Goal: Task Accomplishment & Management: Complete application form

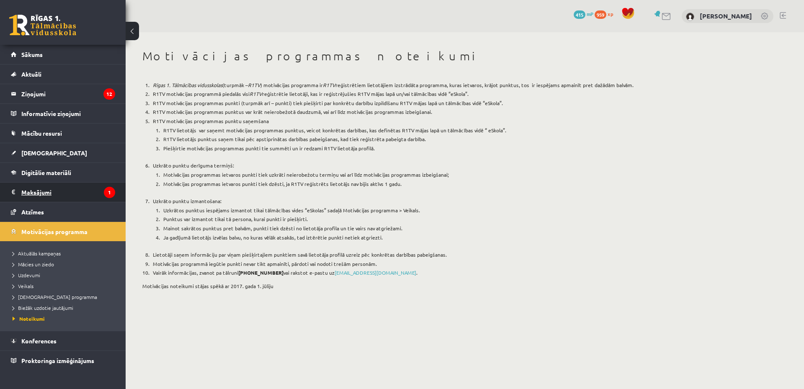
click at [80, 192] on legend "Maksājumi 1" at bounding box center [68, 192] width 94 height 19
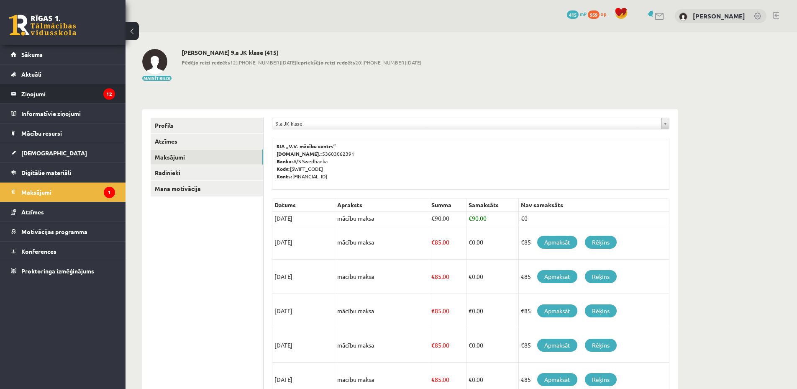
click at [69, 93] on legend "Ziņojumi 12" at bounding box center [68, 93] width 94 height 19
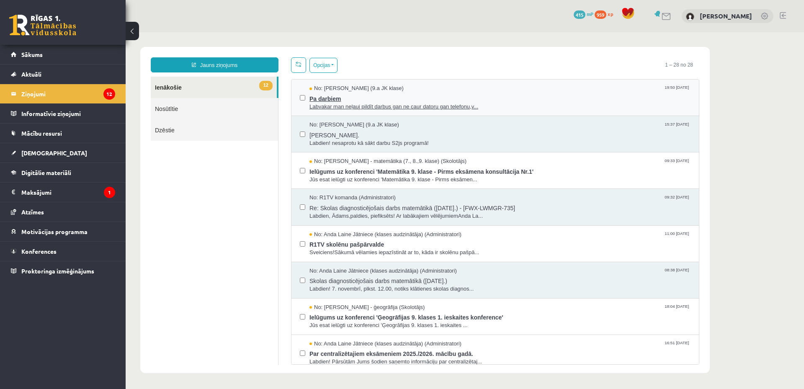
click at [492, 94] on span "Pa darbiem" at bounding box center [499, 98] width 381 height 10
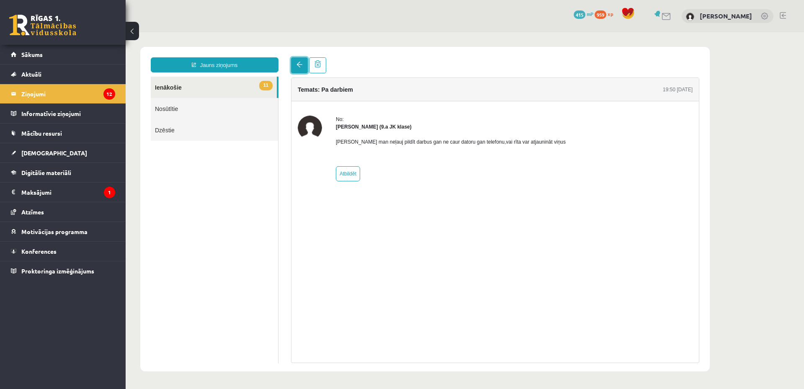
click at [301, 69] on link at bounding box center [299, 65] width 17 height 16
click at [94, 189] on legend "Maksājumi 1" at bounding box center [68, 192] width 94 height 19
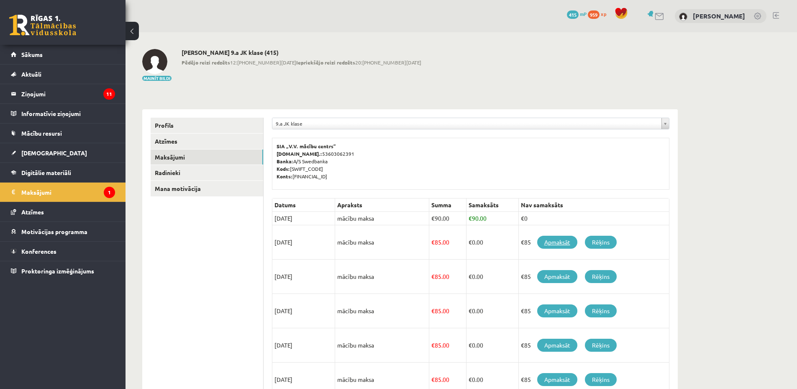
click at [555, 247] on link "Apmaksāt" at bounding box center [557, 242] width 40 height 13
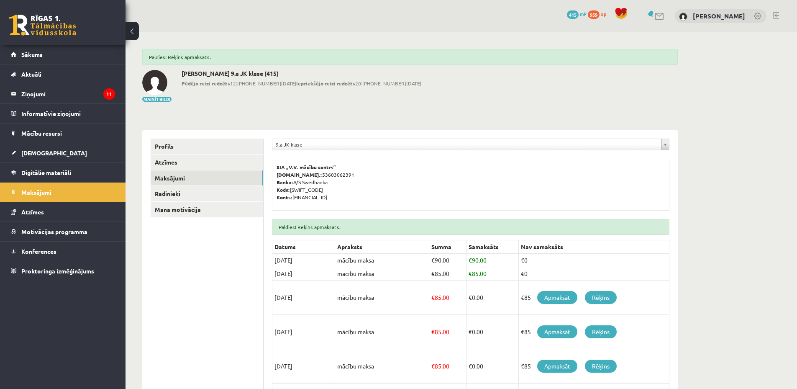
click at [360, 112] on div "**********" at bounding box center [410, 306] width 569 height 548
click at [33, 149] on span "[DEMOGRAPHIC_DATA]" at bounding box center [54, 153] width 66 height 8
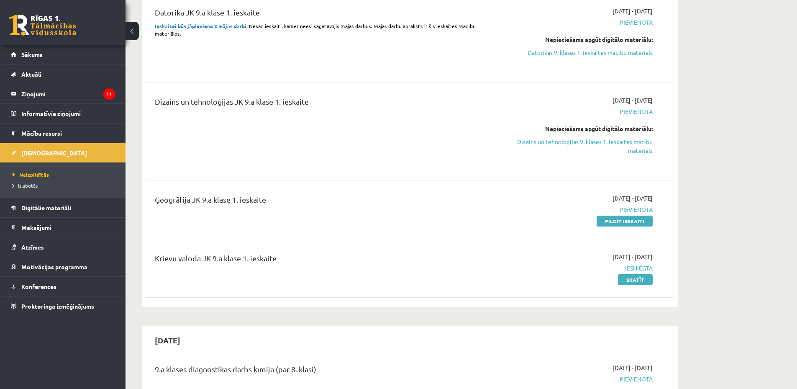
scroll to position [251, 0]
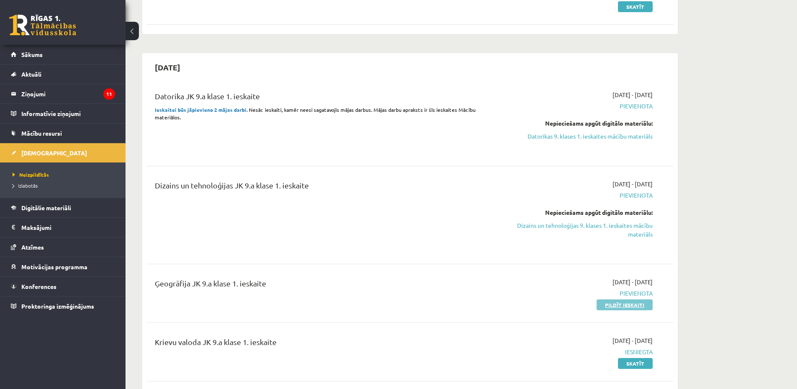
click at [614, 302] on link "Pildīt ieskaiti" at bounding box center [625, 304] width 56 height 11
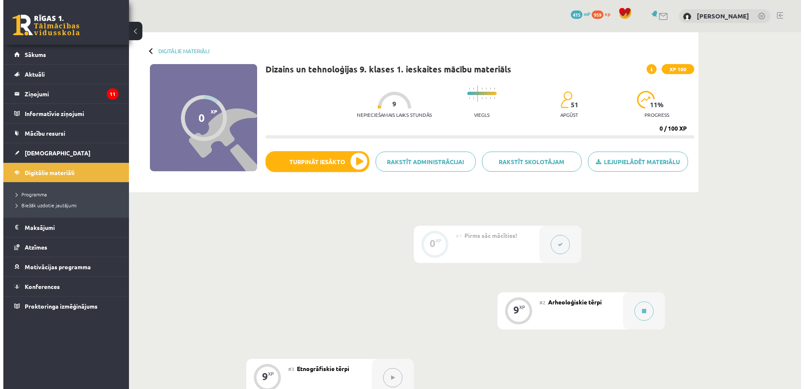
scroll to position [84, 0]
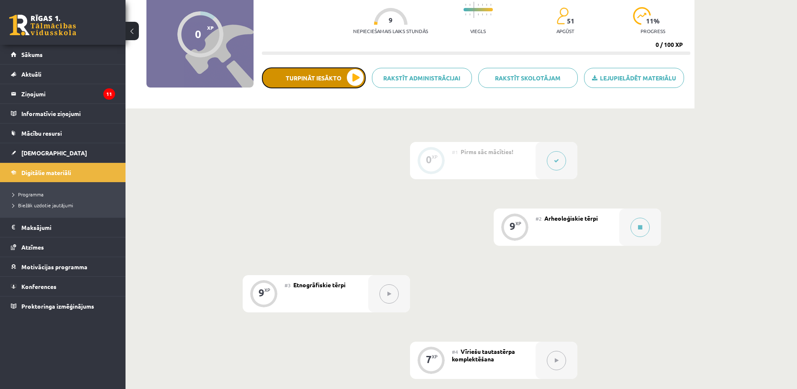
click at [329, 75] on button "Turpināt iesākto" at bounding box center [314, 77] width 104 height 21
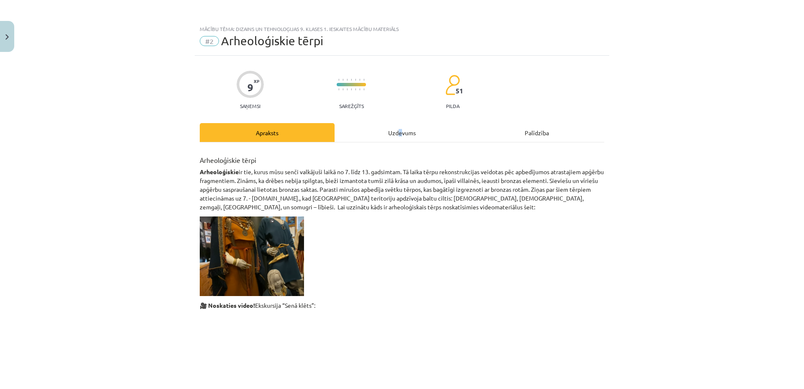
drag, startPoint x: 397, startPoint y: 130, endPoint x: 393, endPoint y: 130, distance: 4.6
click at [394, 130] on div "Uzdevums" at bounding box center [401, 132] width 135 height 19
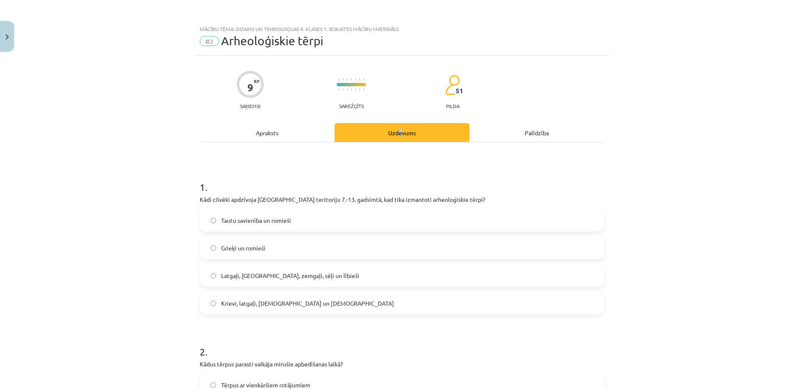
scroll to position [21, 0]
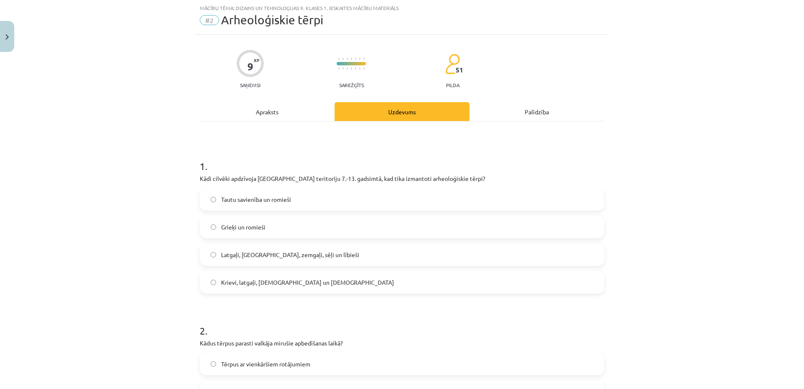
click at [519, 57] on div "9 XP Saņemsi Sarežģīts 51 pilda" at bounding box center [402, 66] width 404 height 43
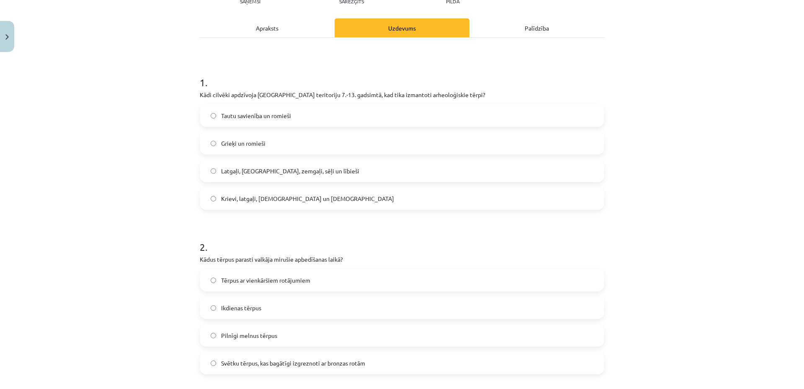
scroll to position [774, 0]
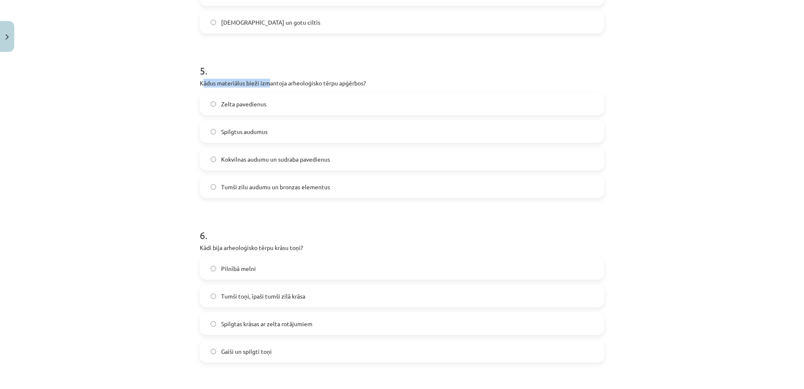
drag, startPoint x: 198, startPoint y: 82, endPoint x: 265, endPoint y: 79, distance: 67.1
click at [265, 79] on form "1 . Kādi cilvēki apdzīvoja Latvijas teritoriju 7.-13. gadsimtā, kad tika izmant…" at bounding box center [402, 124] width 404 height 1464
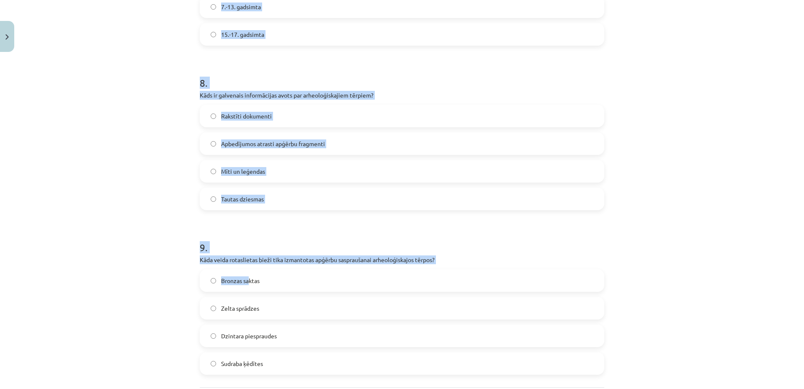
scroll to position [1339, 0]
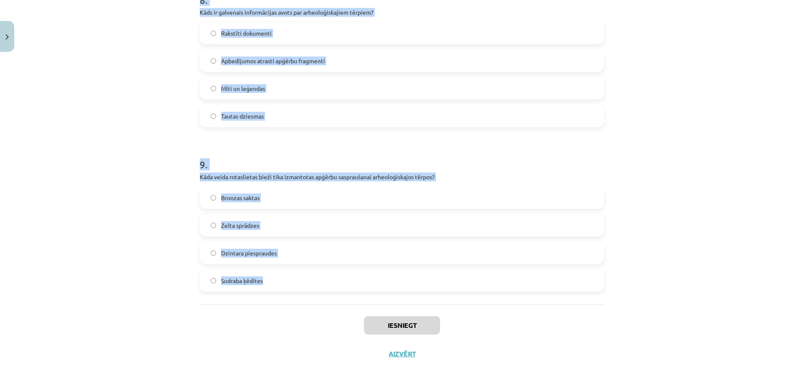
drag, startPoint x: 198, startPoint y: 187, endPoint x: 281, endPoint y: 286, distance: 128.7
copy form "1 . Kādi cilvēki apdzīvoja Latvijas teritoriju 7.-13. gadsimtā, kad tika izmant…"
click at [135, 183] on div "Mācību tēma: Dizains un tehnoloģijas 9. klases 1. ieskaites mācību materiāls #2…" at bounding box center [402, 194] width 804 height 389
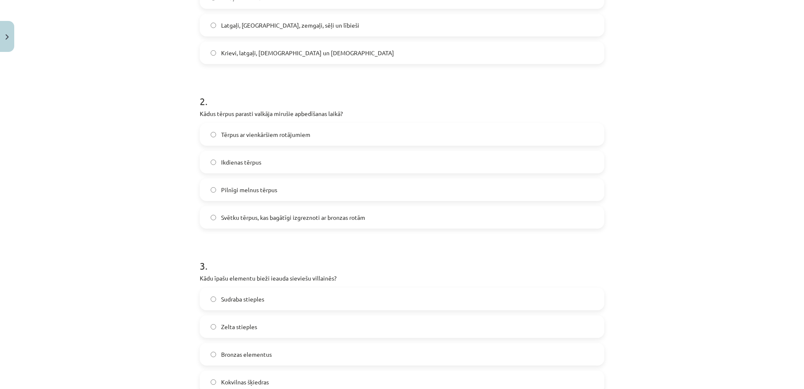
scroll to position [0, 0]
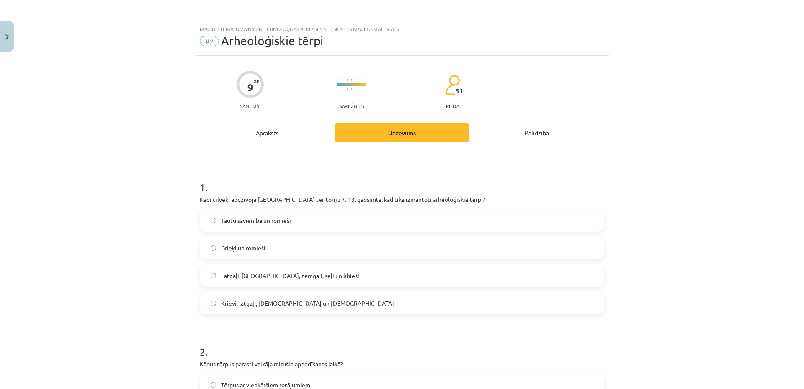
click at [267, 273] on span "Latgaļi, kurši, zemgaļi, sēļi un lībieši" at bounding box center [290, 275] width 138 height 9
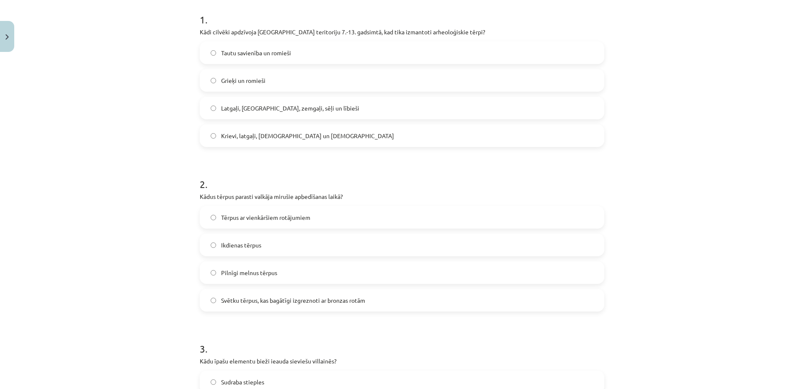
click at [298, 298] on span "Svētku tērpus, kas bagātīgi izgreznoti ar bronzas rotām" at bounding box center [293, 300] width 144 height 9
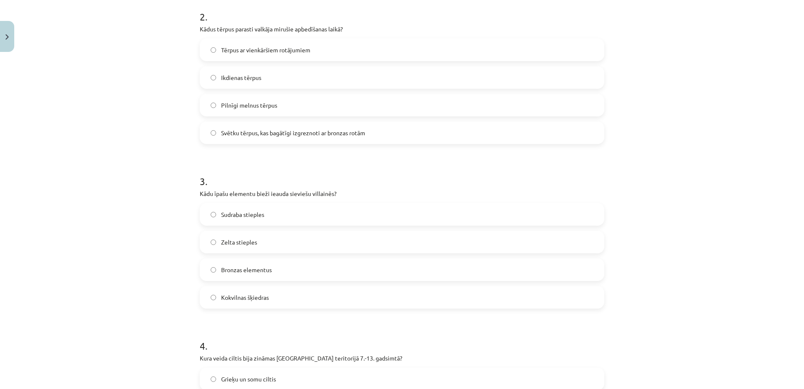
click at [287, 213] on label "Sudraba stieples" at bounding box center [402, 214] width 403 height 21
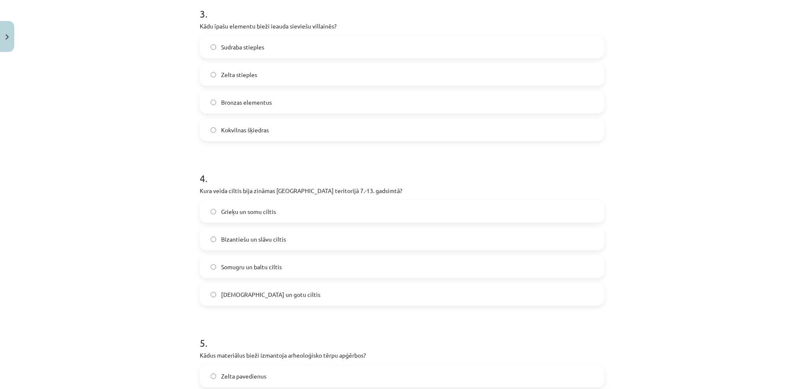
click at [298, 268] on label "Somugru un baltu ciltis" at bounding box center [402, 266] width 403 height 21
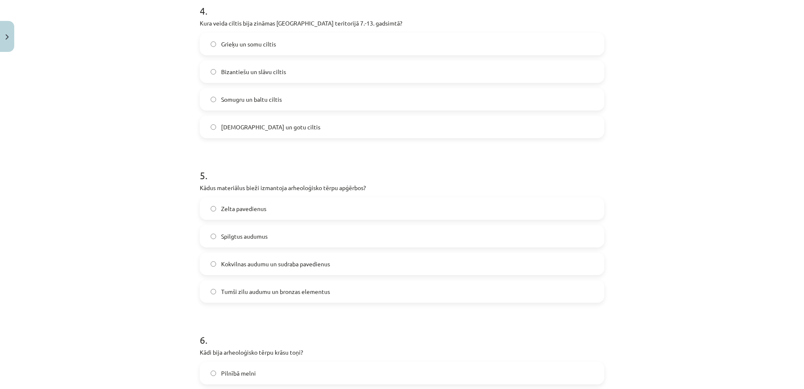
scroll to position [753, 0]
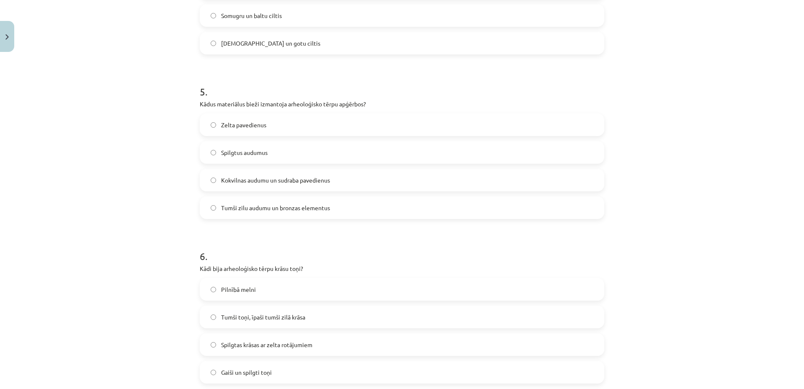
click at [312, 202] on label "Tumši zilu audumu un bronzas elementus" at bounding box center [402, 207] width 403 height 21
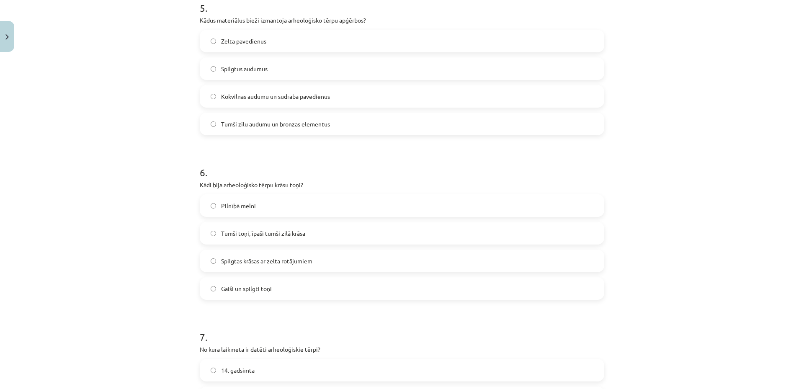
click at [292, 234] on span "Tumši toņi, īpaši tumši zilā krāsa" at bounding box center [263, 233] width 84 height 9
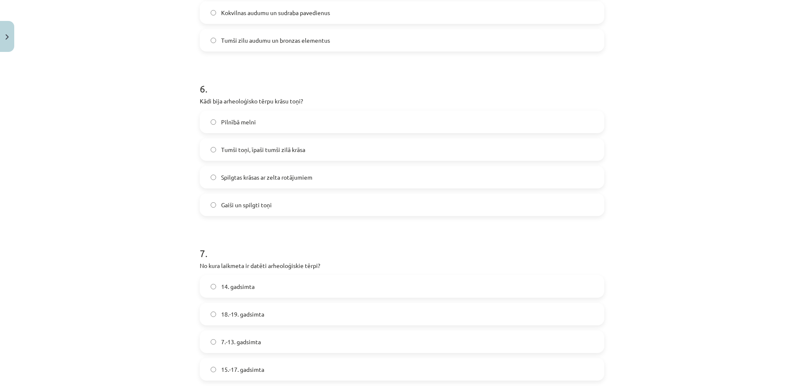
scroll to position [1005, 0]
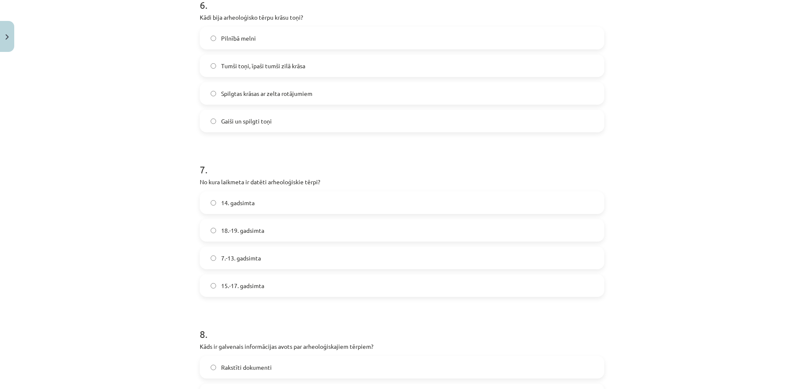
click at [283, 288] on label "15.-17. gadsimta" at bounding box center [402, 285] width 403 height 21
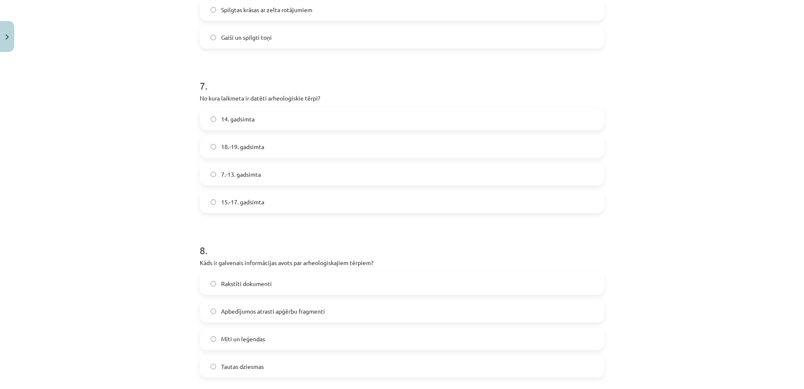
scroll to position [1172, 0]
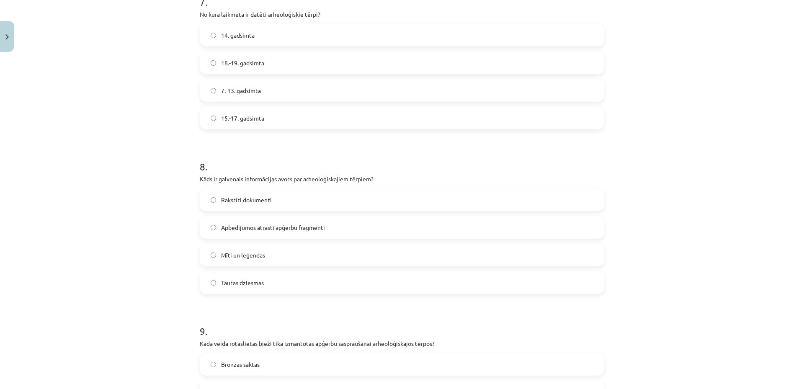
click at [329, 223] on label "Apbedījumos atrasti apģērbu fragmenti" at bounding box center [402, 227] width 403 height 21
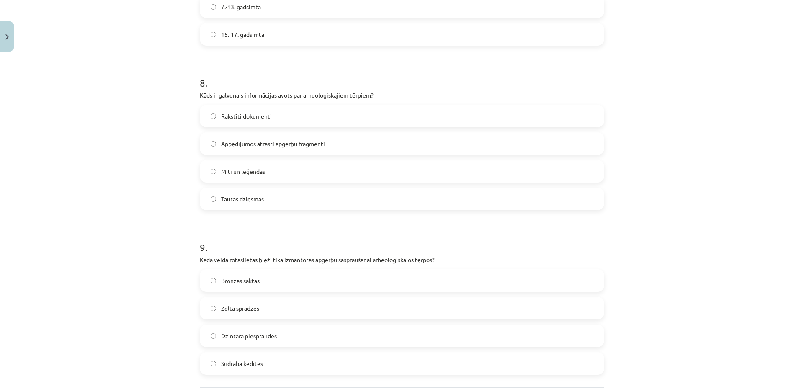
scroll to position [1339, 0]
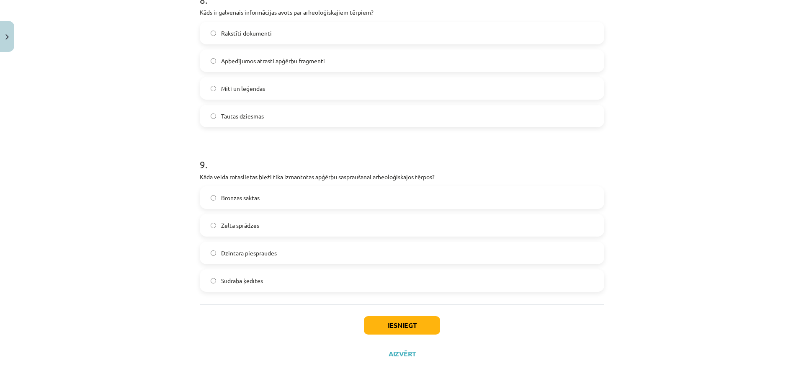
click at [306, 199] on label "Bronzas saktas" at bounding box center [402, 197] width 403 height 21
click at [399, 325] on button "Iesniegt" at bounding box center [402, 325] width 76 height 18
click at [399, 324] on button "Iesniegt" at bounding box center [402, 325] width 76 height 18
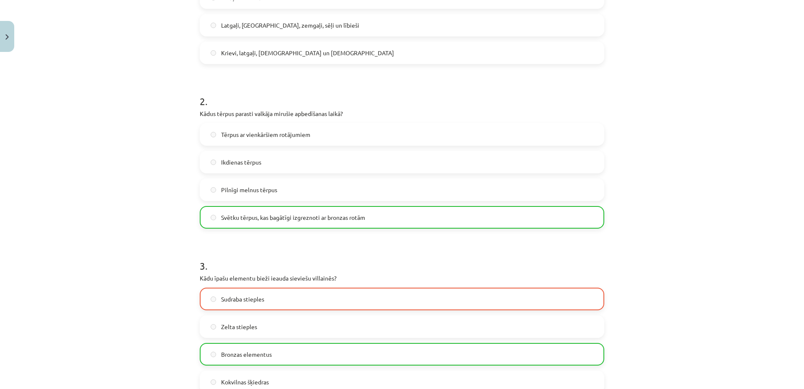
scroll to position [0, 0]
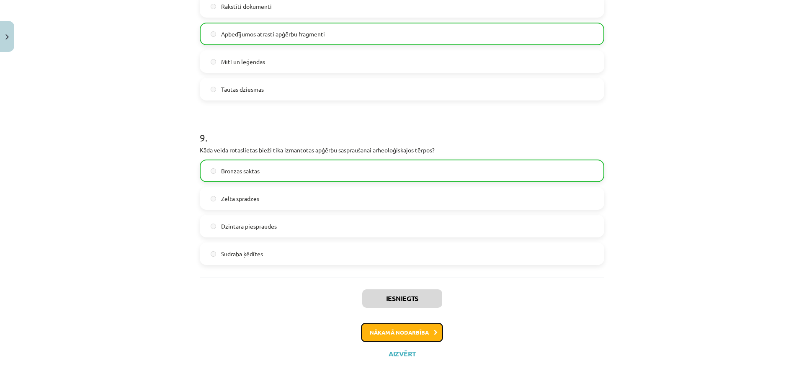
click at [391, 327] on button "Nākamā nodarbība" at bounding box center [402, 332] width 82 height 19
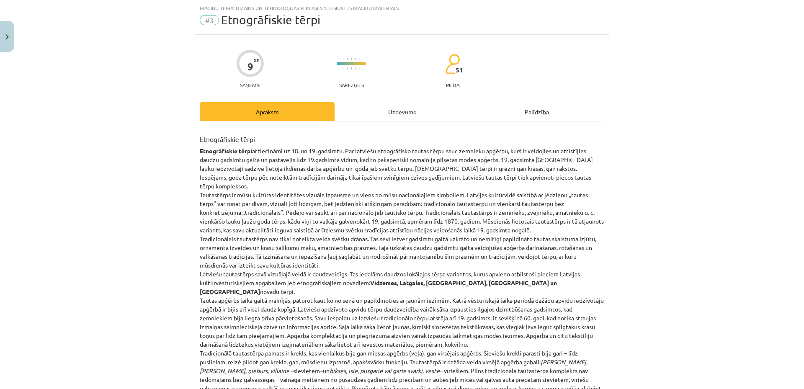
click at [393, 111] on div "Uzdevums" at bounding box center [401, 111] width 135 height 19
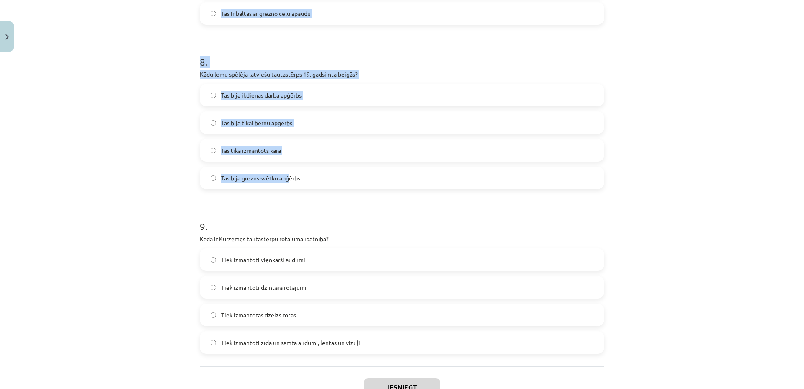
scroll to position [1339, 0]
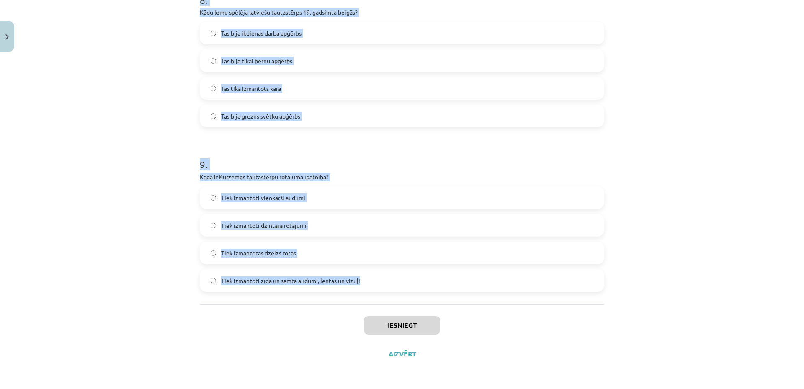
drag, startPoint x: 198, startPoint y: 82, endPoint x: 367, endPoint y: 287, distance: 265.2
copy form "1 . Kura sieviešu apģērba sastāvdaļa Augšzemē bija garāka nekā citos novados? J…"
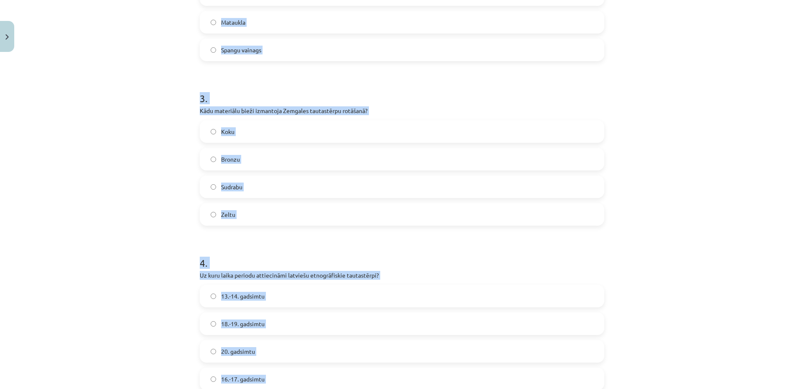
click at [117, 178] on div "Mācību tēma: Dizains un tehnoloģijas 9. klases 1. ieskaites mācību materiāls #3…" at bounding box center [402, 194] width 804 height 389
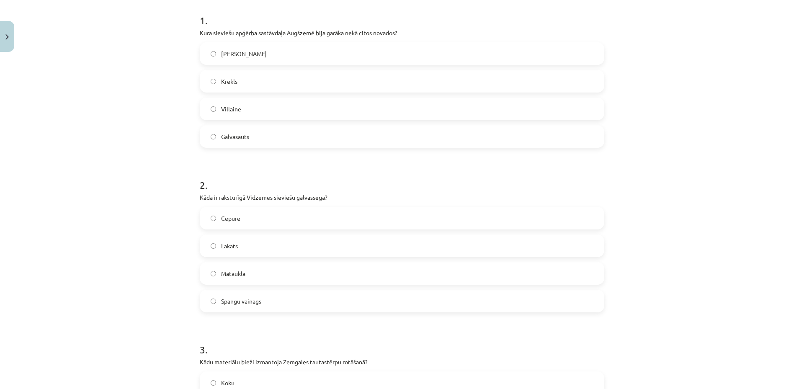
scroll to position [83, 0]
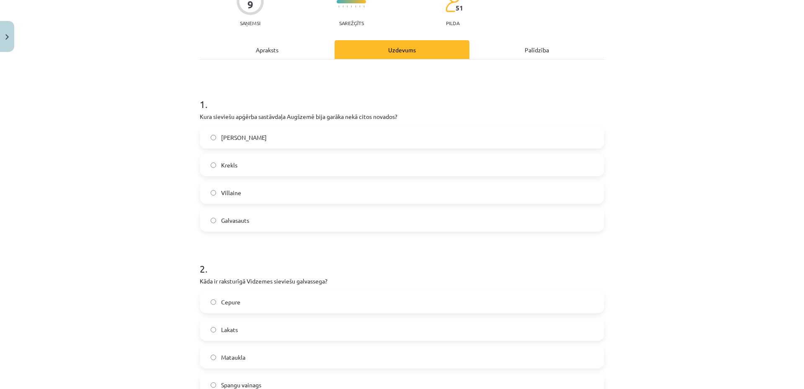
click at [244, 168] on label "Krekls" at bounding box center [402, 164] width 403 height 21
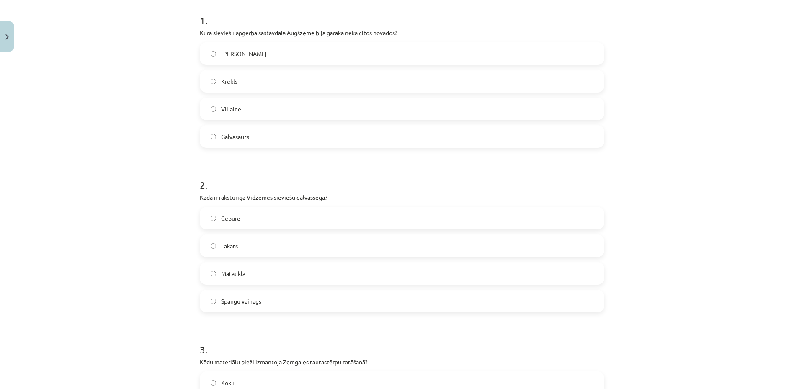
scroll to position [250, 0]
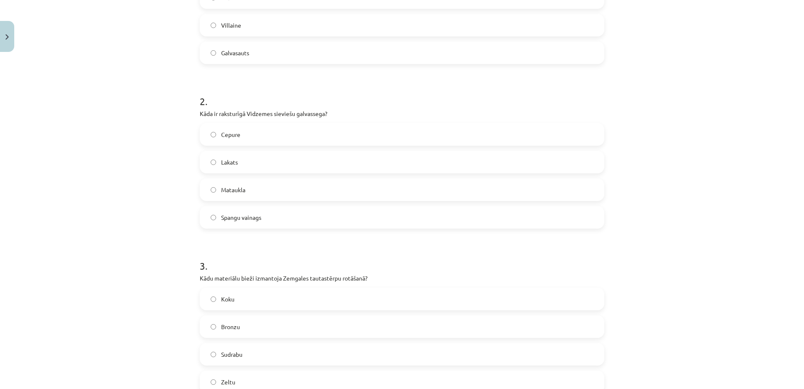
click at [291, 211] on label "Spangu vainags" at bounding box center [402, 217] width 403 height 21
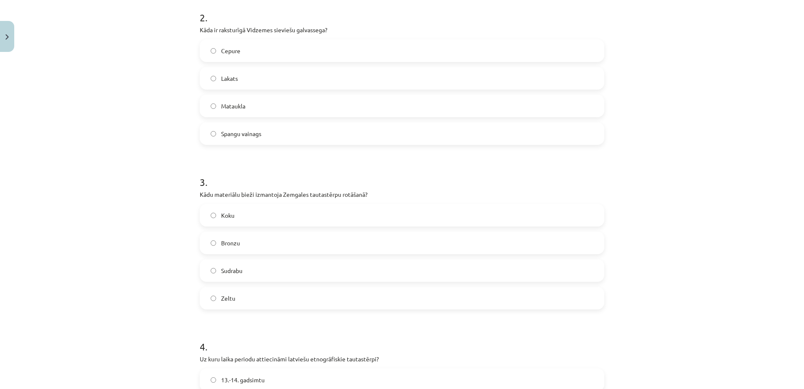
click at [303, 267] on label "Sudrabu" at bounding box center [402, 270] width 403 height 21
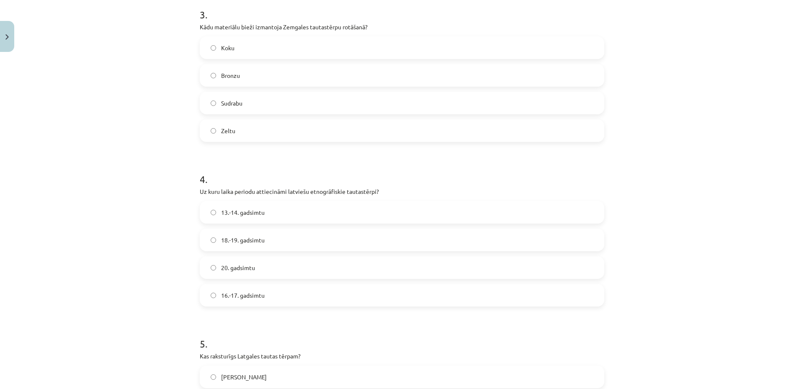
click at [311, 236] on label "18.-19. gadsimtu" at bounding box center [402, 239] width 403 height 21
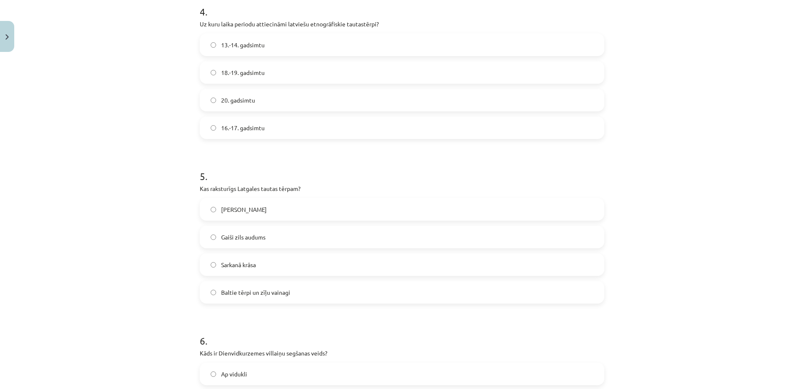
scroll to position [753, 0]
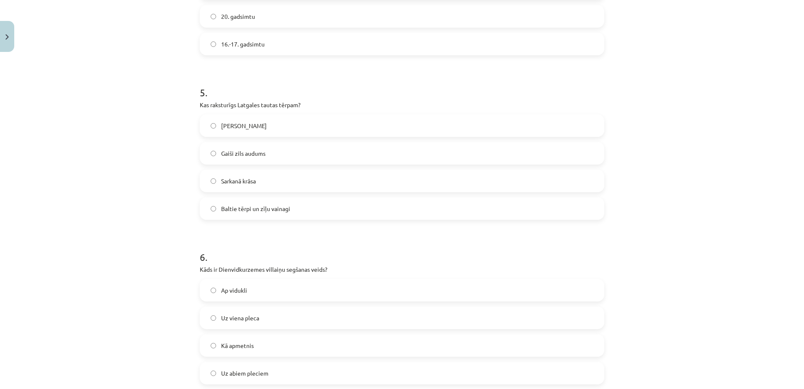
click at [299, 206] on label "Baltie tērpi un zīļu vainagi" at bounding box center [402, 208] width 403 height 21
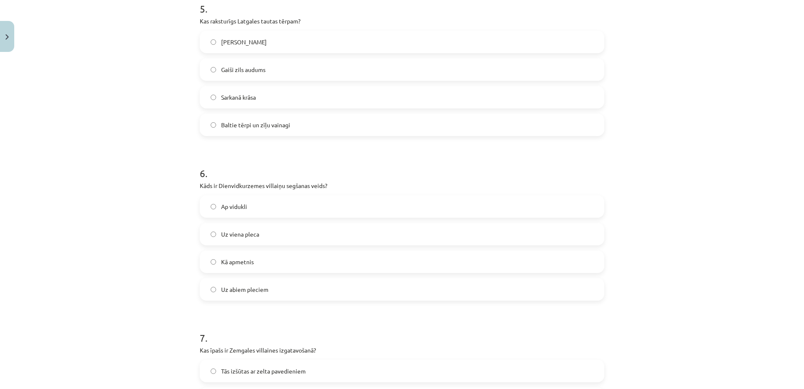
scroll to position [920, 0]
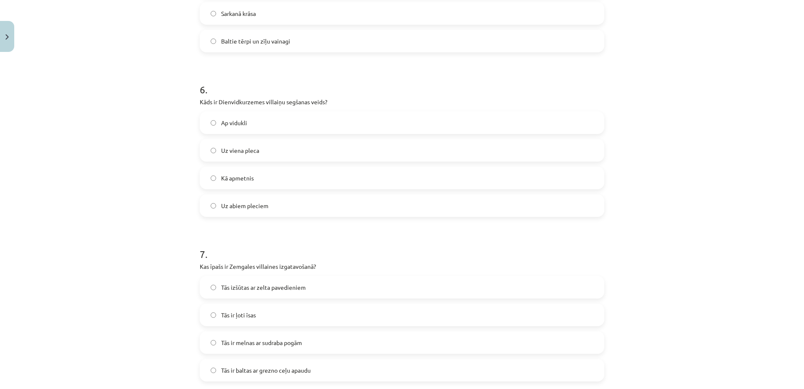
click at [336, 203] on label "Uz abiem pleciem" at bounding box center [402, 205] width 403 height 21
click at [311, 145] on label "Uz viena pleca" at bounding box center [402, 150] width 403 height 21
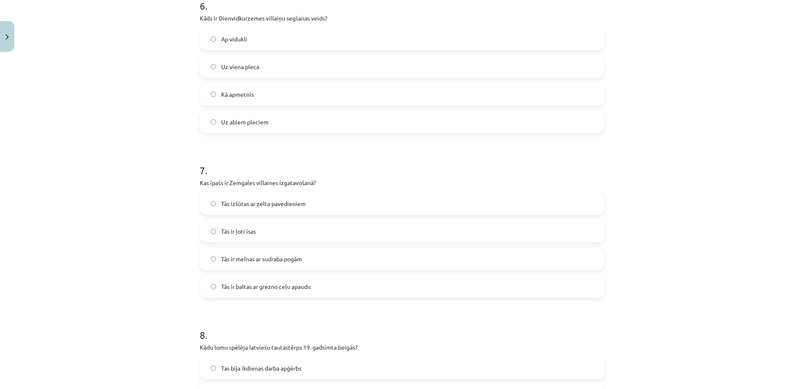
scroll to position [1087, 0]
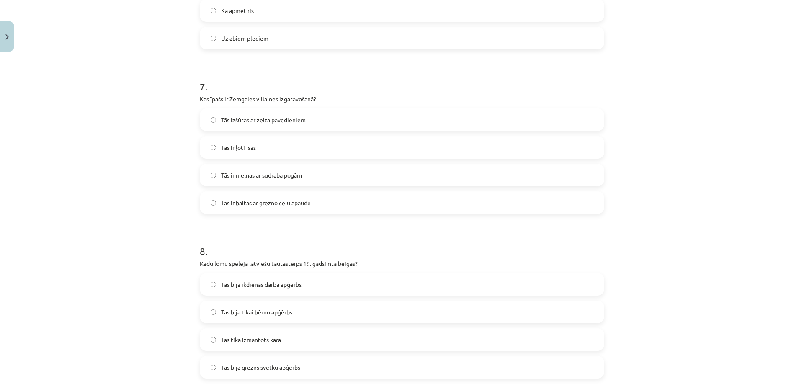
click at [319, 208] on label "Tās ir baltas ar grezno ceļu apaudu" at bounding box center [402, 202] width 403 height 21
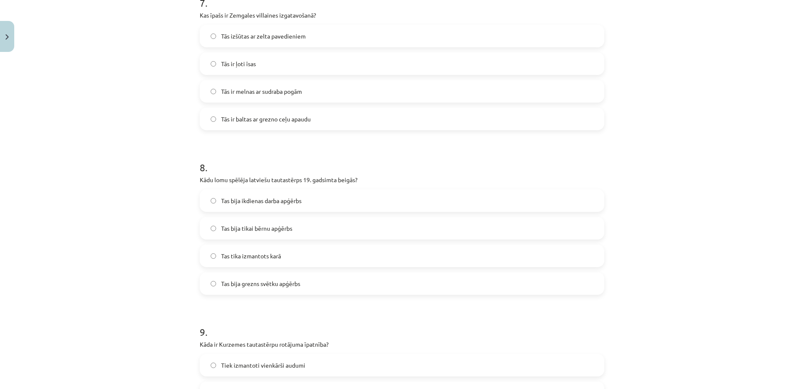
scroll to position [1255, 0]
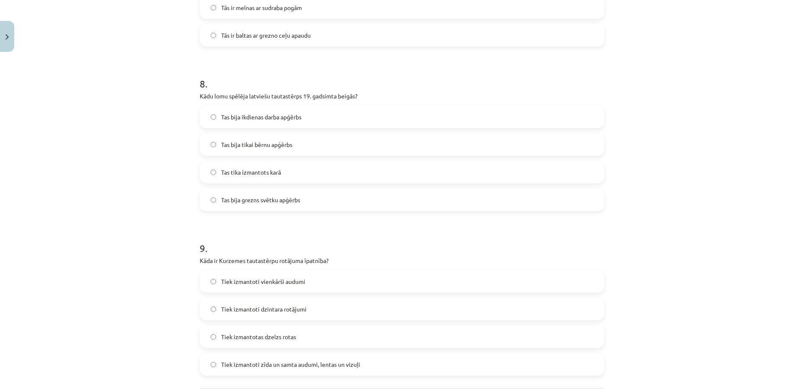
click at [324, 196] on label "Tas bija grezns svētku apģērbs" at bounding box center [402, 199] width 403 height 21
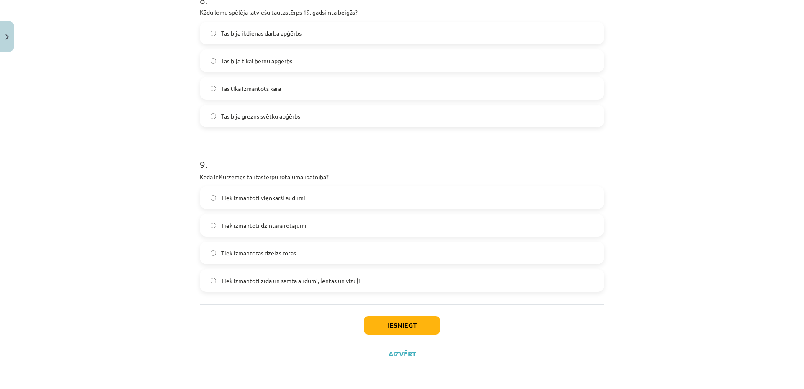
click at [345, 277] on span "Tiek izmantoti zīda un samta audumi, lentas un vizuļi" at bounding box center [290, 280] width 139 height 9
click at [389, 325] on button "Iesniegt" at bounding box center [402, 325] width 76 height 18
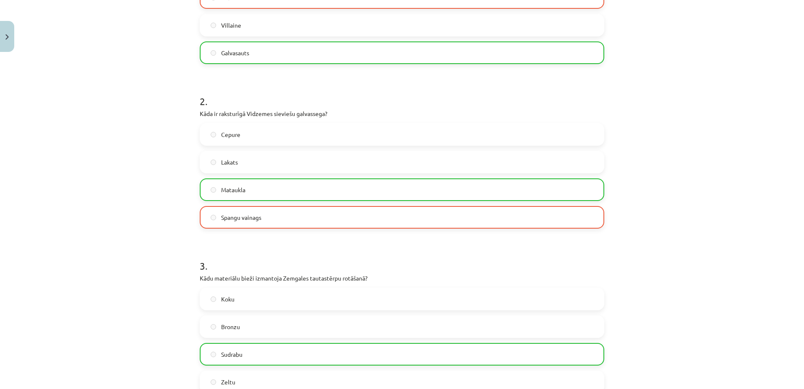
scroll to position [0, 0]
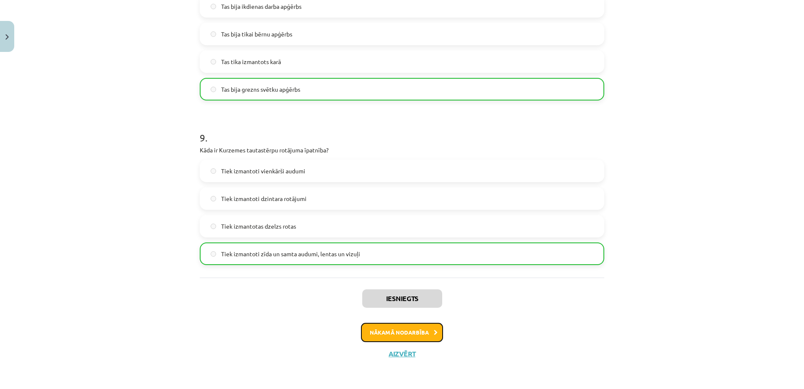
click at [380, 332] on button "Nākamā nodarbība" at bounding box center [402, 332] width 82 height 19
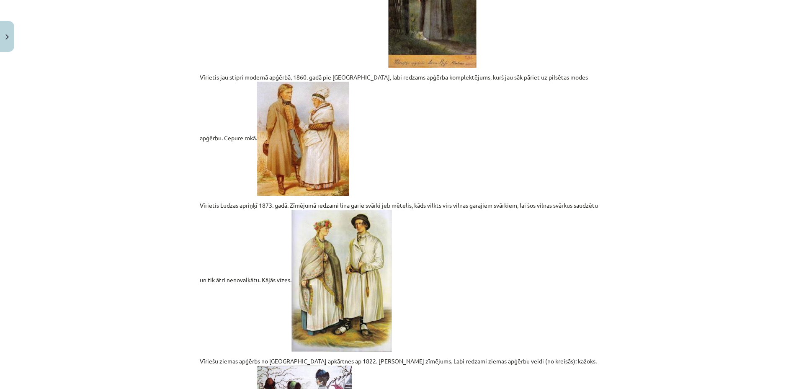
scroll to position [21, 0]
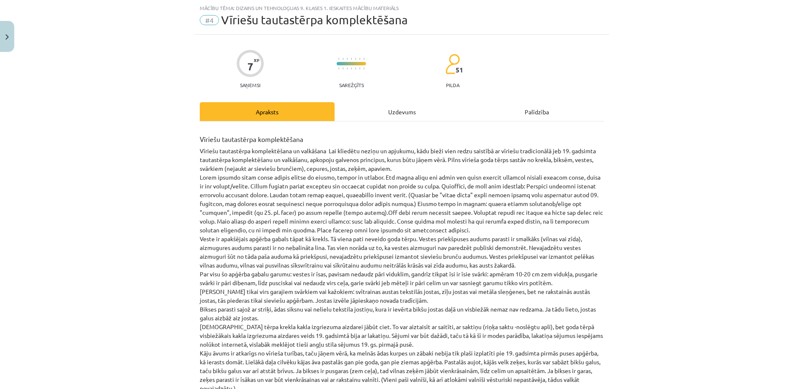
click at [404, 117] on div "Uzdevums" at bounding box center [401, 111] width 135 height 19
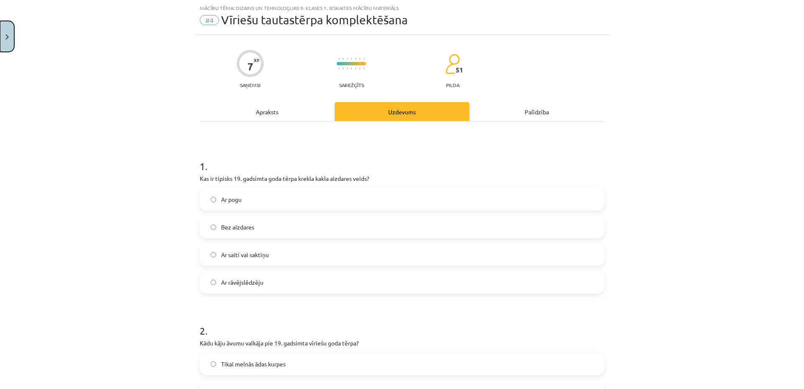
click at [0, 41] on button "Close" at bounding box center [7, 36] width 14 height 31
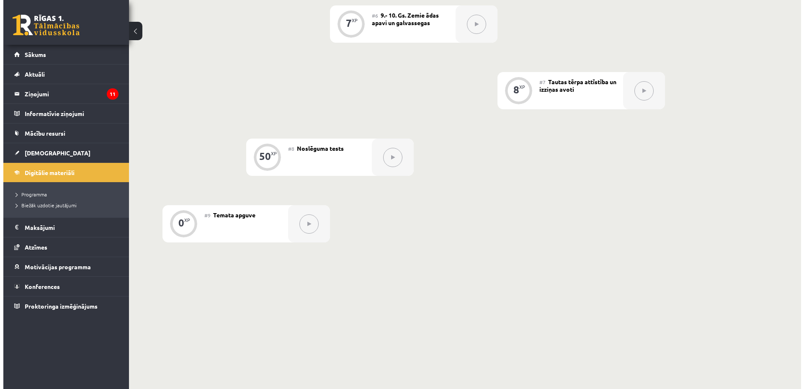
scroll to position [386, 0]
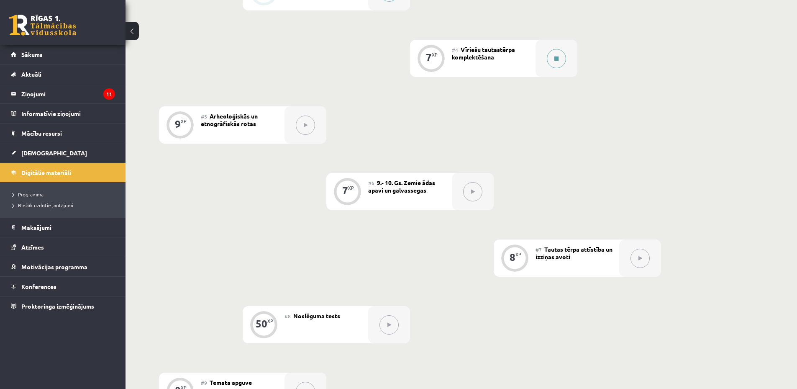
click at [563, 67] on div at bounding box center [557, 58] width 42 height 37
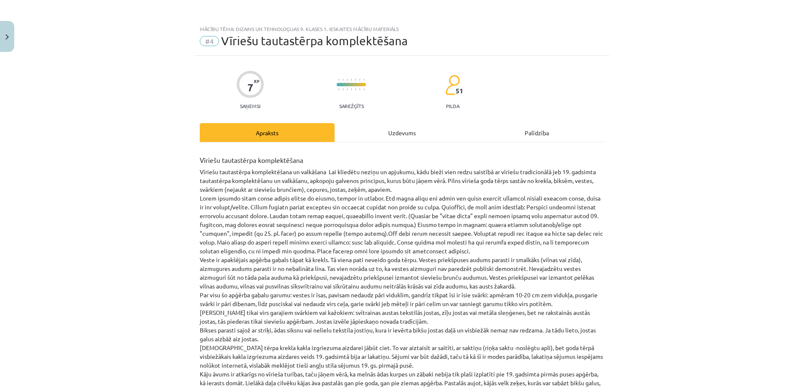
click at [417, 135] on div "Uzdevums" at bounding box center [401, 132] width 135 height 19
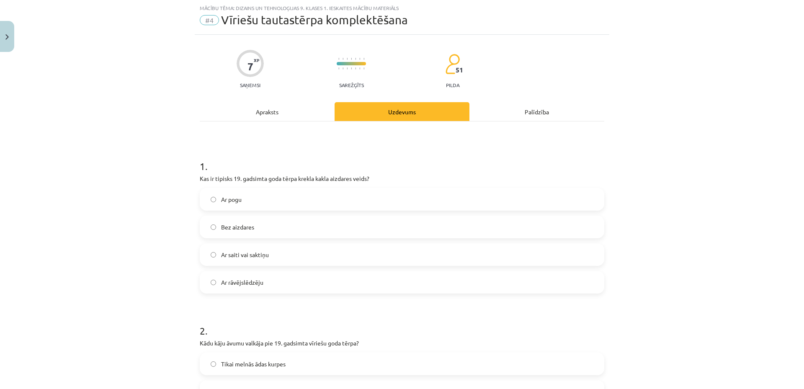
click at [771, 247] on div "Mācību tēma: Dizains un tehnoloģijas 9. klases 1. ieskaites mācību materiāls #4…" at bounding box center [402, 194] width 804 height 389
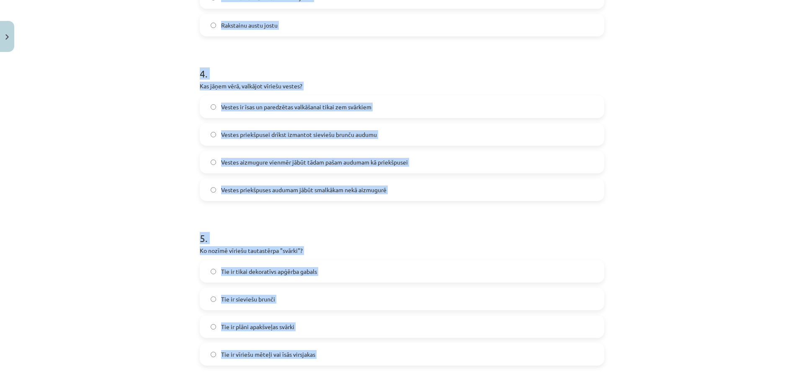
scroll to position [1010, 0]
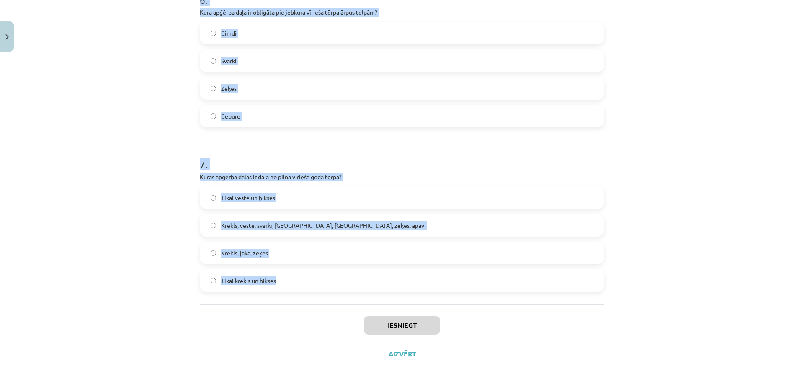
drag, startPoint x: 198, startPoint y: 165, endPoint x: 290, endPoint y: 281, distance: 148.1
copy form "1 . Kas ir tipisks 19. gadsimta goda tērpa krekla kakla aizdares veids? Ar pogu…"
click at [122, 173] on div "Mācību tēma: Dizains un tehnoloģijas 9. klases 1. ieskaites mācību materiāls #4…" at bounding box center [402, 194] width 804 height 389
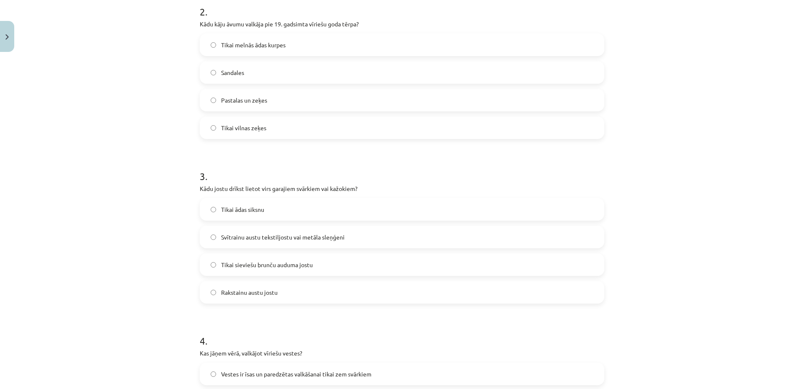
scroll to position [0, 0]
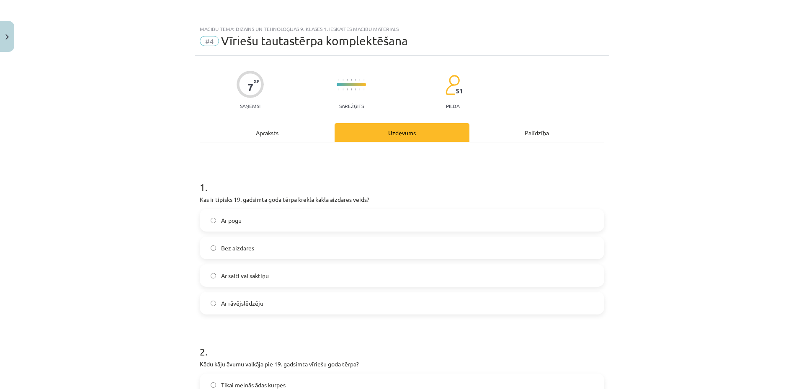
click at [250, 269] on label "Ar saiti vai saktiņu" at bounding box center [402, 275] width 403 height 21
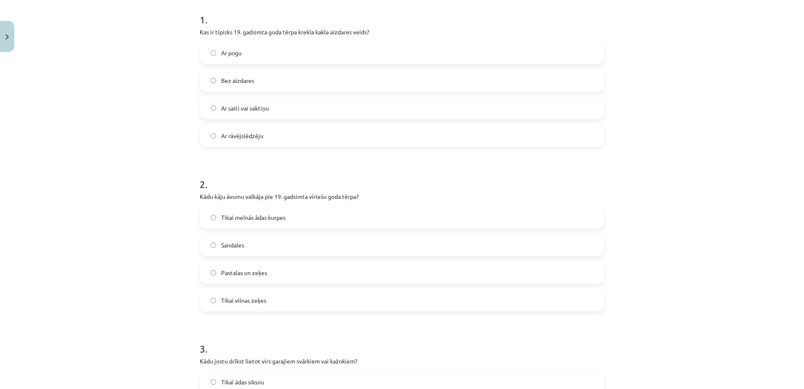
click at [297, 271] on label "Pastalas un zeķes" at bounding box center [402, 272] width 403 height 21
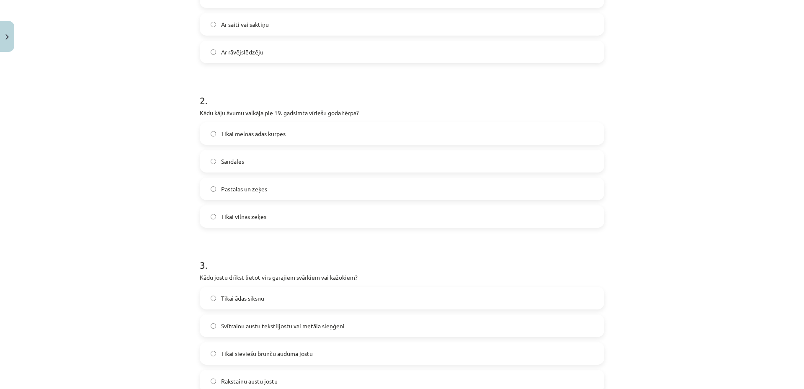
scroll to position [335, 0]
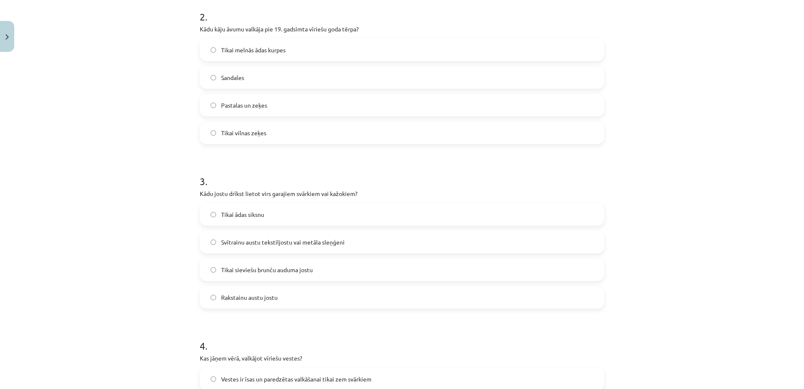
click at [309, 243] on span "Svītrainu austu tekstiljostu vai metāla sleņģeni" at bounding box center [282, 242] width 123 height 9
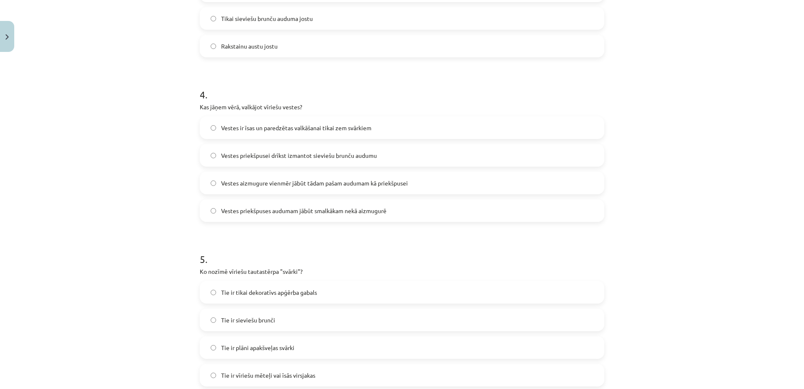
scroll to position [670, 0]
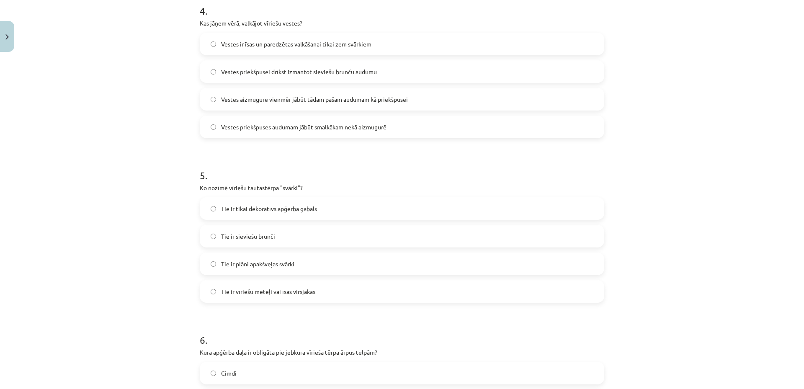
click at [357, 73] on span "Vestes priekšpusei drīkst izmantot sieviešu brunču audumu" at bounding box center [299, 71] width 156 height 9
click at [337, 129] on span "Vestes priekšpuses audumam jābūt smalkākam nekā aizmugurē" at bounding box center [303, 127] width 165 height 9
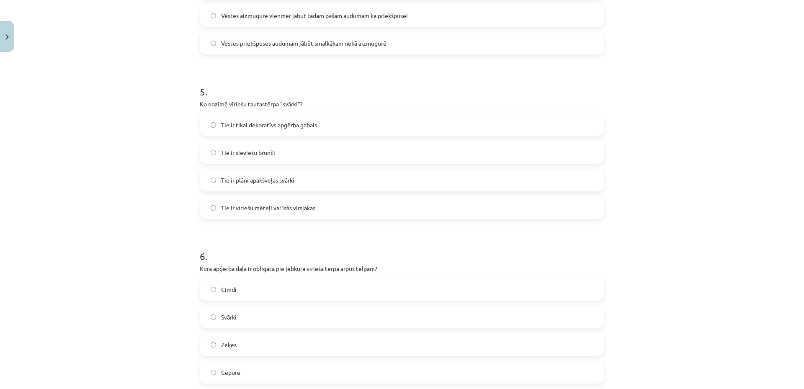
click at [350, 124] on label "Tie ir tikai dekoratīvs apģērba gabals" at bounding box center [402, 124] width 403 height 21
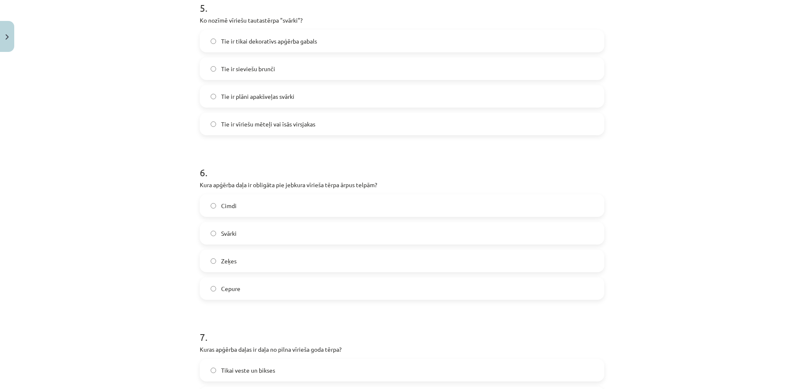
scroll to position [921, 0]
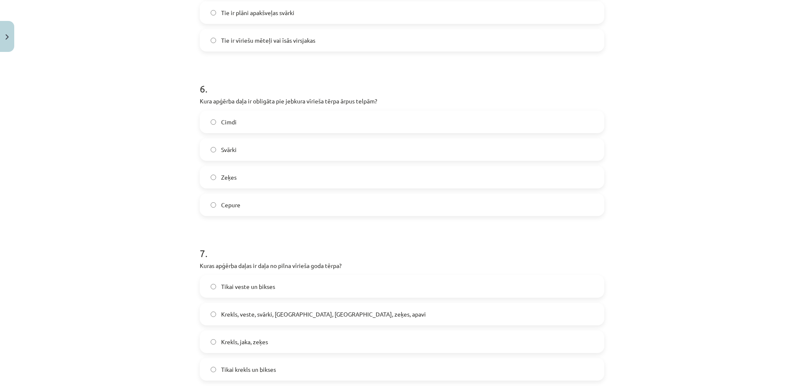
click at [321, 180] on label "Zeķes" at bounding box center [402, 177] width 403 height 21
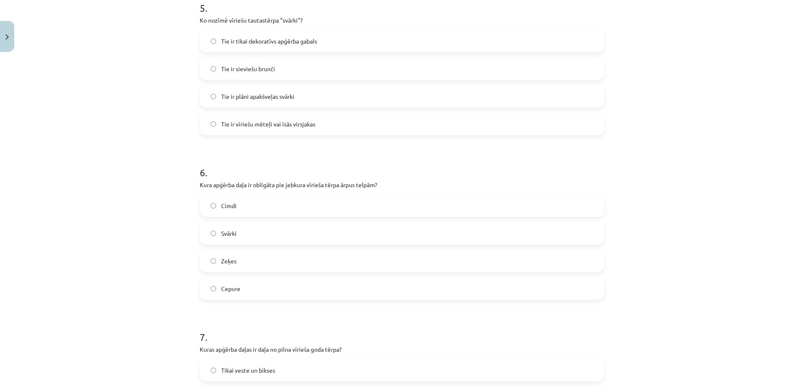
click at [305, 127] on span "Tie ir vīriešu mēteļi vai īsās virsjakas" at bounding box center [268, 124] width 94 height 9
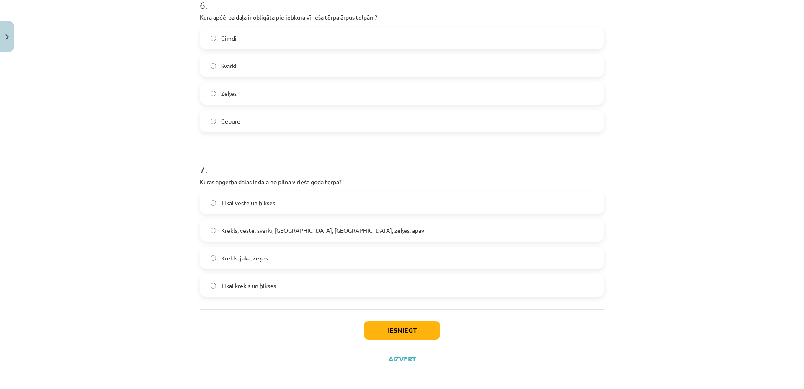
scroll to position [1010, 0]
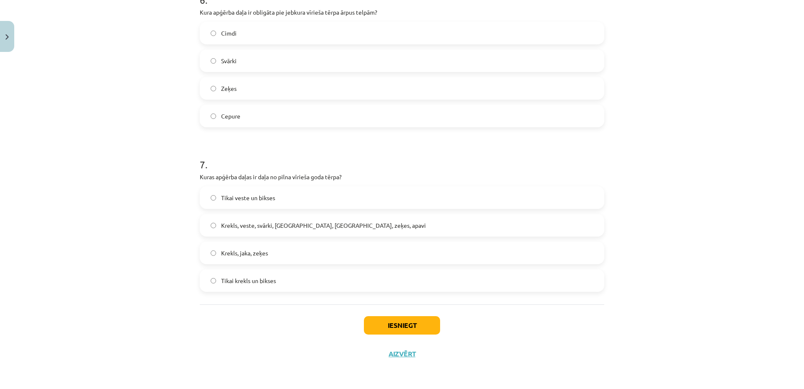
click at [319, 221] on span "Krekls, veste, svārki, cepure, josta, zeķes, apavi" at bounding box center [323, 225] width 205 height 9
click at [399, 324] on button "Iesniegt" at bounding box center [402, 325] width 76 height 18
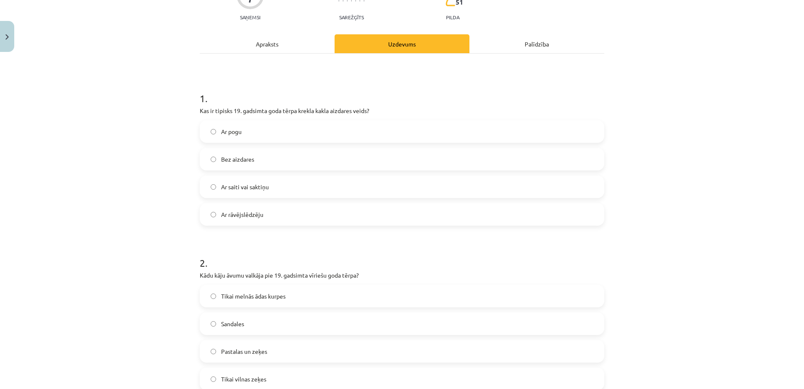
scroll to position [172, 0]
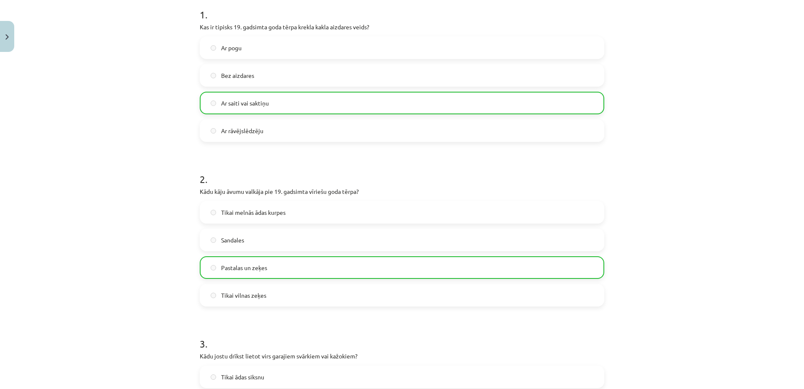
drag, startPoint x: 162, startPoint y: 231, endPoint x: 147, endPoint y: 231, distance: 14.7
click at [147, 232] on div "Mācību tēma: Dizains un tehnoloģijas 9. klases 1. ieskaites mācību materiāls #4…" at bounding box center [402, 194] width 804 height 389
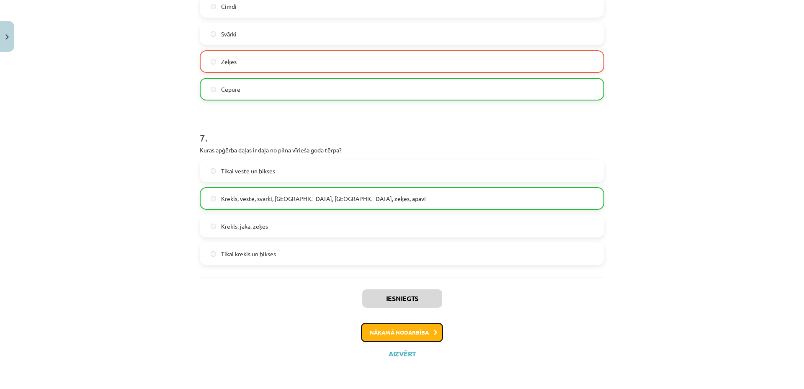
click at [409, 337] on button "Nākamā nodarbība" at bounding box center [402, 332] width 82 height 19
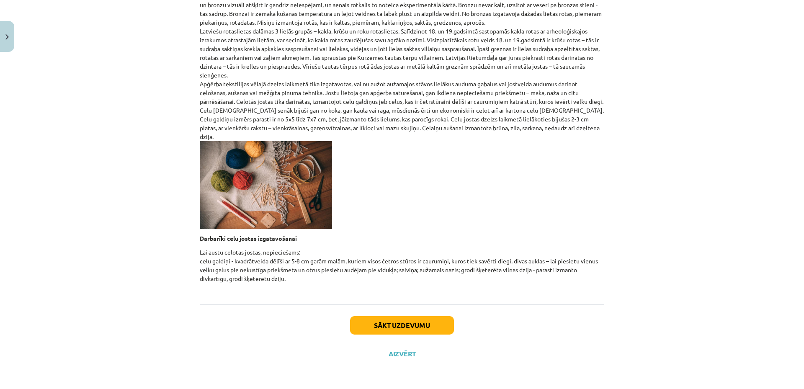
scroll to position [21, 0]
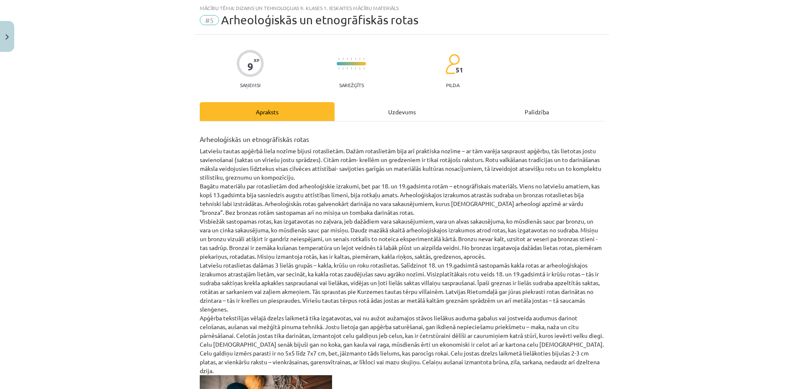
click at [401, 110] on div "Uzdevums" at bounding box center [401, 111] width 135 height 19
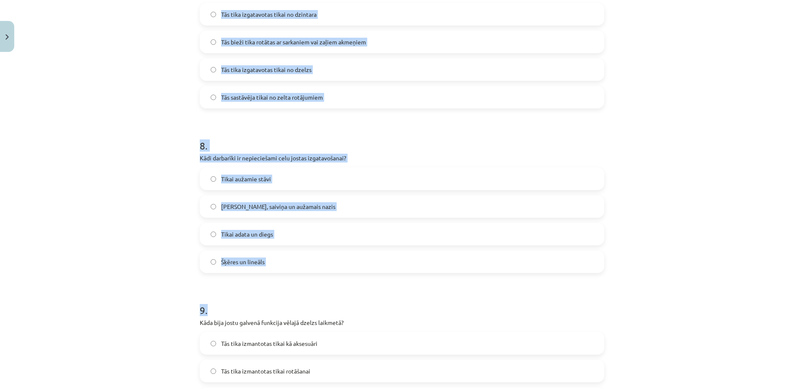
scroll to position [1339, 0]
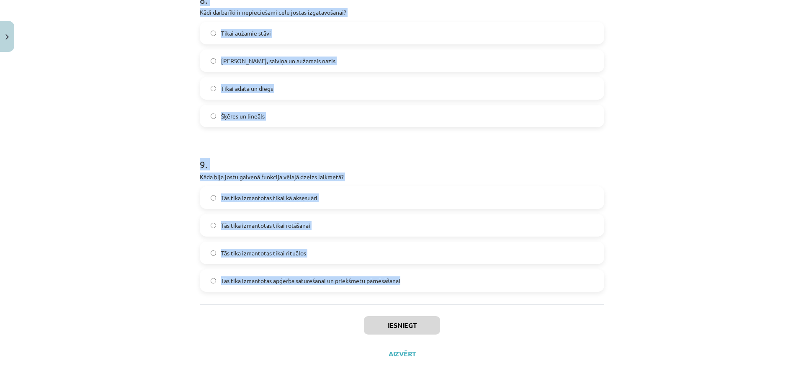
drag, startPoint x: 197, startPoint y: 164, endPoint x: 429, endPoint y: 290, distance: 264.1
copy form "1 . Kāds bija galvenais materiāls arheoloģiskajās rotās? Tērauds Dzintars Bronz…"
click at [173, 164] on div "Mācību tēma: Dizains un tehnoloģijas 9. klases 1. ieskaites mācību materiāls #5…" at bounding box center [402, 194] width 804 height 389
click at [150, 190] on div "Mācību tēma: Dizains un tehnoloģijas 9. klases 1. ieskaites mācību materiāls #5…" at bounding box center [402, 194] width 804 height 389
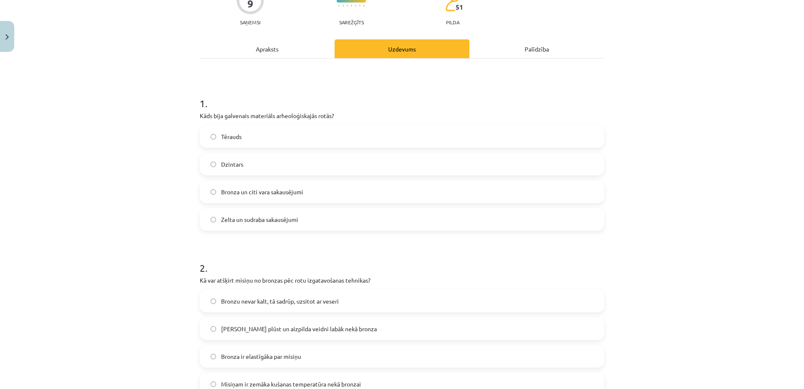
scroll to position [167, 0]
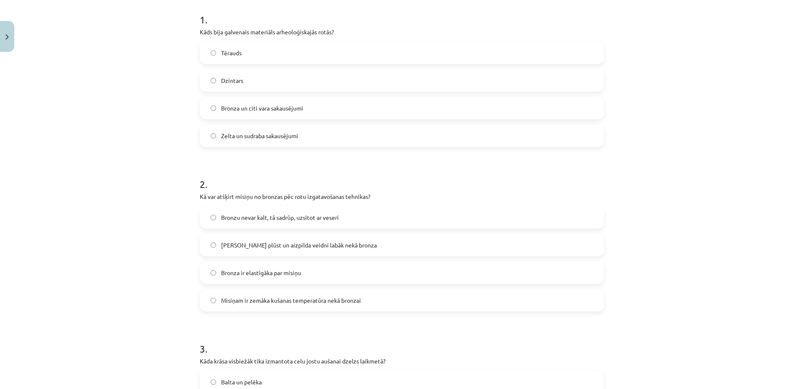
click at [275, 103] on label "Bronza un citi vara sakausējumi" at bounding box center [402, 108] width 403 height 21
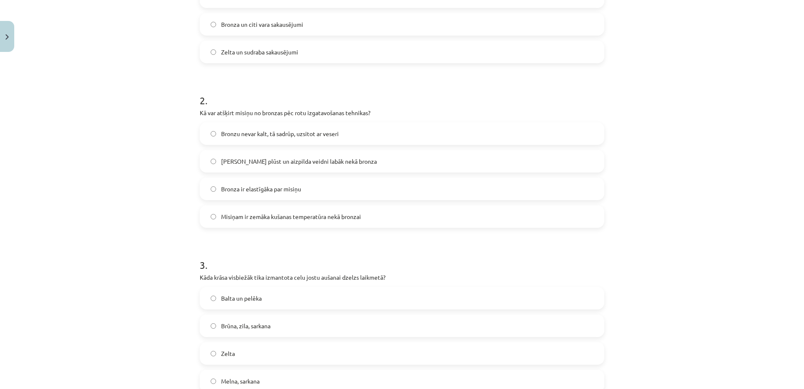
click at [289, 158] on span "Misiņš plūst un aizpilda veidni labāk nekā bronza" at bounding box center [299, 161] width 156 height 9
click at [292, 219] on span "Misiņam ir zemāka kušanas temperatūra nekā bronzai" at bounding box center [291, 216] width 140 height 9
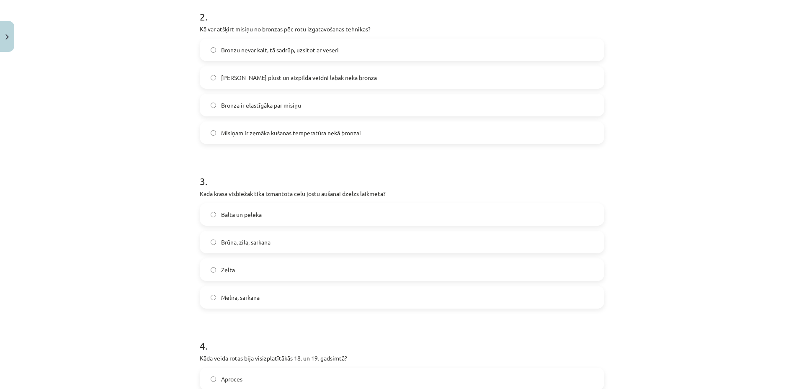
click at [285, 296] on label "Melna, sarkana" at bounding box center [402, 297] width 403 height 21
click at [304, 270] on label "Zelta" at bounding box center [402, 269] width 403 height 21
click at [299, 215] on label "Balta un pelēka" at bounding box center [402, 214] width 403 height 21
click at [290, 293] on label "Melna, sarkana" at bounding box center [402, 297] width 403 height 21
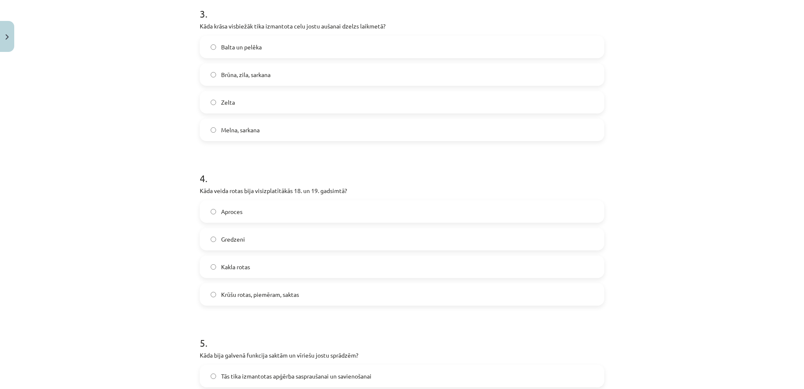
scroll to position [586, 0]
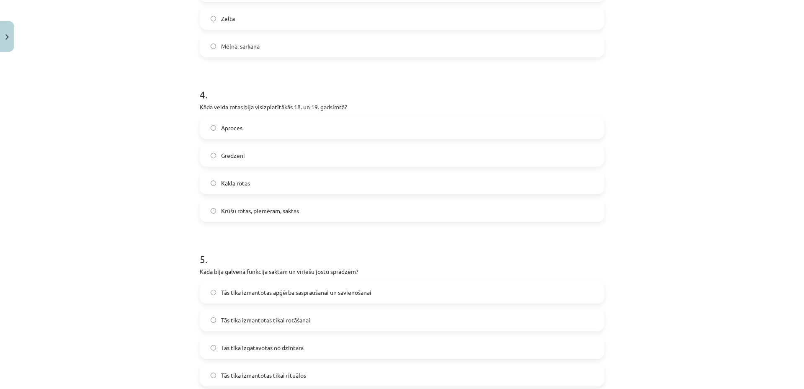
click at [279, 211] on span "Krūšu rotas, piemēram, saktas" at bounding box center [260, 210] width 78 height 9
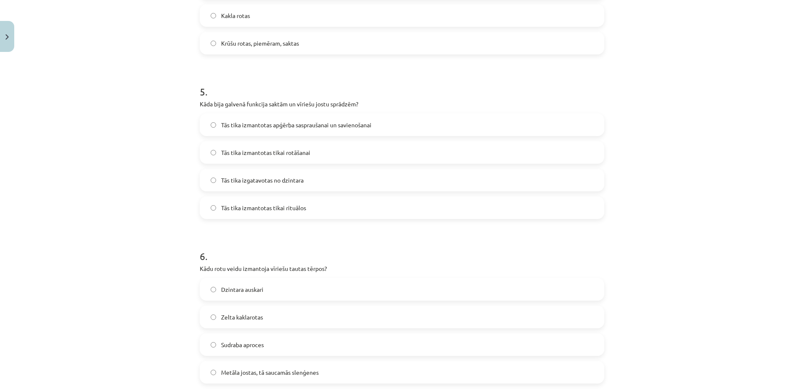
scroll to position [837, 0]
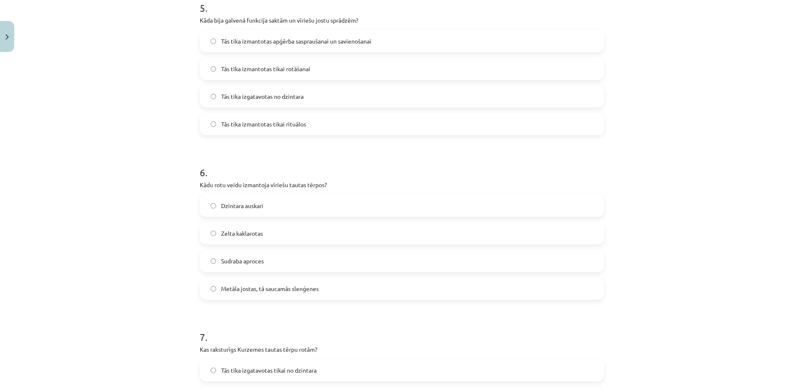
click at [283, 290] on span "Metāla jostas, tā saucamās slenģenes" at bounding box center [270, 288] width 98 height 9
click at [327, 45] on span "Tās tika izmantotas apģērba saspraušanai un savienošanai" at bounding box center [296, 41] width 150 height 9
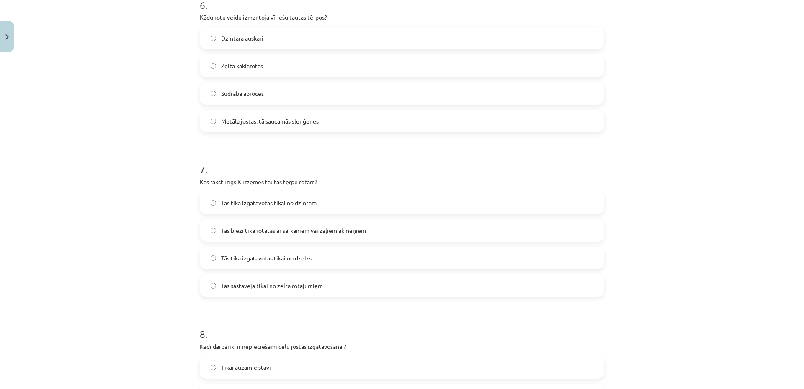
scroll to position [1088, 0]
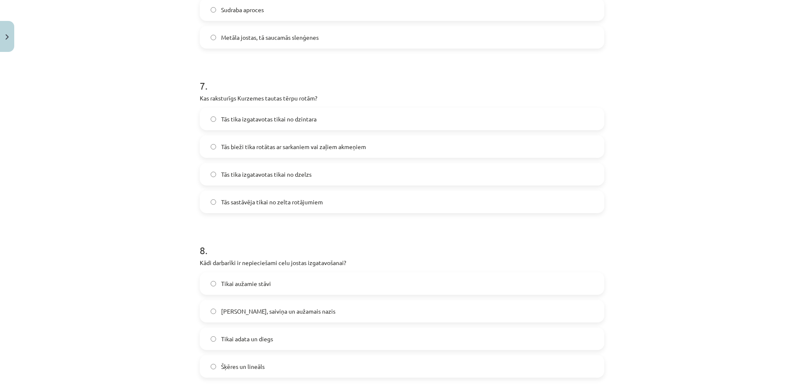
click at [328, 147] on span "Tās bieži tika rotātas ar sarkaniem vai zaļiem akmeņiem" at bounding box center [293, 146] width 145 height 9
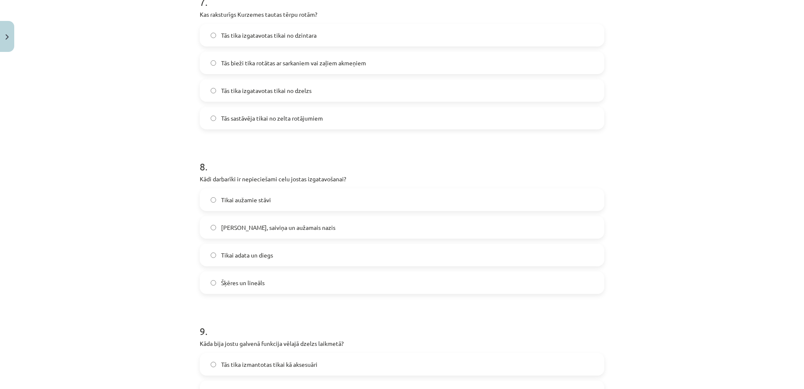
scroll to position [1256, 0]
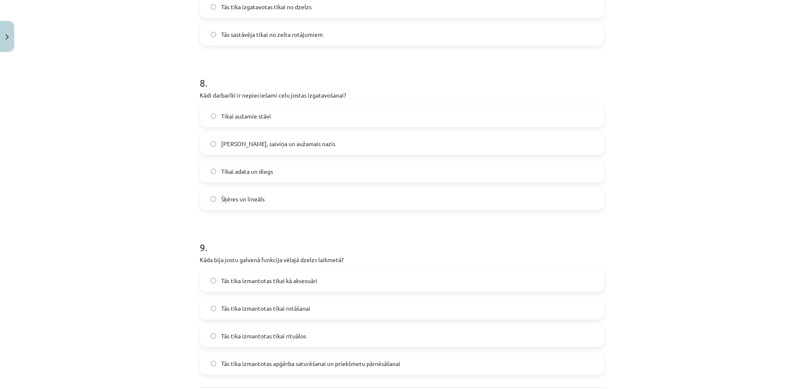
click at [282, 171] on label "Tikai adata un diegs" at bounding box center [402, 171] width 403 height 21
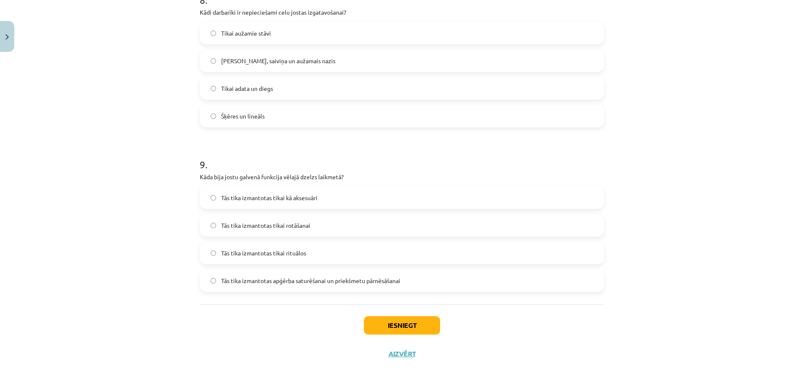
click at [315, 51] on label "Celu galdiņi, saiviņa un aužamais nazis" at bounding box center [402, 60] width 403 height 21
click at [333, 280] on span "Tās tika izmantotas apģērba saturēšanai un priekšmetu pārnēsāšanai" at bounding box center [310, 280] width 179 height 9
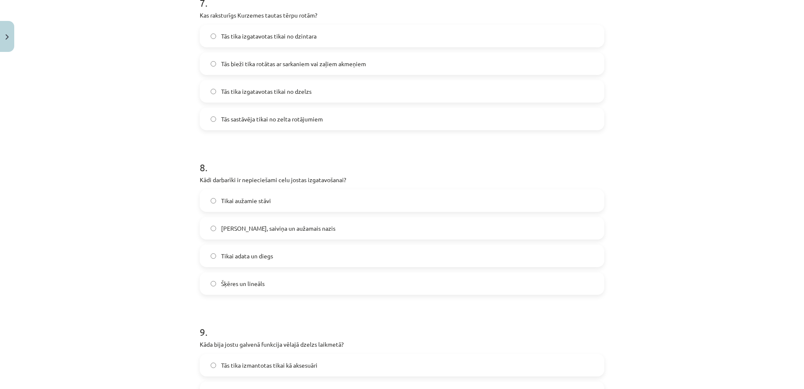
scroll to position [1087, 0]
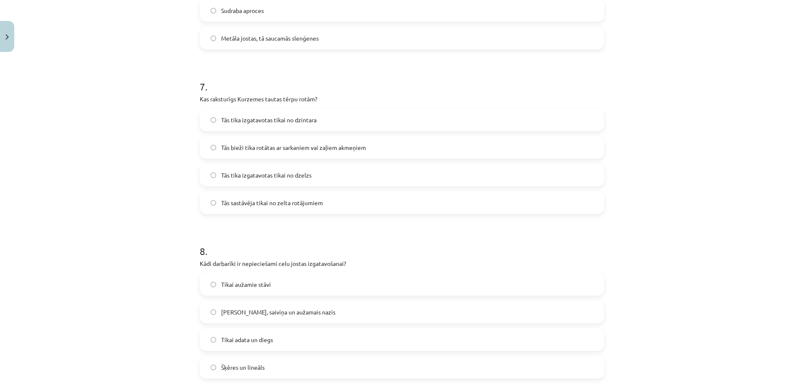
click at [344, 173] on label "Tās tika izgatavotas tikai no dzelzs" at bounding box center [402, 175] width 403 height 21
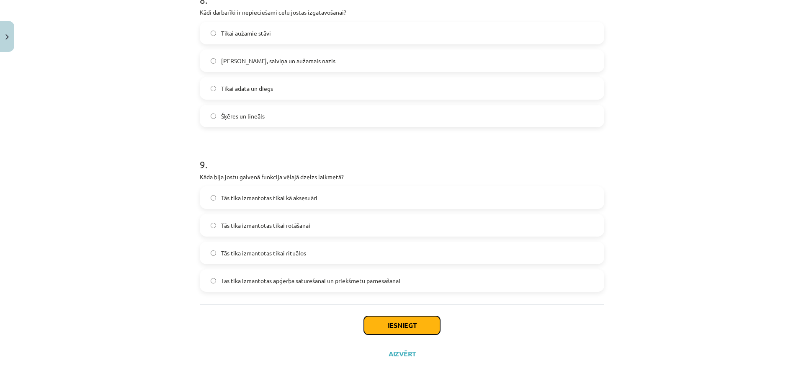
click at [411, 320] on button "Iesniegt" at bounding box center [402, 325] width 76 height 18
click at [404, 328] on button "Iesniegt" at bounding box center [402, 325] width 76 height 18
click at [481, 324] on div "Iesniegt Aizvērt" at bounding box center [402, 333] width 404 height 59
click at [468, 326] on div "Iesniegt Aizvērt" at bounding box center [402, 333] width 404 height 59
click at [467, 326] on div "Iesniegt Aizvērt" at bounding box center [402, 333] width 404 height 59
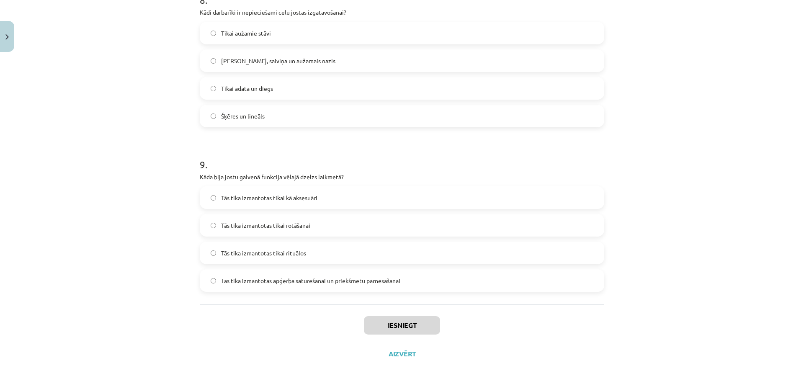
click at [467, 326] on div "Iesniegt Aizvērt" at bounding box center [402, 333] width 404 height 59
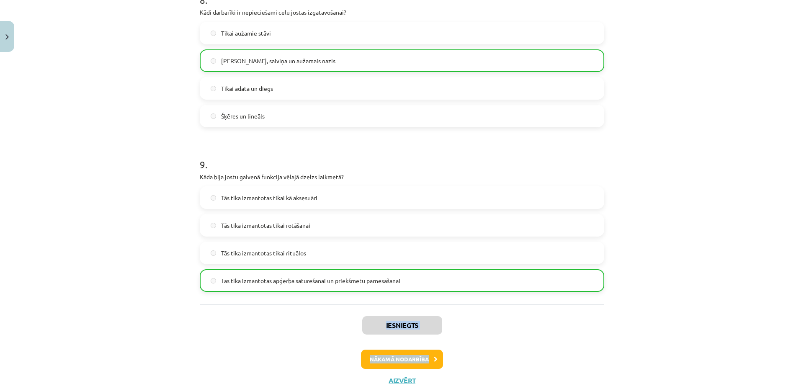
click at [415, 362] on button "Nākamā nodarbība" at bounding box center [402, 359] width 82 height 19
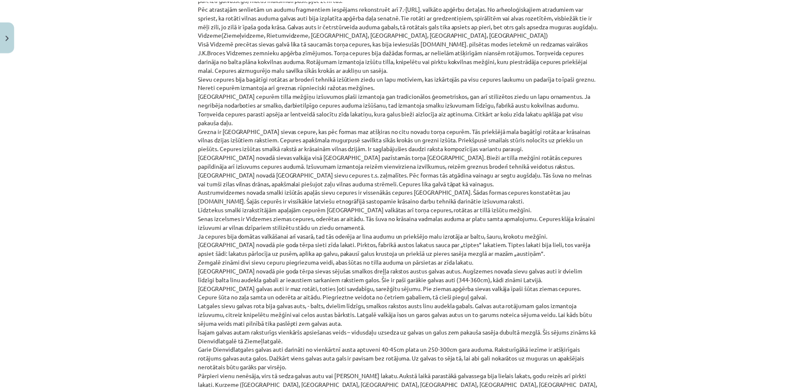
scroll to position [21, 0]
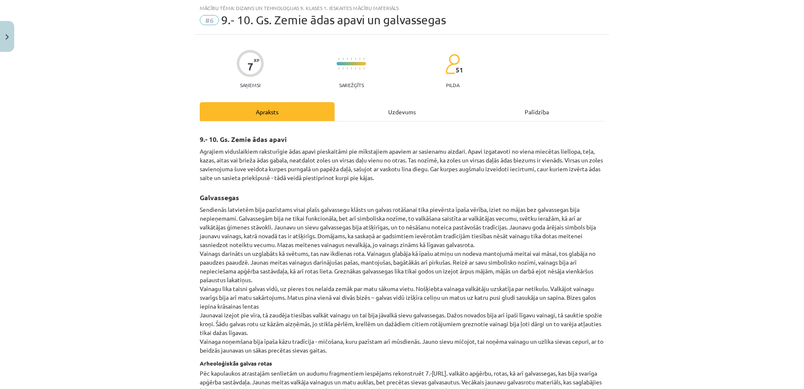
click at [414, 110] on div "Uzdevums" at bounding box center [401, 111] width 135 height 19
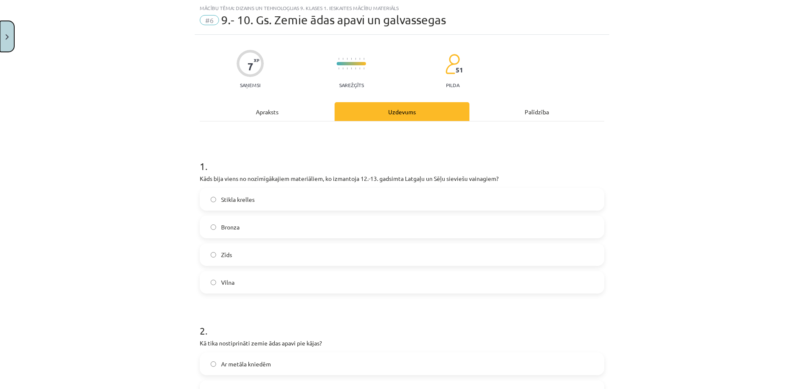
click at [0, 41] on button "Close" at bounding box center [7, 36] width 14 height 31
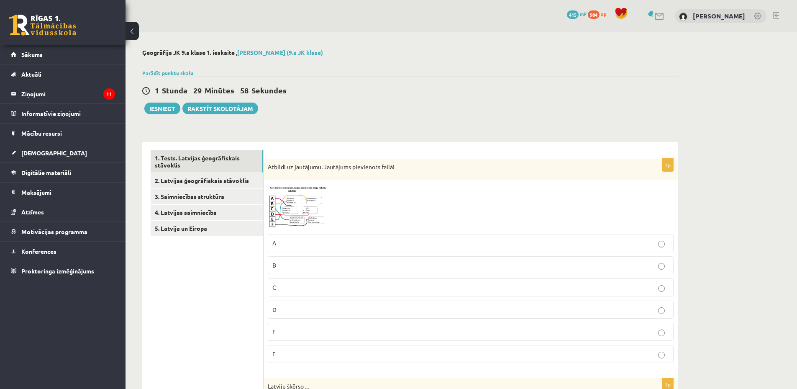
scroll to position [84, 0]
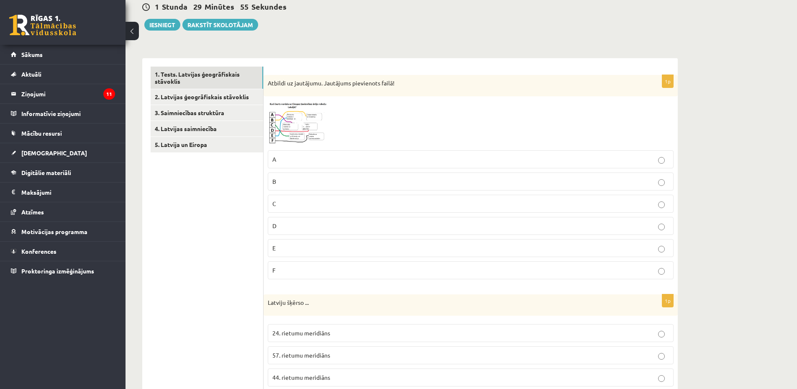
click at [296, 131] on img at bounding box center [299, 122] width 63 height 45
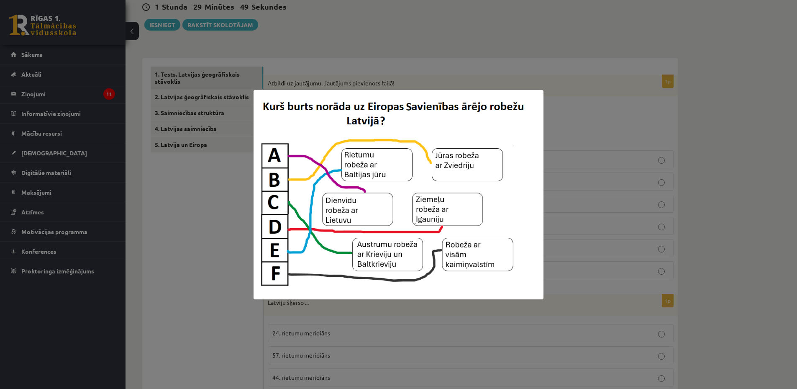
click at [570, 125] on div at bounding box center [398, 194] width 797 height 389
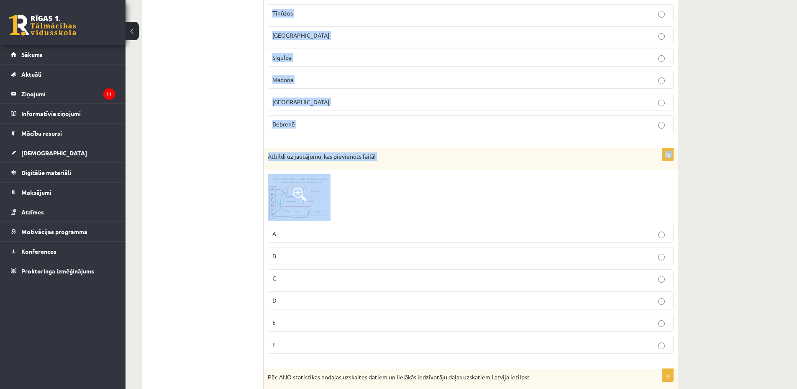
scroll to position [1656, 0]
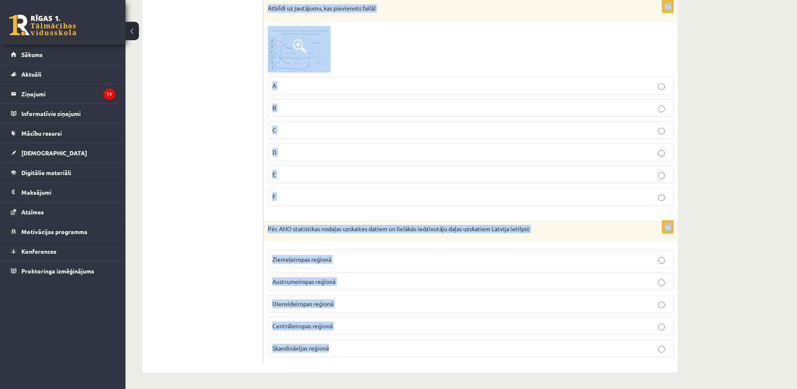
drag, startPoint x: 268, startPoint y: 82, endPoint x: 379, endPoint y: 353, distance: 293.1
copy form "Atbildi uz jautājumu. Jautājums pievienots failā! A B C D E F 1p Latviju šķērso…"
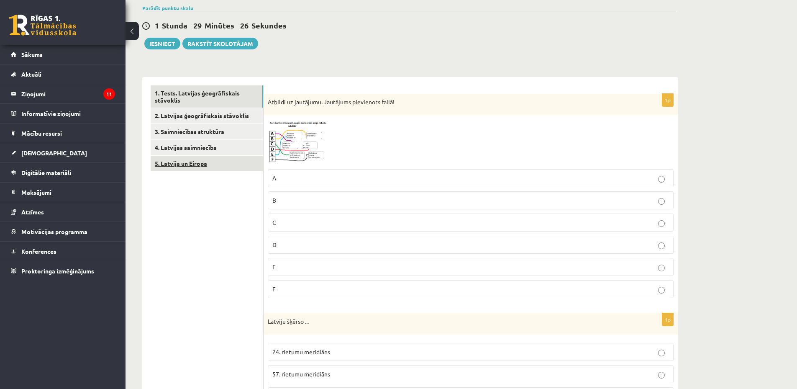
scroll to position [0, 0]
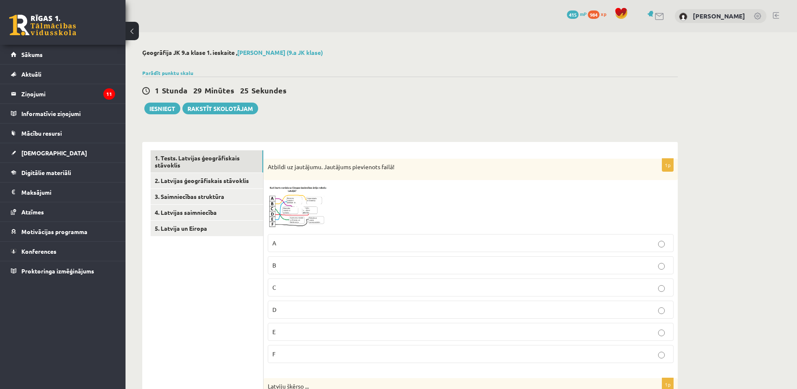
click at [316, 206] on img at bounding box center [299, 206] width 63 height 45
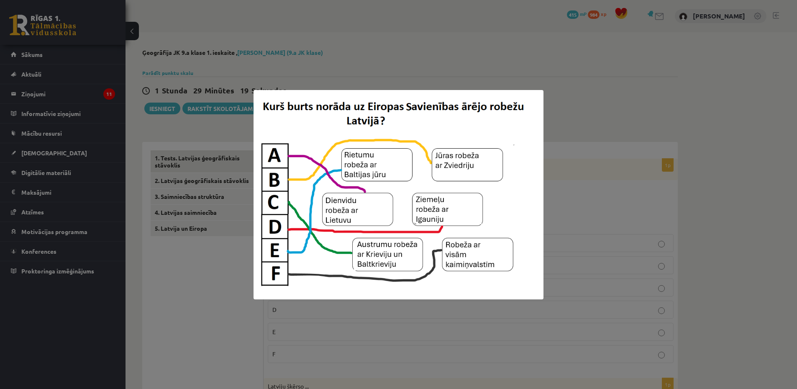
click at [367, 44] on div at bounding box center [398, 194] width 797 height 389
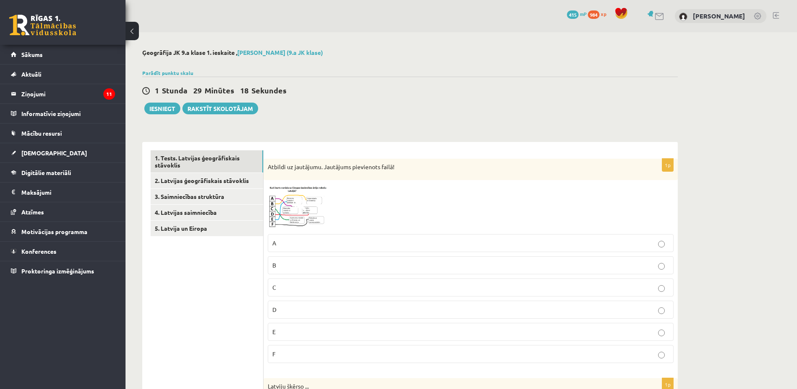
scroll to position [84, 0]
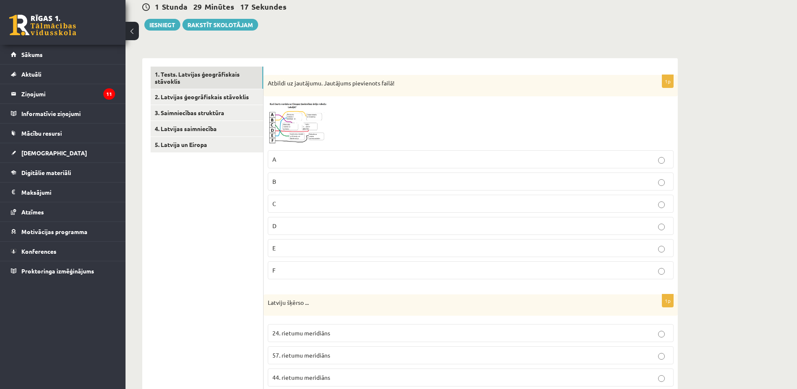
click at [298, 117] on span at bounding box center [299, 120] width 13 height 13
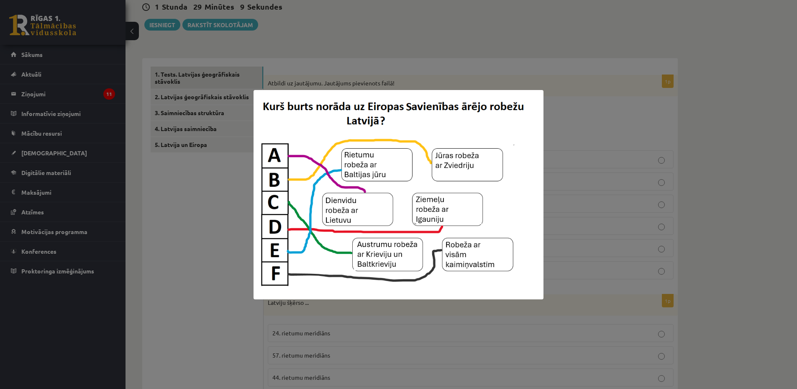
click at [414, 43] on div at bounding box center [398, 194] width 797 height 389
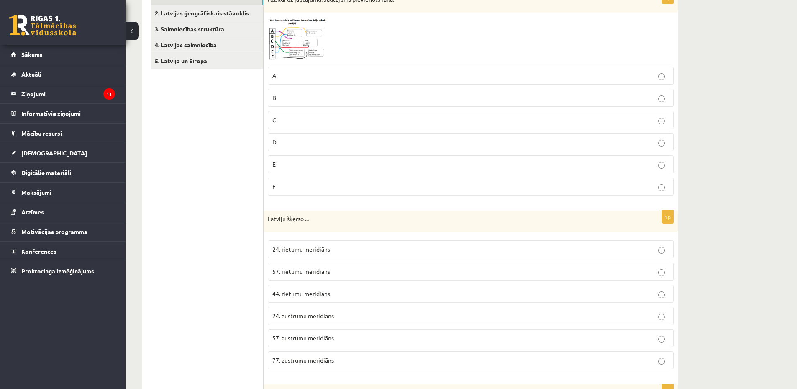
scroll to position [251, 0]
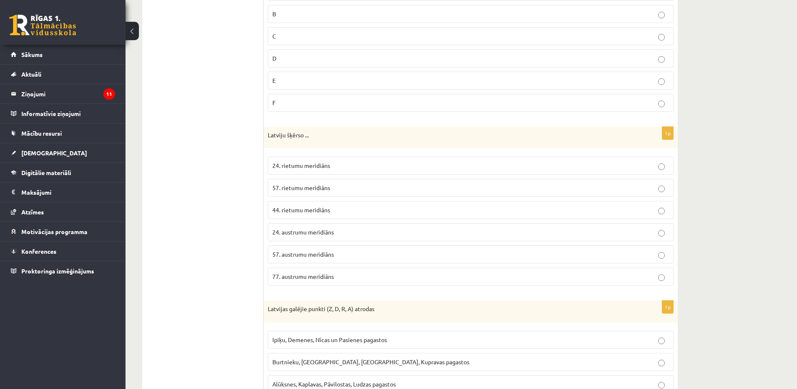
click at [351, 164] on p "24. rietumu meridiāns" at bounding box center [471, 165] width 397 height 9
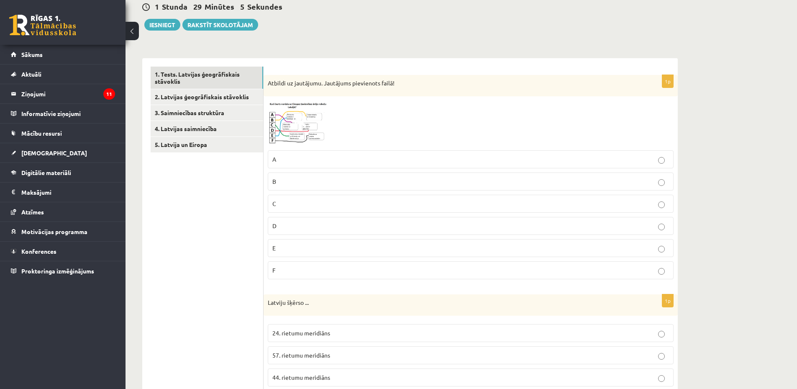
scroll to position [0, 0]
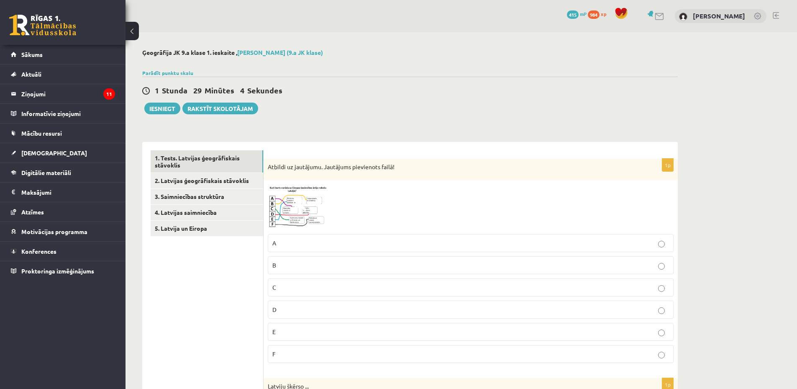
click at [308, 201] on img at bounding box center [299, 206] width 63 height 45
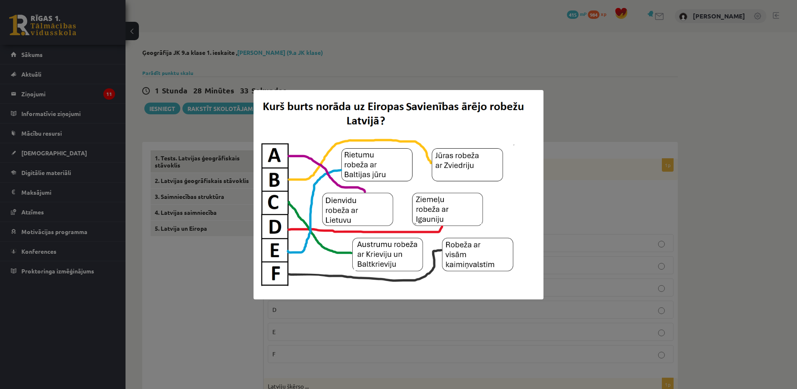
click at [616, 106] on div at bounding box center [398, 194] width 797 height 389
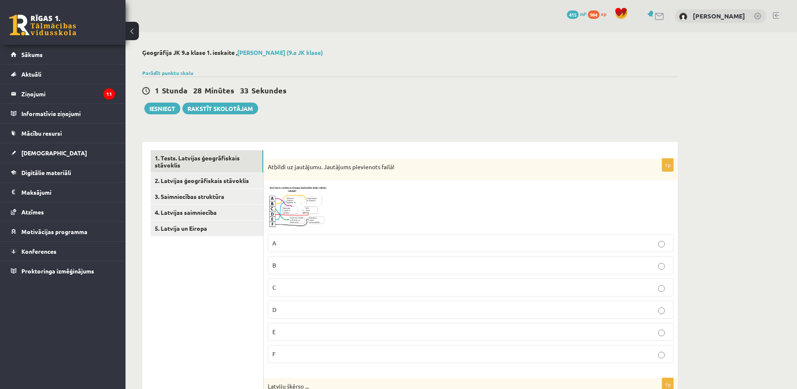
click at [401, 325] on label "E" at bounding box center [471, 332] width 406 height 18
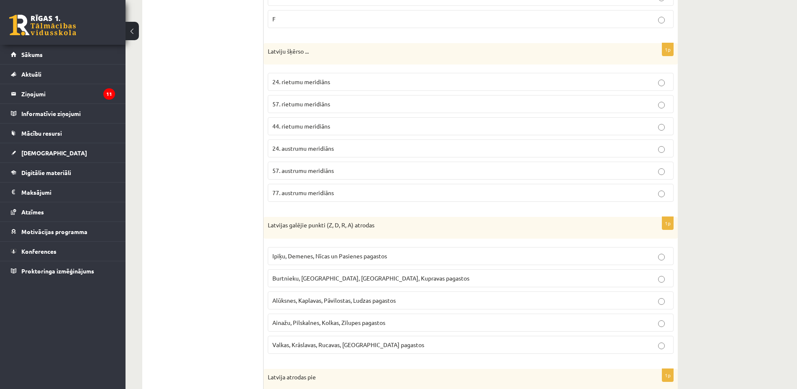
scroll to position [419, 0]
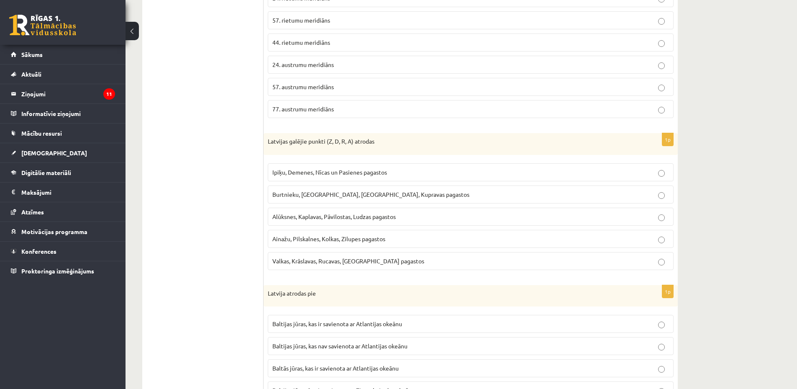
click at [347, 165] on label "Ipiķu, Demenes, Nīcas un Pasienes pagastos" at bounding box center [471, 172] width 406 height 18
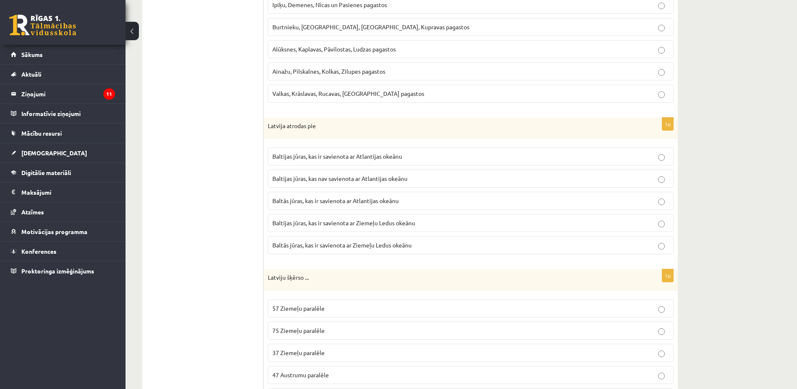
click at [307, 157] on span "Baltijas jūras, kas ir savienota ar Atlantijas okeānu" at bounding box center [338, 156] width 130 height 8
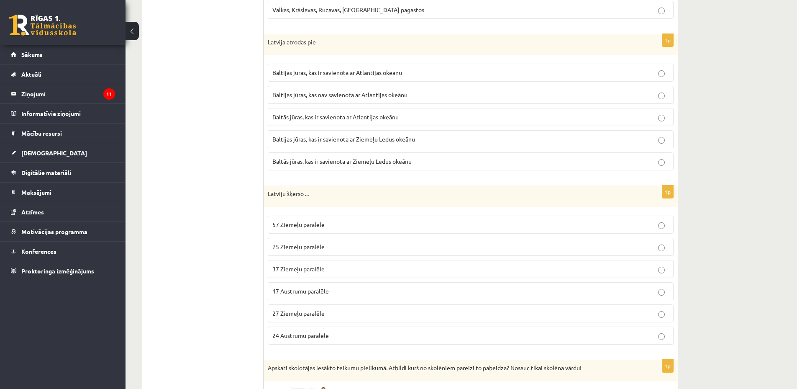
scroll to position [753, 0]
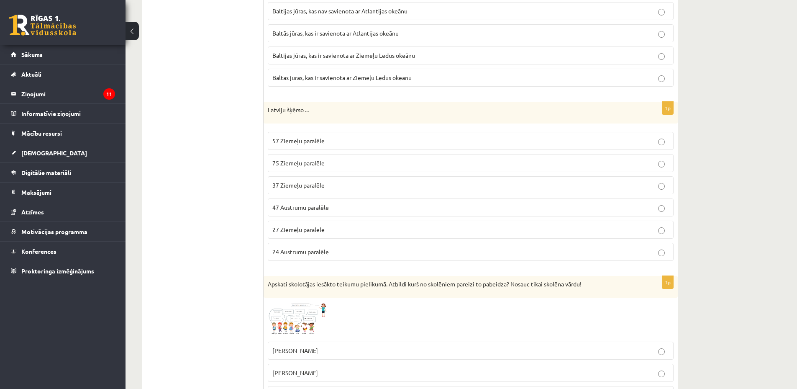
click at [340, 205] on p "47 Austrumu paralēle" at bounding box center [471, 207] width 397 height 9
click at [345, 179] on label "37 Ziemeļu paralēle" at bounding box center [471, 185] width 406 height 18
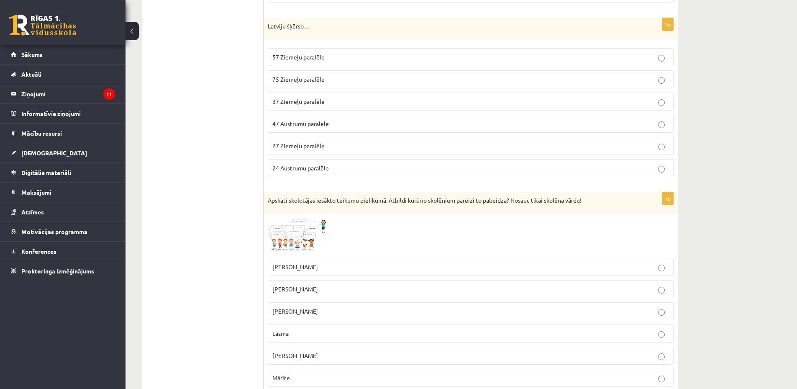
scroll to position [921, 0]
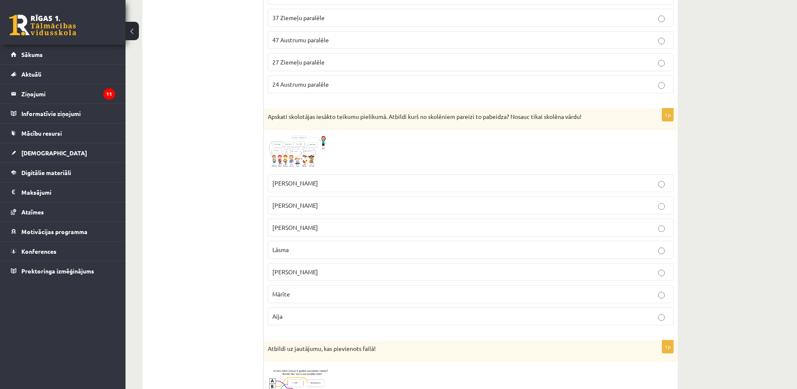
click at [292, 149] on img at bounding box center [299, 152] width 63 height 36
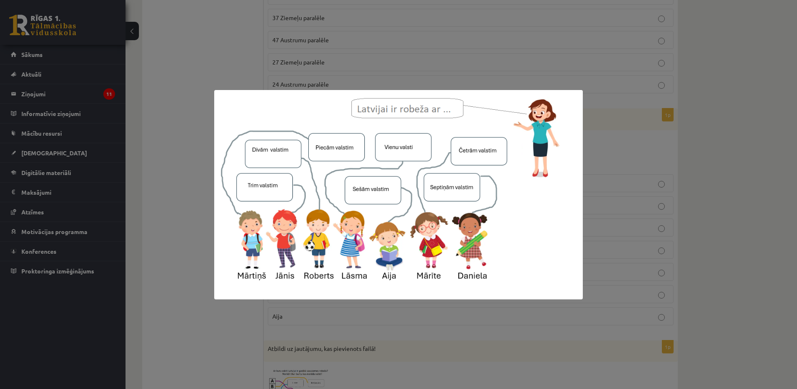
click at [191, 165] on div at bounding box center [398, 194] width 797 height 389
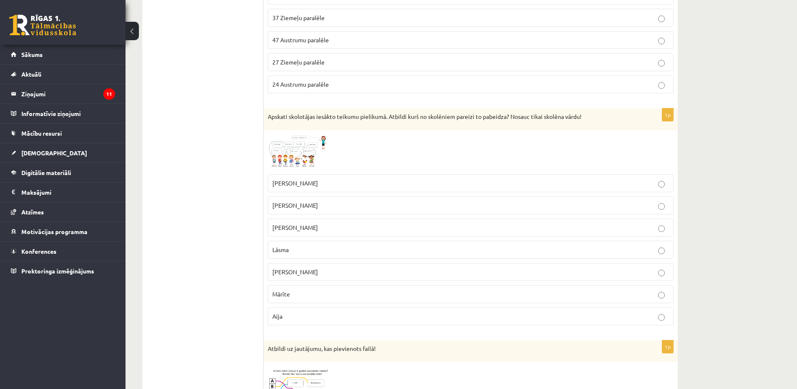
click at [302, 298] on p "Mārīte" at bounding box center [471, 294] width 397 height 9
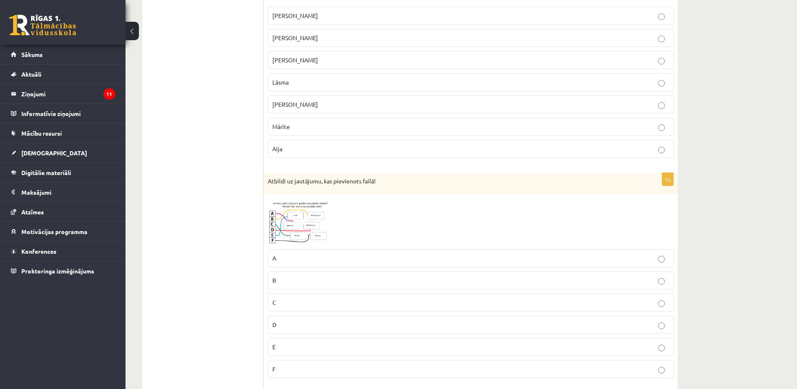
scroll to position [1172, 0]
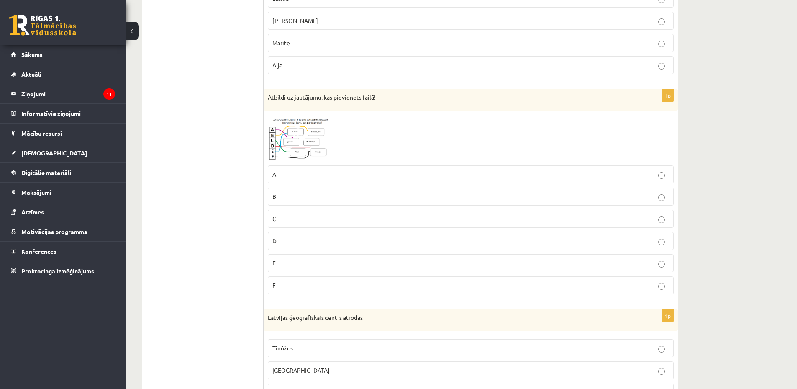
click at [299, 148] on img at bounding box center [299, 138] width 63 height 46
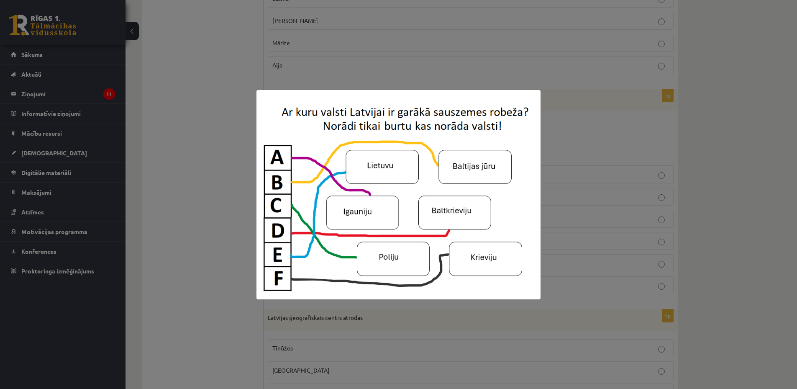
click at [214, 154] on div at bounding box center [398, 194] width 797 height 389
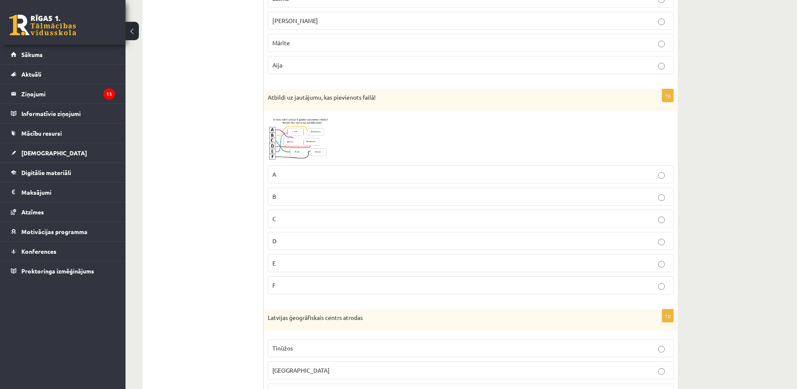
click at [303, 263] on p "E" at bounding box center [471, 263] width 397 height 9
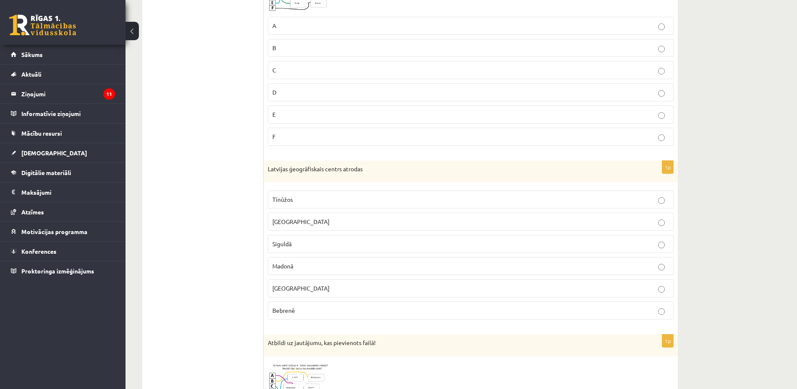
scroll to position [1404, 0]
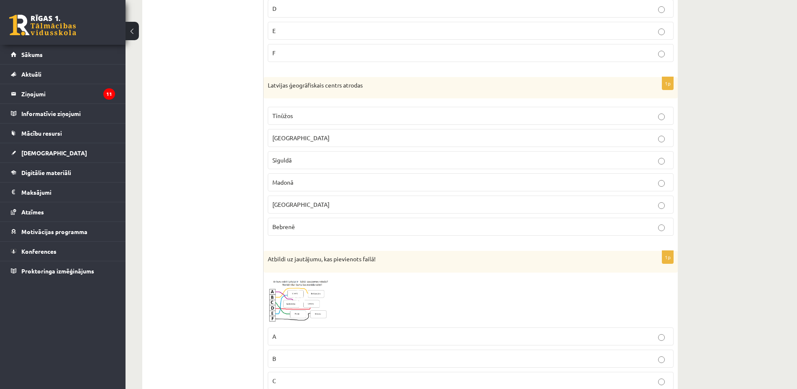
click at [309, 113] on p "Tīnūžos" at bounding box center [471, 115] width 397 height 9
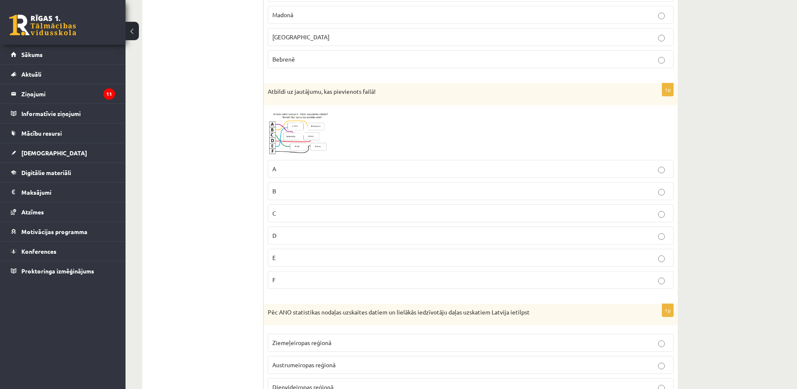
click at [296, 135] on span at bounding box center [299, 129] width 13 height 13
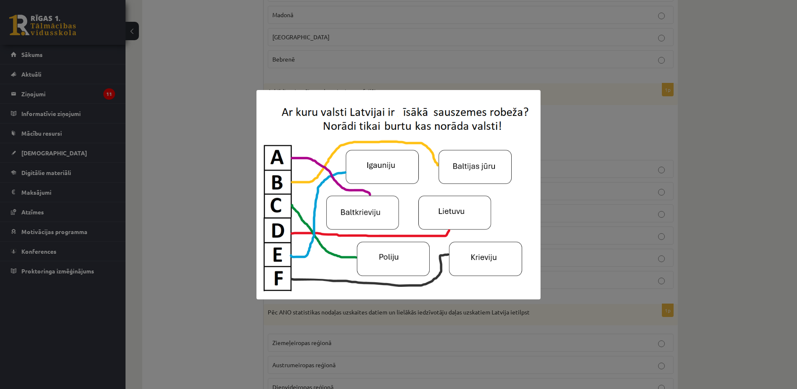
click at [201, 213] on div at bounding box center [398, 194] width 797 height 389
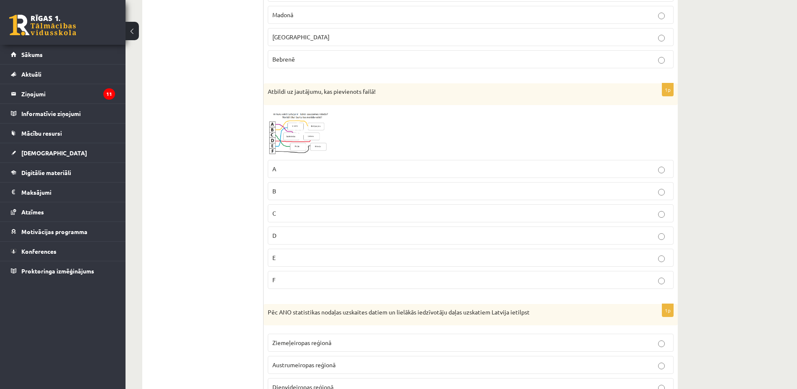
click at [327, 173] on p "A" at bounding box center [471, 169] width 397 height 9
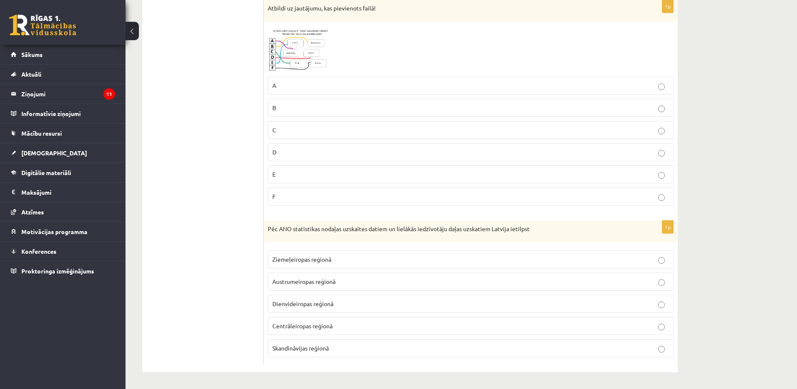
click at [326, 263] on p "Ziemeļeiropas reģionā" at bounding box center [471, 259] width 397 height 9
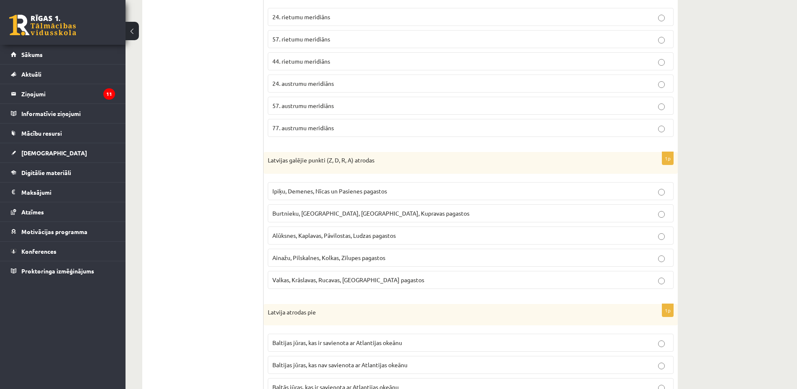
scroll to position [0, 0]
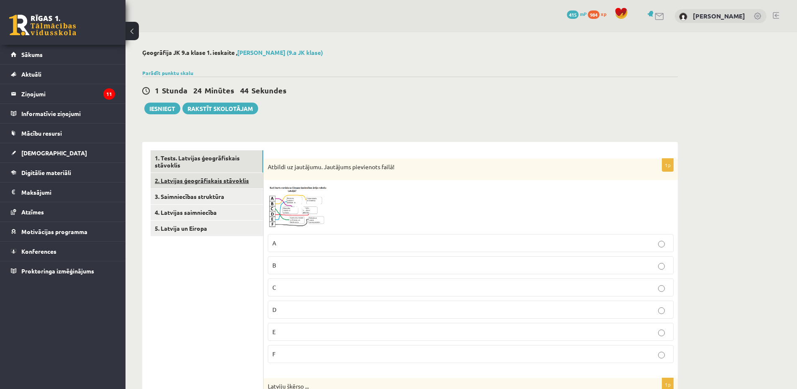
click at [207, 184] on link "2. Latvijas ģeogrāfiskais stāvoklis" at bounding box center [207, 180] width 113 height 15
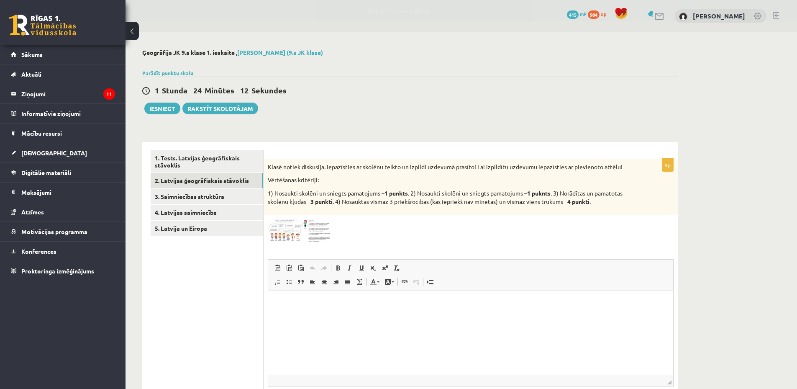
click at [298, 232] on img at bounding box center [299, 230] width 63 height 23
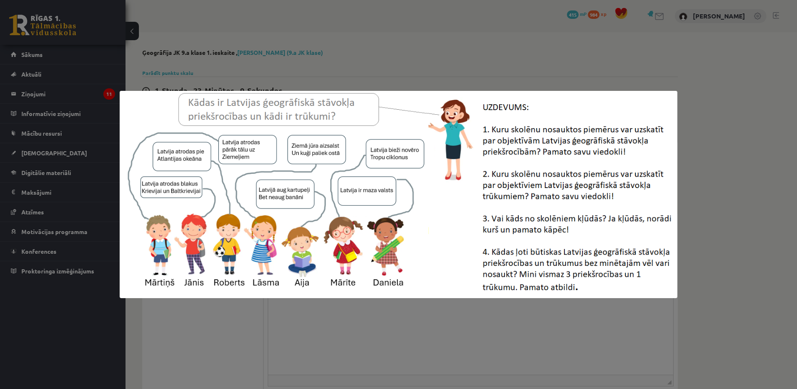
click at [458, 54] on div at bounding box center [398, 194] width 797 height 389
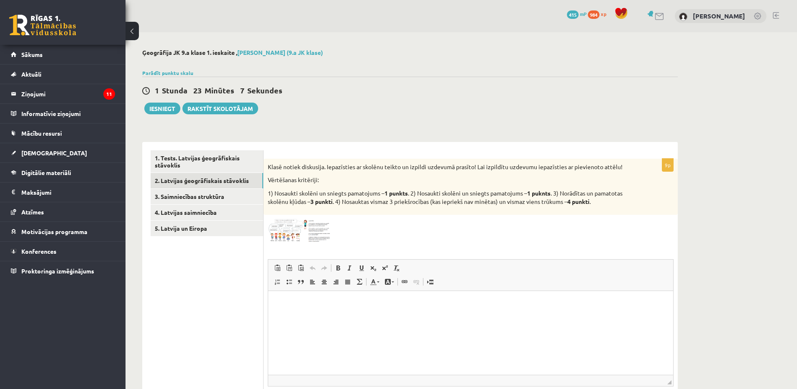
click at [296, 237] on span at bounding box center [299, 238] width 13 height 13
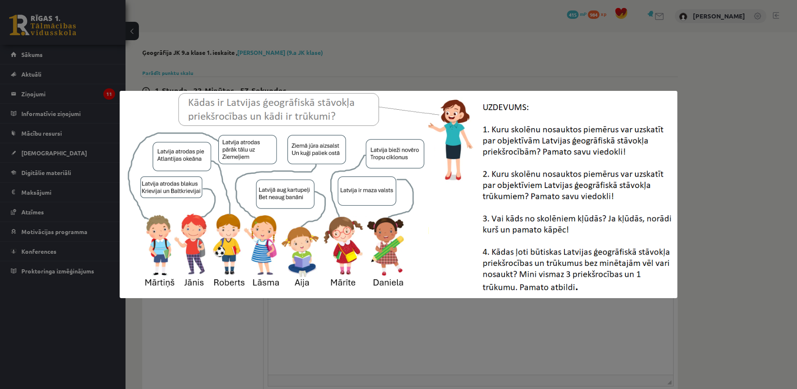
click at [514, 39] on div at bounding box center [398, 194] width 797 height 389
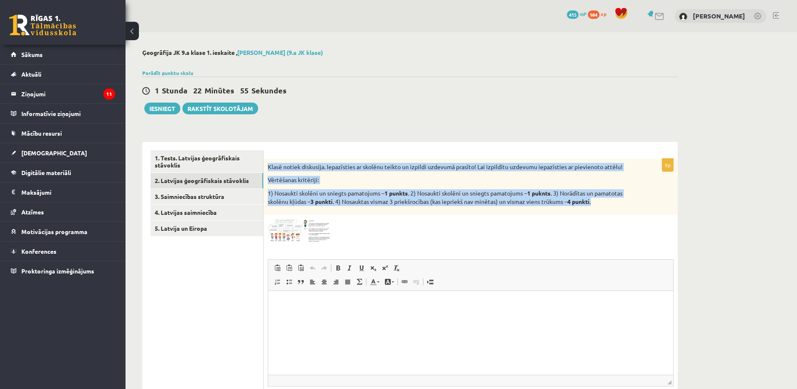
drag, startPoint x: 268, startPoint y: 166, endPoint x: 607, endPoint y: 203, distance: 341.0
click at [607, 203] on div "Klasē notiek diskusija. Iepazīsties ar skolēnu teikto un izpildi uzdevumā prasī…" at bounding box center [471, 187] width 414 height 56
copy div "Klasē notiek diskusija. Iepazīsties ar skolēnu teikto un izpildi uzdevumā prasī…"
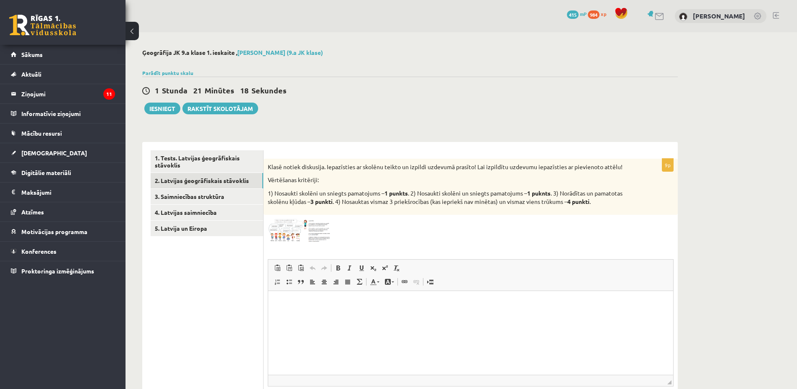
click at [396, 100] on div "1 Stunda 21 Minūtes 18 Sekundes Ieskaite saglabāta! Iesniegt Rakstīt skolotājam" at bounding box center [410, 96] width 536 height 38
click at [305, 234] on span at bounding box center [299, 238] width 13 height 13
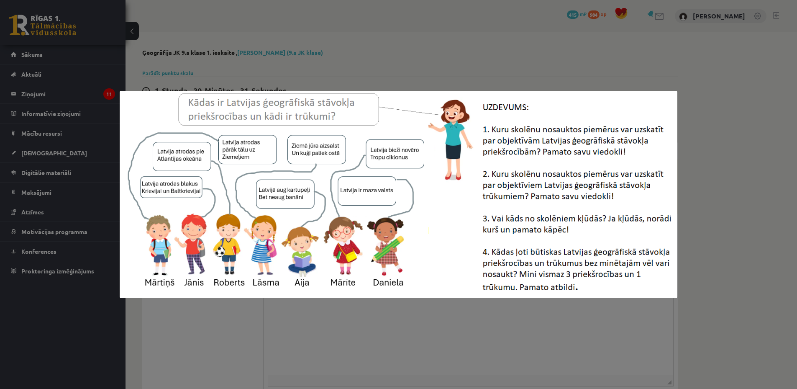
click at [410, 321] on div at bounding box center [398, 194] width 797 height 389
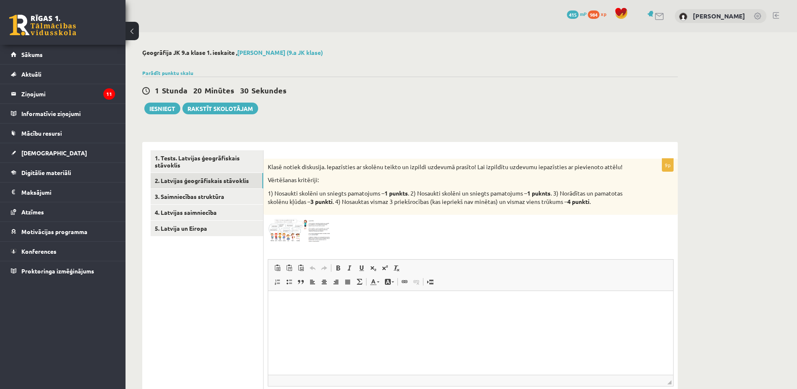
scroll to position [70, 0]
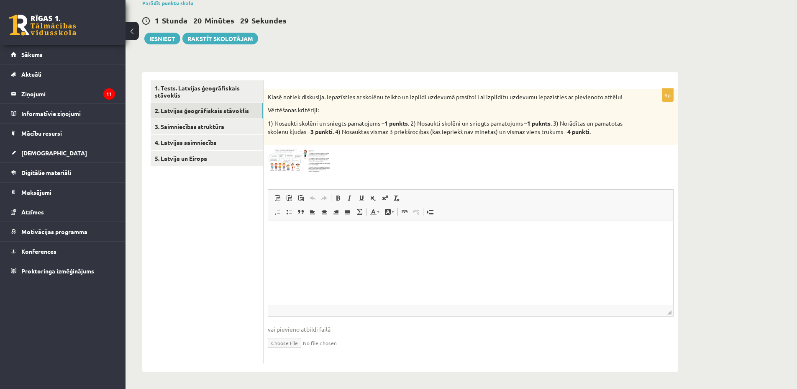
click at [361, 238] on html at bounding box center [470, 234] width 405 height 26
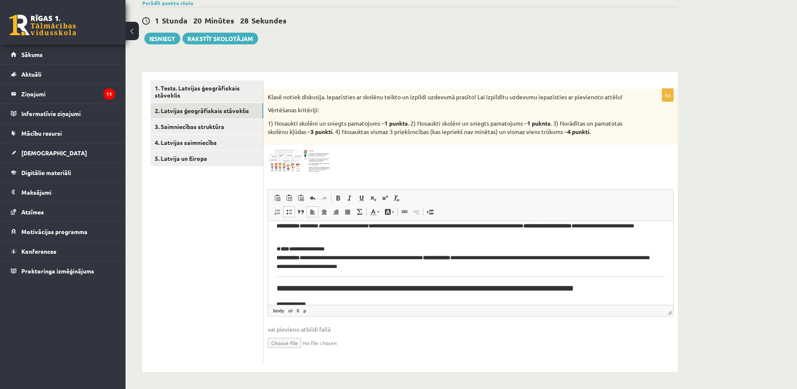
scroll to position [304, 0]
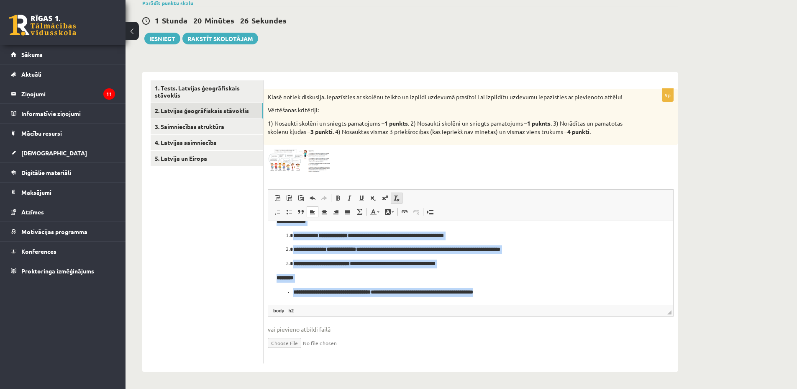
click at [396, 198] on span at bounding box center [396, 198] width 7 height 7
click at [519, 285] on body "**********" at bounding box center [471, 111] width 388 height 370
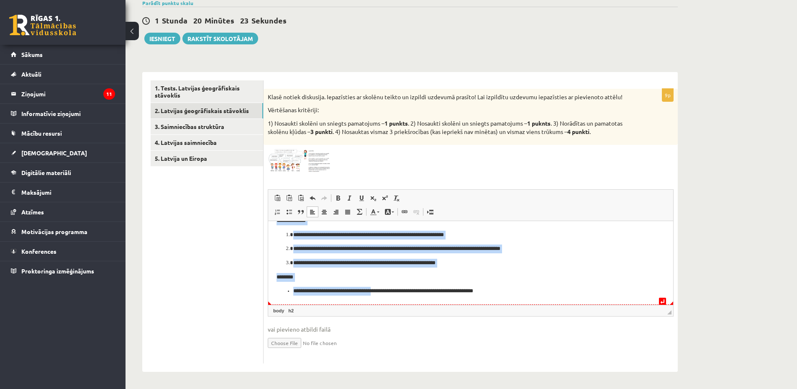
click at [291, 292] on ul "**********" at bounding box center [471, 290] width 388 height 9
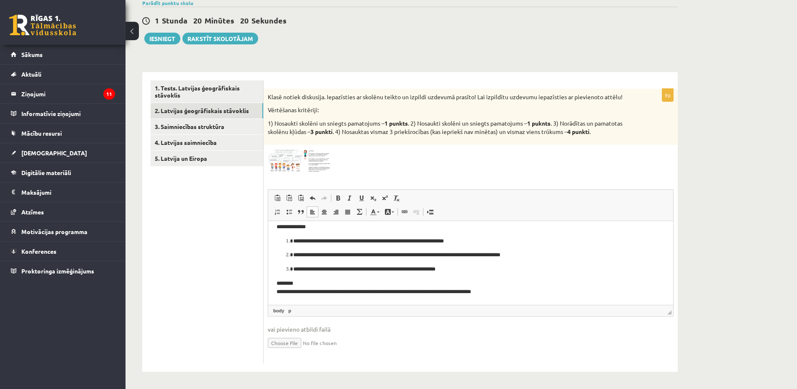
scroll to position [0, 0]
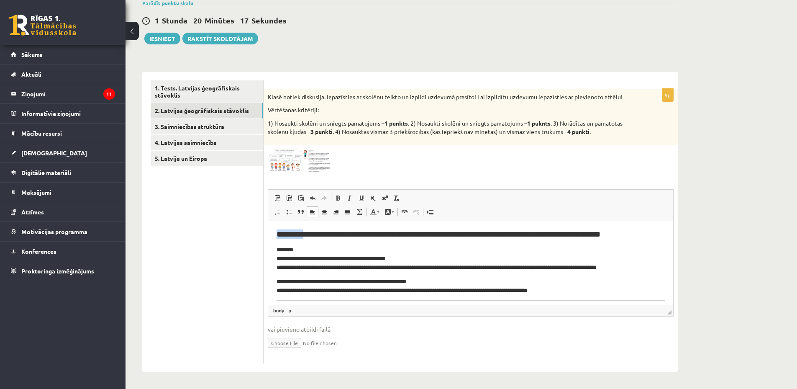
drag, startPoint x: 305, startPoint y: 234, endPoint x: 236, endPoint y: 234, distance: 69.5
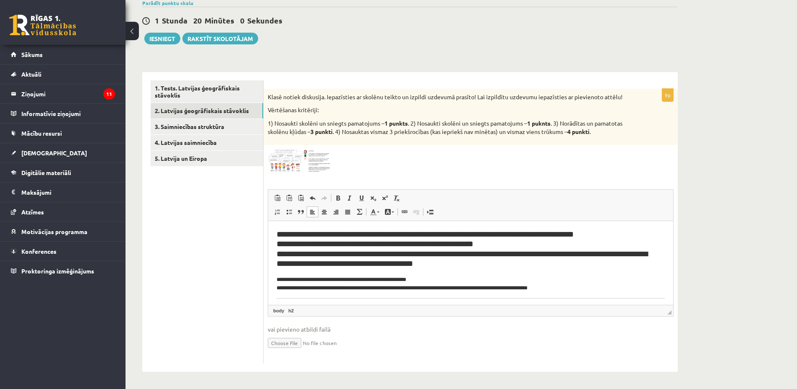
click at [344, 234] on h2 "**********" at bounding box center [468, 248] width 382 height 39
click at [635, 237] on h2 "**********" at bounding box center [468, 248] width 382 height 39
click at [288, 169] on img at bounding box center [299, 160] width 63 height 23
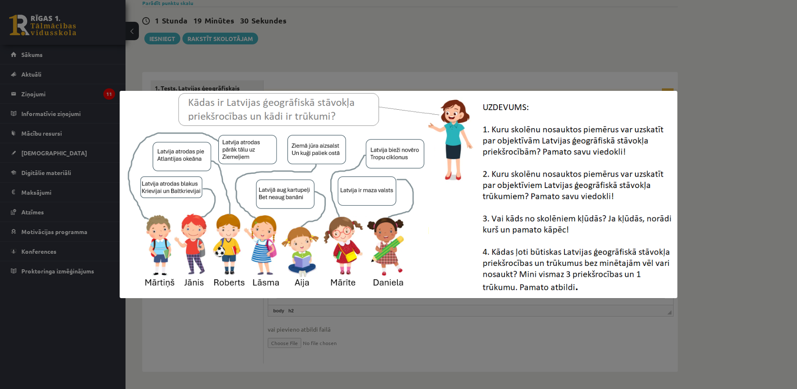
click at [450, 328] on div at bounding box center [398, 194] width 797 height 389
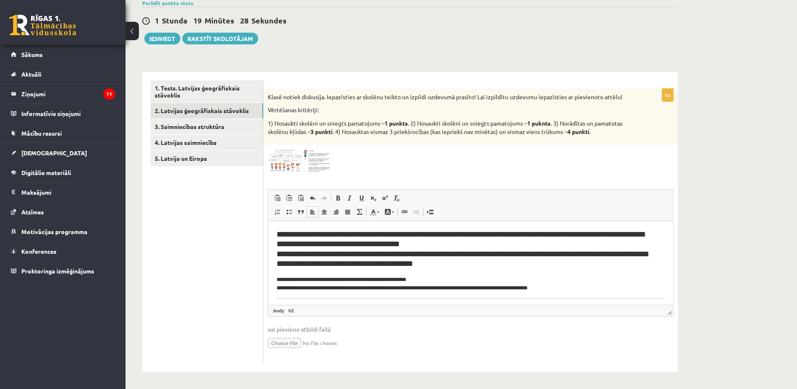
click at [473, 260] on h2 "**********" at bounding box center [468, 248] width 382 height 39
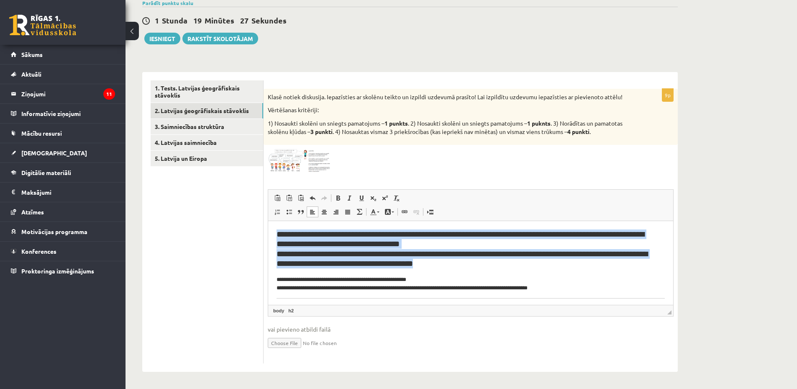
drag, startPoint x: 471, startPoint y: 262, endPoint x: 281, endPoint y: 221, distance: 194.5
click at [397, 196] on span at bounding box center [396, 198] width 7 height 7
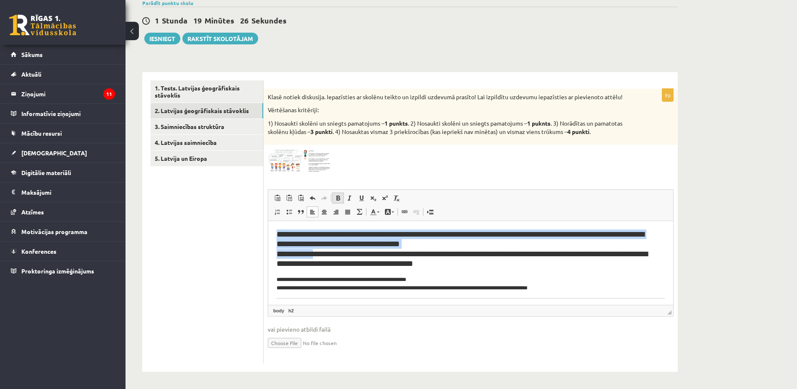
click at [336, 200] on span at bounding box center [338, 198] width 7 height 7
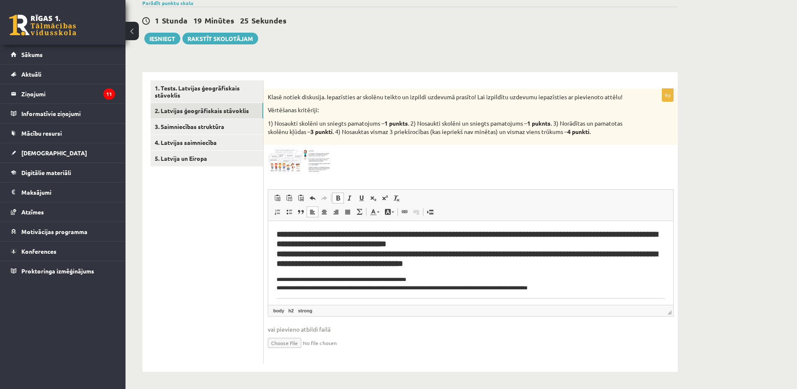
click at [336, 200] on span at bounding box center [338, 198] width 7 height 7
click at [313, 212] on span at bounding box center [312, 211] width 7 height 7
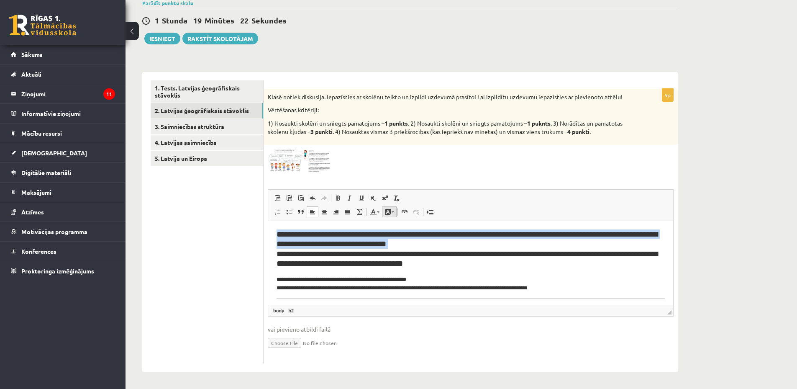
click at [392, 213] on link "Цвет фона" at bounding box center [389, 211] width 15 height 11
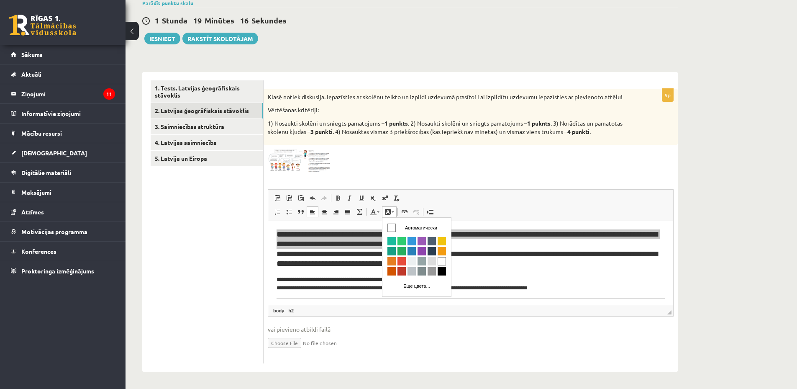
click at [455, 191] on span "Панели инструментов редактора Вставить Комбинация клавиш Ctrl+V Вставить только…" at bounding box center [470, 205] width 405 height 31
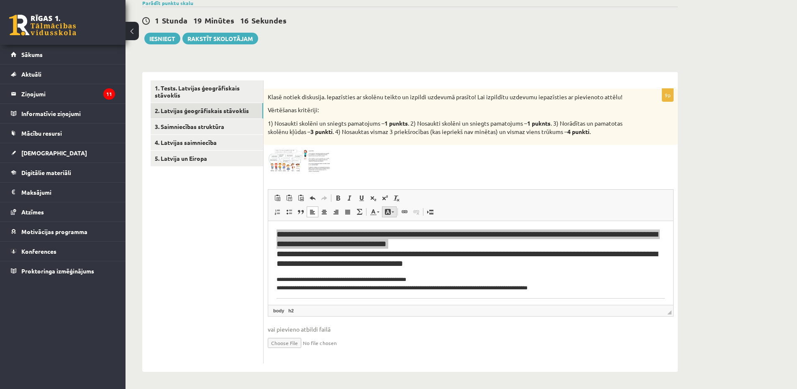
click at [388, 213] on span at bounding box center [388, 211] width 7 height 7
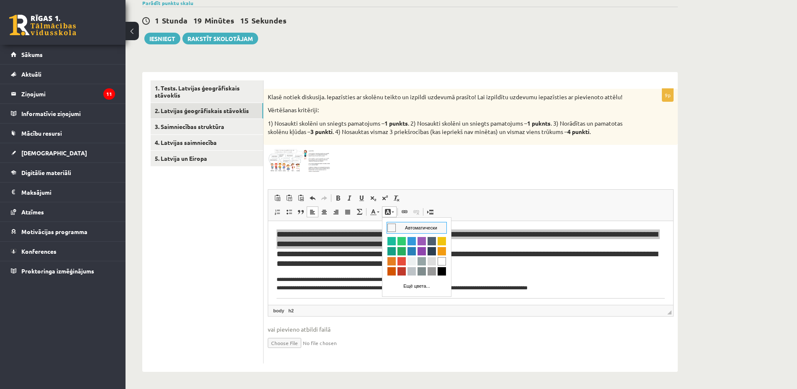
click at [393, 210] on link "Цвет фона" at bounding box center [389, 211] width 15 height 11
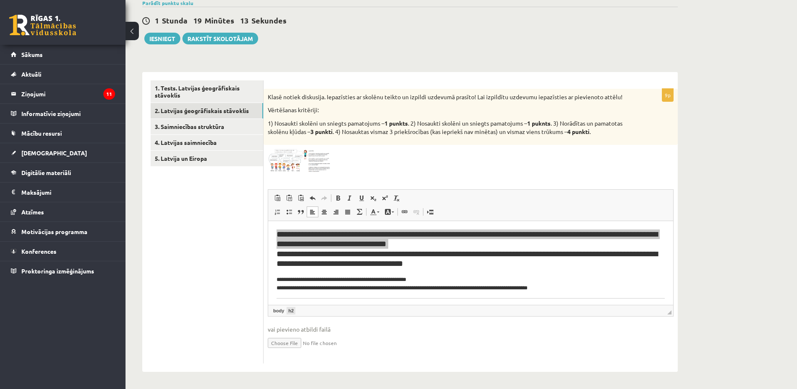
click at [291, 311] on link "h2" at bounding box center [291, 311] width 9 height 8
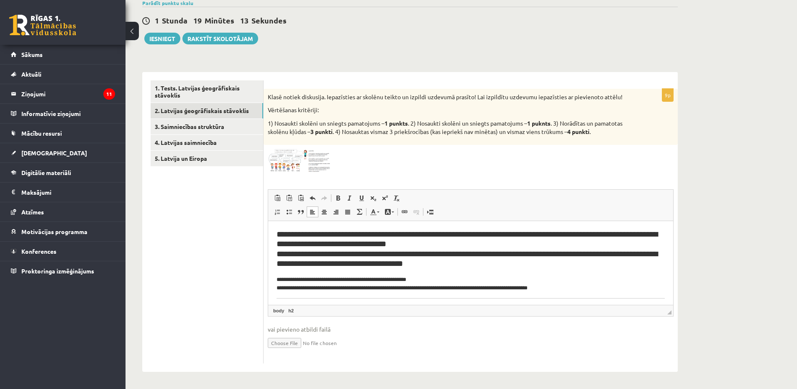
click at [291, 311] on link "h2" at bounding box center [291, 311] width 9 height 8
click at [276, 311] on link "body" at bounding box center [279, 311] width 14 height 8
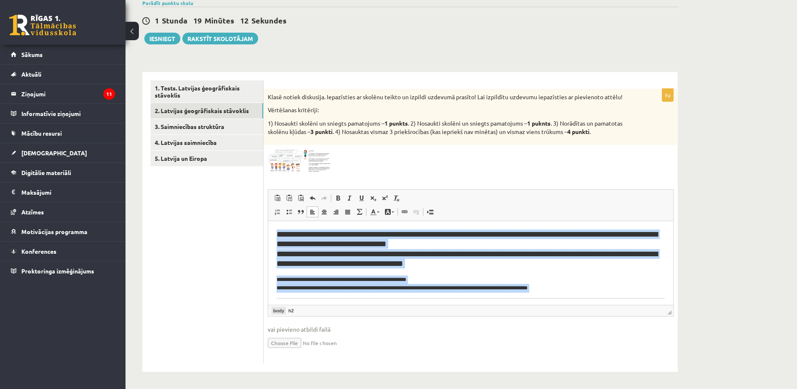
scroll to position [8, 0]
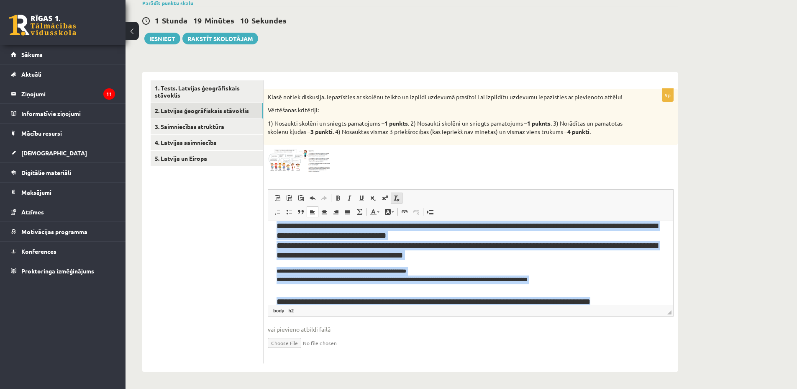
click at [397, 195] on span at bounding box center [396, 198] width 7 height 7
click at [373, 197] on span at bounding box center [373, 198] width 7 height 7
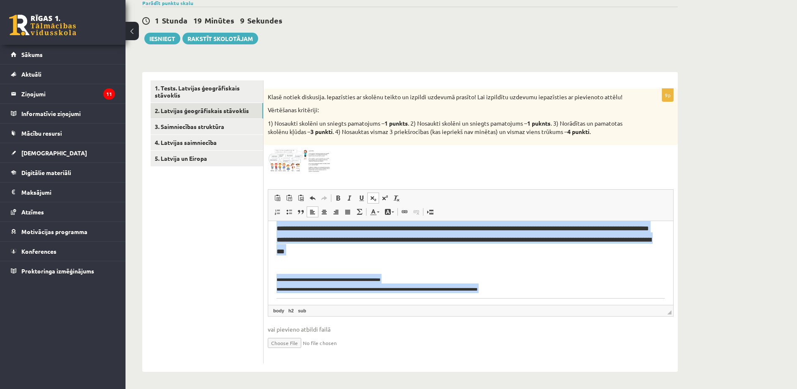
scroll to position [0, 0]
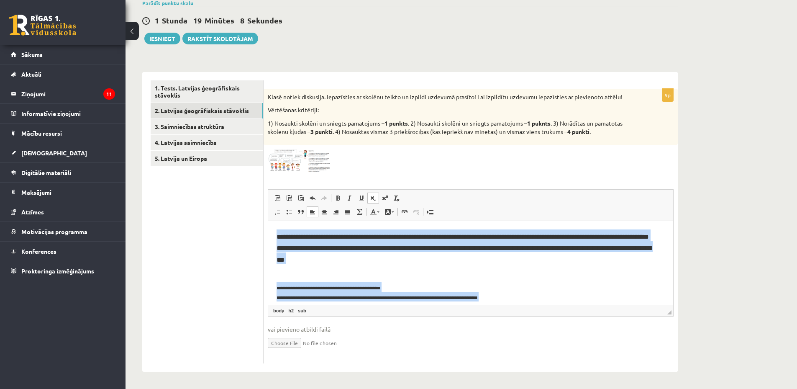
click at [380, 248] on h2 "**********" at bounding box center [468, 252] width 382 height 46
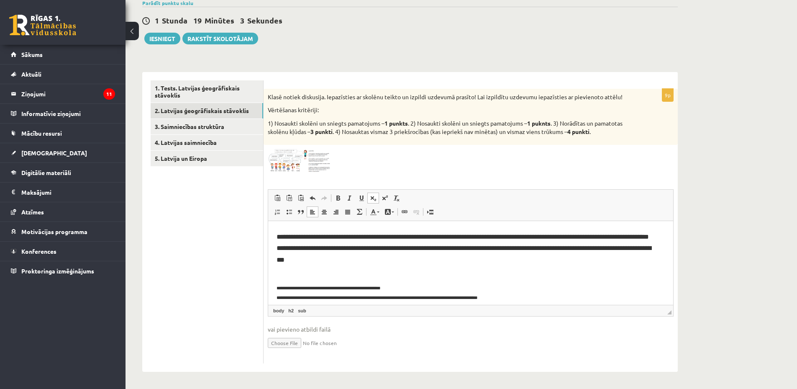
scroll to position [84, 0]
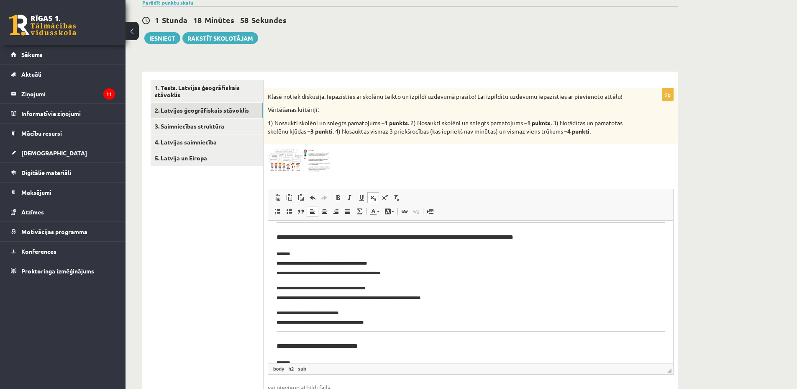
drag, startPoint x: 671, startPoint y: 312, endPoint x: 663, endPoint y: 374, distance: 62.8
click at [663, 374] on span "◢ Путь элементов body h2 sub" at bounding box center [470, 368] width 405 height 11
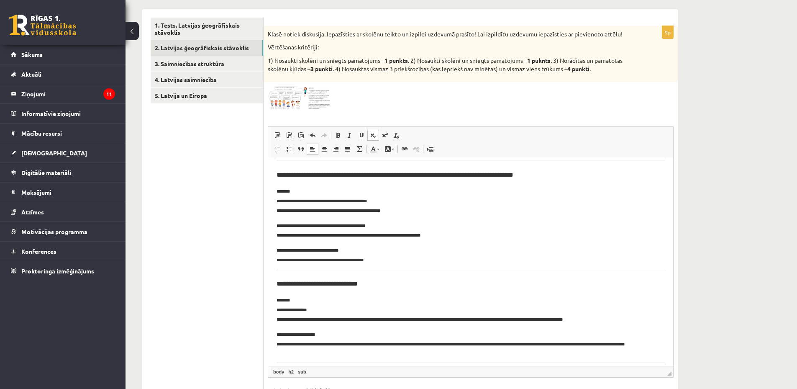
drag, startPoint x: 671, startPoint y: 312, endPoint x: 667, endPoint y: 378, distance: 66.3
click at [667, 377] on span "◢ Путь элементов body h2 sub" at bounding box center [470, 371] width 405 height 11
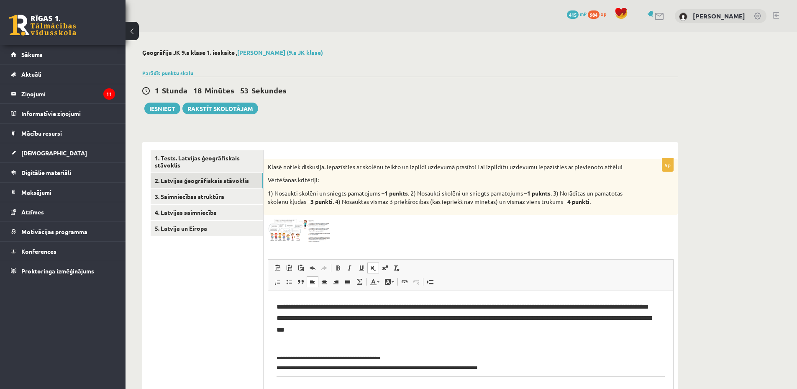
scroll to position [199, 0]
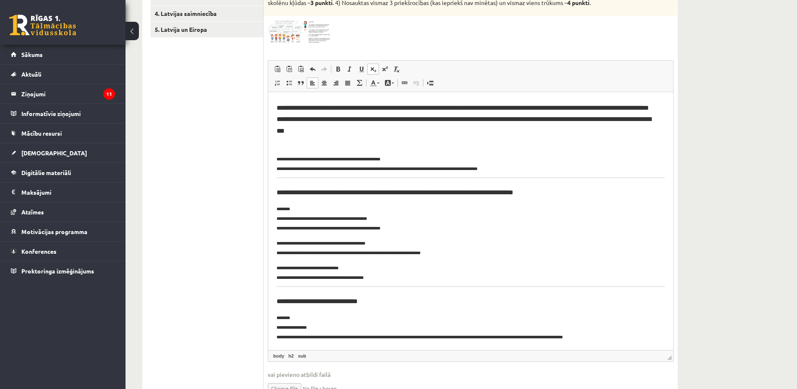
drag, startPoint x: 670, startPoint y: 313, endPoint x: 668, endPoint y: 359, distance: 46.1
click at [668, 359] on span "◢" at bounding box center [670, 357] width 4 height 4
drag, startPoint x: 540, startPoint y: 170, endPoint x: 284, endPoint y: 160, distance: 256.0
click at [284, 160] on p "**********" at bounding box center [468, 162] width 382 height 19
click at [284, 158] on sub "**********" at bounding box center [377, 163] width 201 height 14
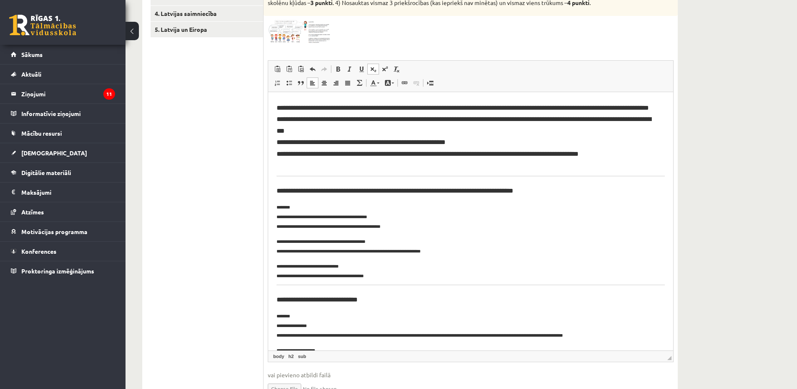
click at [283, 217] on sub "**********" at bounding box center [329, 216] width 104 height 23
drag, startPoint x: 300, startPoint y: 190, endPoint x: 255, endPoint y: 191, distance: 44.8
click at [268, 191] on html "**********" at bounding box center [470, 292] width 405 height 400
click at [569, 191] on h2 "**********" at bounding box center [468, 206] width 382 height 46
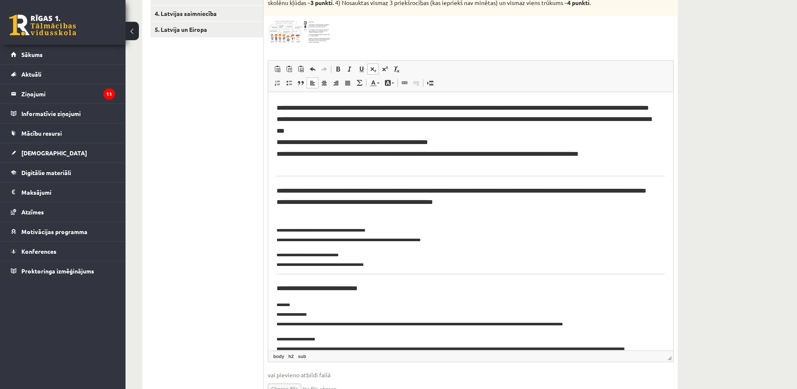
click at [284, 230] on sub "**********" at bounding box center [349, 235] width 144 height 14
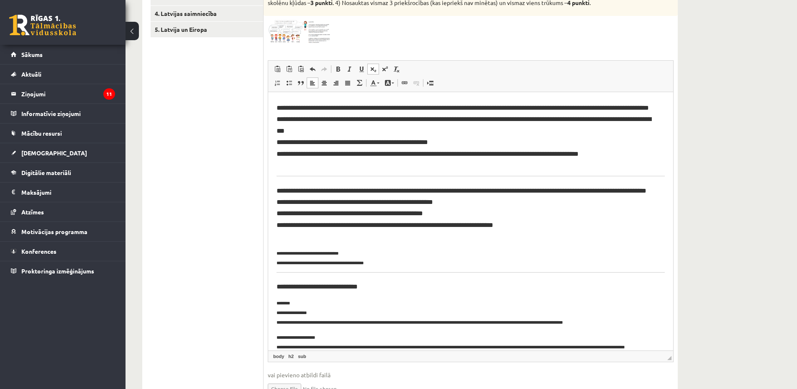
click at [284, 251] on sub "**********" at bounding box center [320, 257] width 87 height 14
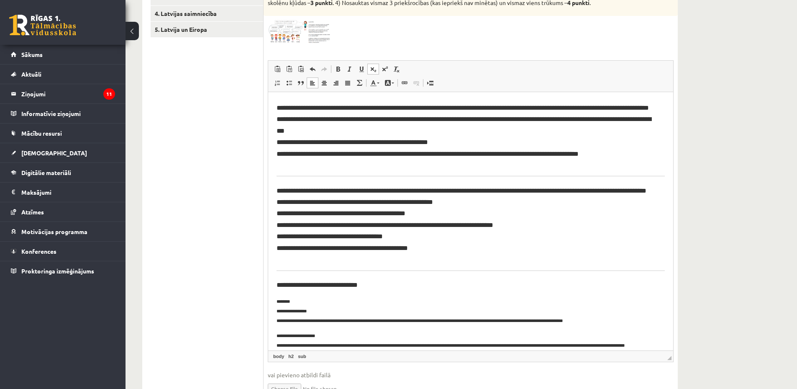
scroll to position [84, 0]
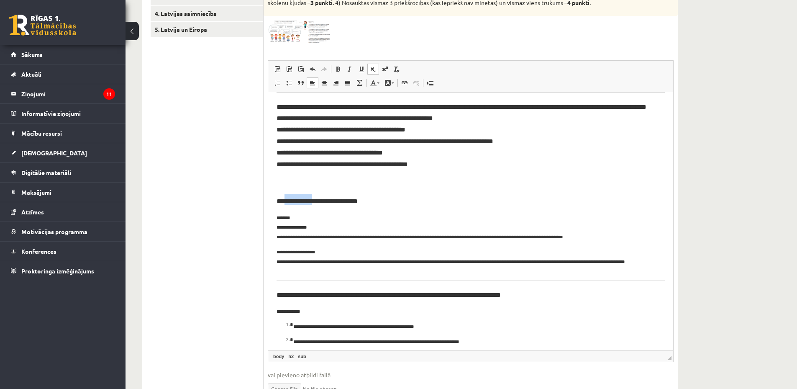
drag, startPoint x: 319, startPoint y: 201, endPoint x: 284, endPoint y: 201, distance: 34.7
click at [285, 201] on sub "**********" at bounding box center [317, 200] width 81 height 7
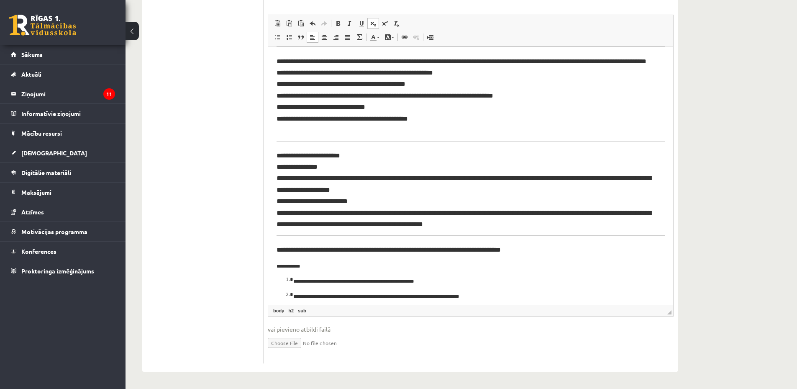
scroll to position [127, 0]
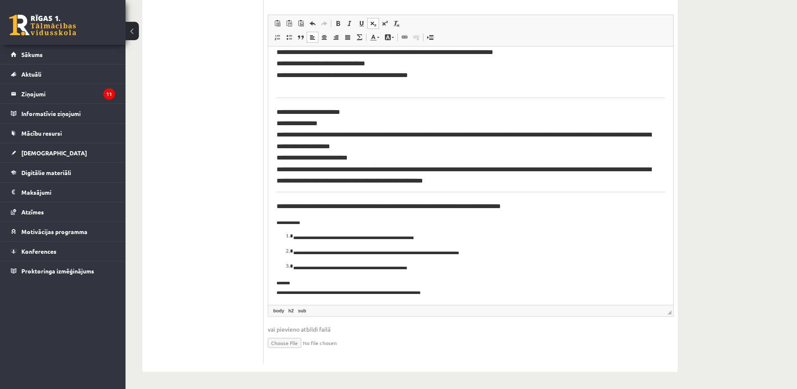
click at [342, 206] on sub "**********" at bounding box center [389, 205] width 224 height 7
click at [504, 206] on h2 "**********" at bounding box center [468, 203] width 382 height 11
click at [308, 222] on p "**********" at bounding box center [468, 221] width 382 height 10
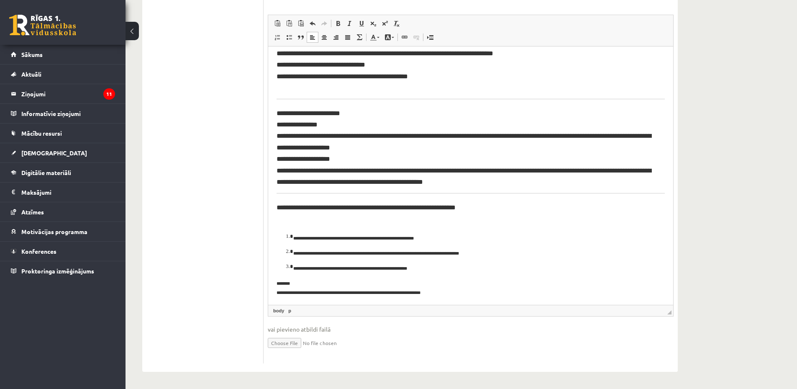
scroll to position [112, 0]
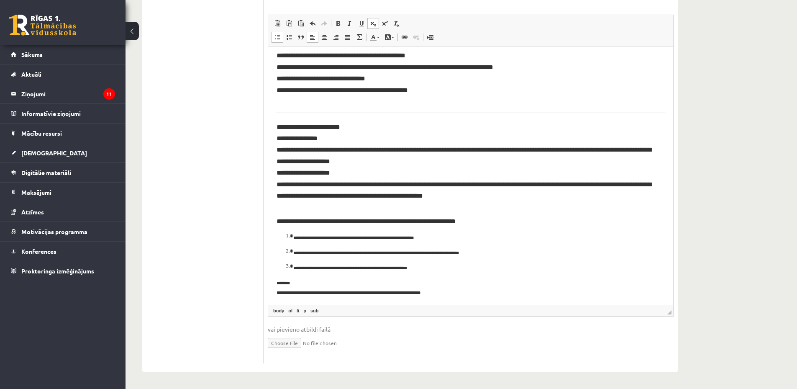
click at [285, 237] on ol "**********" at bounding box center [471, 251] width 388 height 40
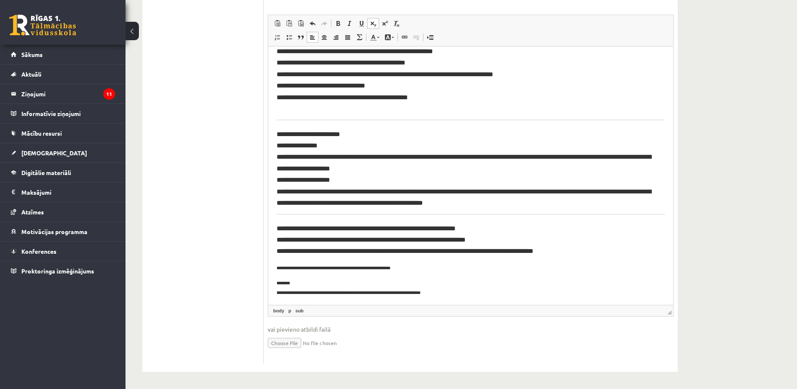
scroll to position [101, 0]
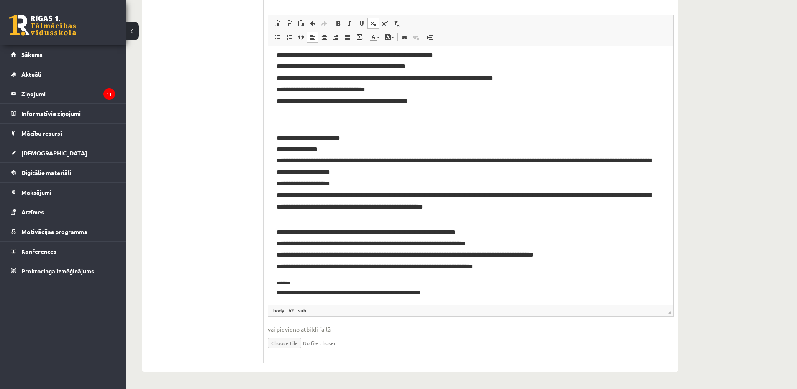
click at [275, 284] on html "**********" at bounding box center [470, 125] width 405 height 360
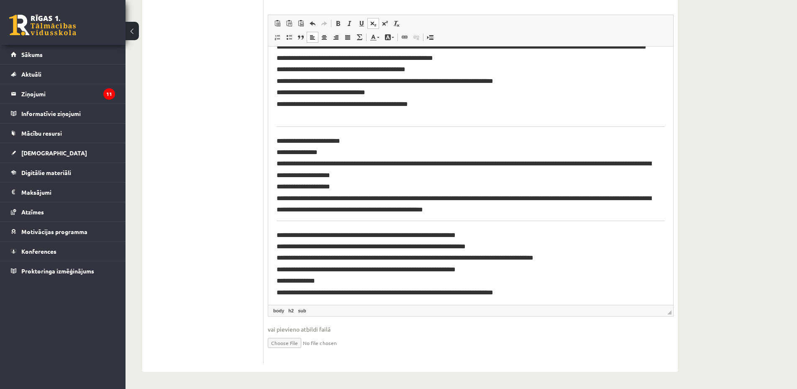
scroll to position [0, 0]
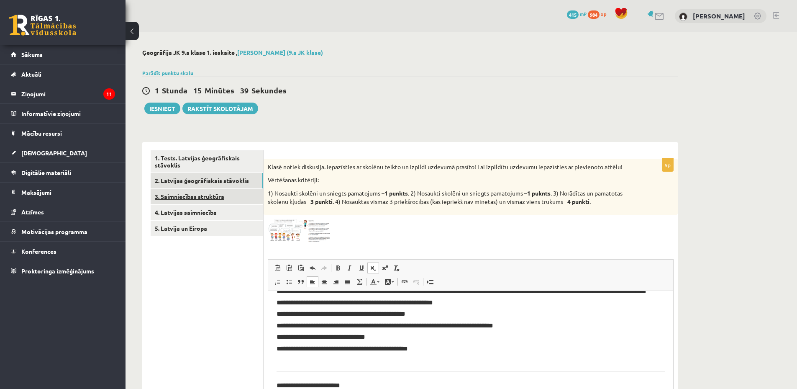
click at [218, 193] on link "3. Saimniecības struktūra" at bounding box center [207, 196] width 113 height 15
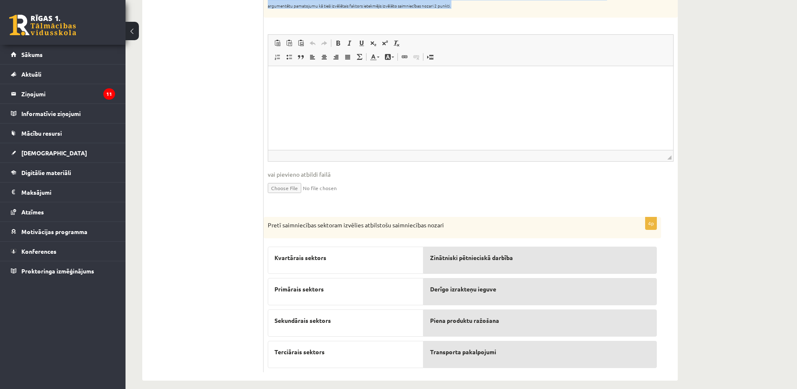
scroll to position [332, 0]
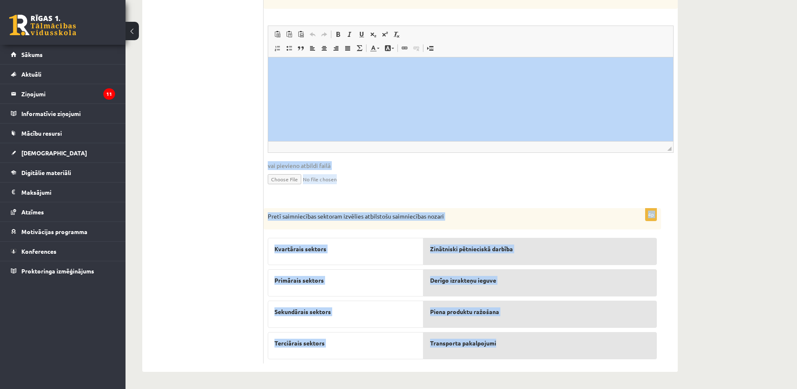
drag, startPoint x: 268, startPoint y: 3, endPoint x: 520, endPoint y: 348, distance: 427.5
click at [520, 348] on form "8p Papildini tekstu ar īztrūkstošajiem vārdiem! Pieejamie vārdi Celtnieks infor…" at bounding box center [471, 91] width 398 height 544
copy form "Papildini tekstu ar īztrūkstošajiem vārdiem! Pieejamie vārdi Celtnieks informāc…"
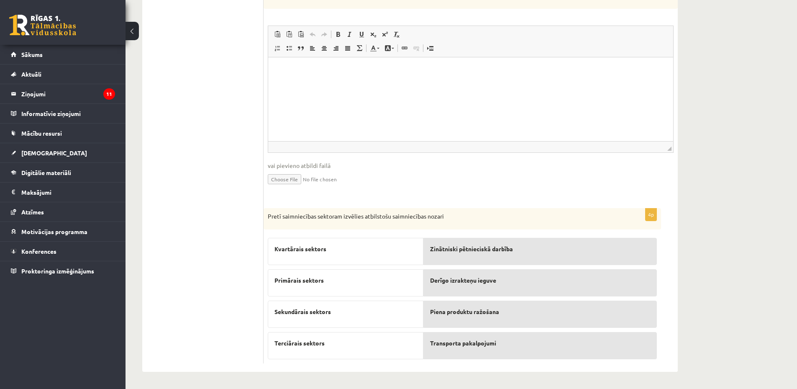
click at [225, 165] on ul "1. Tests. Latvijas ģeogrāfiskais stāvoklis 2. Latvijas ģeogrāfiskais stāvoklis …" at bounding box center [207, 91] width 113 height 544
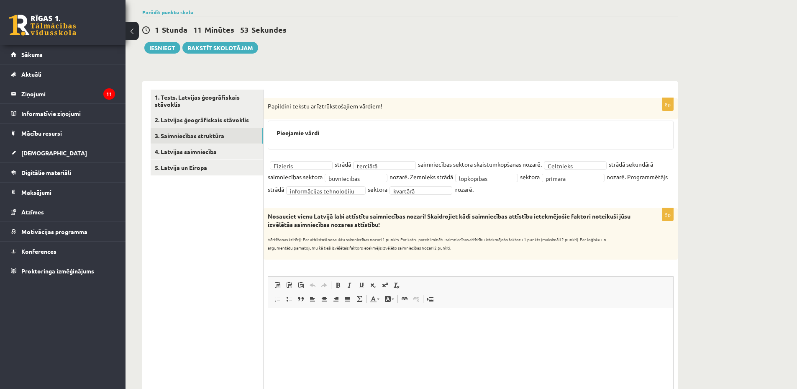
scroll to position [144, 0]
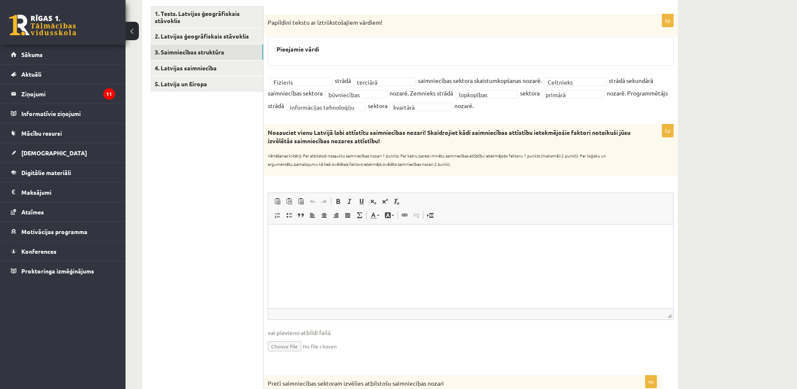
click at [340, 230] on html at bounding box center [470, 237] width 405 height 26
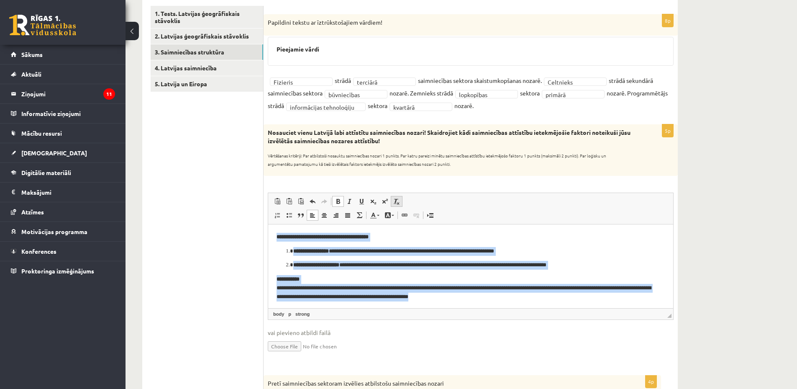
click at [396, 200] on span at bounding box center [396, 201] width 7 height 7
click at [375, 201] on span at bounding box center [373, 201] width 7 height 7
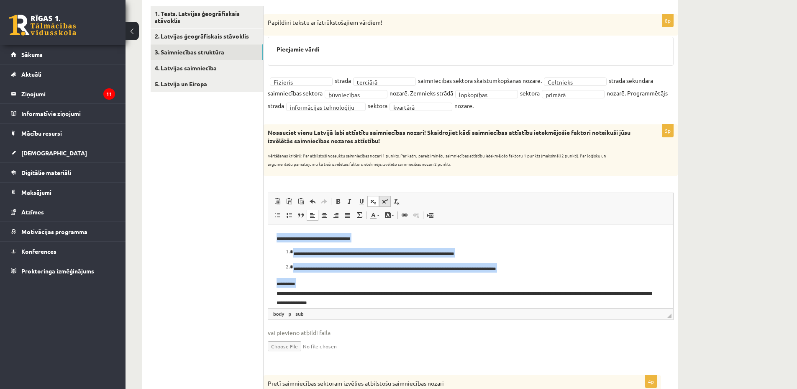
click at [384, 201] on span at bounding box center [385, 201] width 7 height 7
click at [383, 203] on span at bounding box center [385, 201] width 7 height 7
click at [377, 204] on link "Подстрочный индекс" at bounding box center [374, 201] width 12 height 11
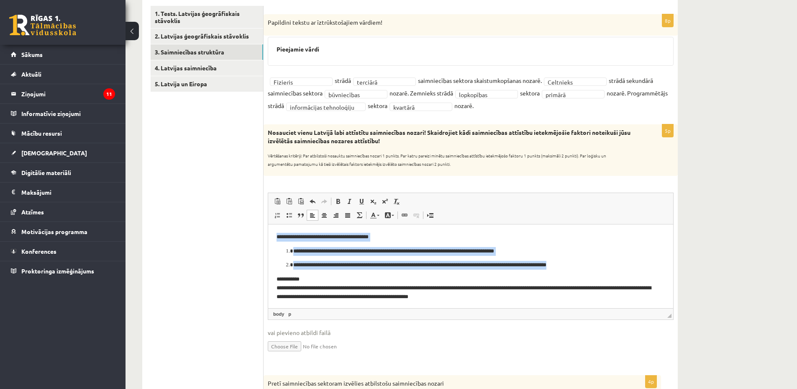
scroll to position [2, 0]
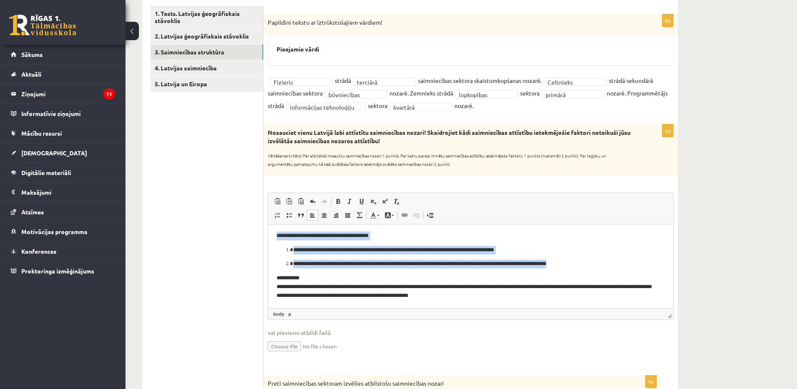
click at [517, 299] on html "**********" at bounding box center [470, 265] width 405 height 85
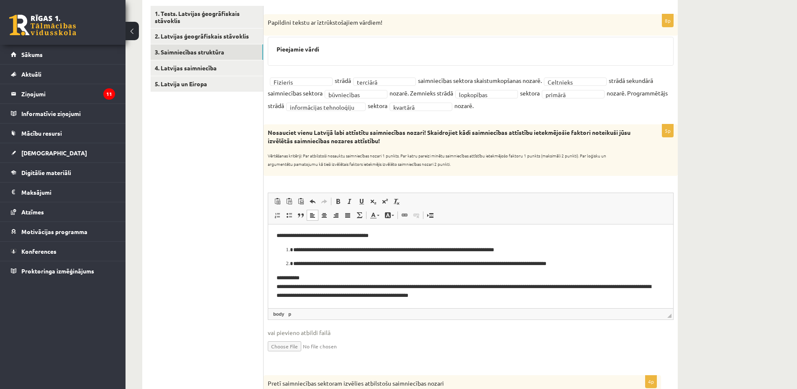
scroll to position [0, 0]
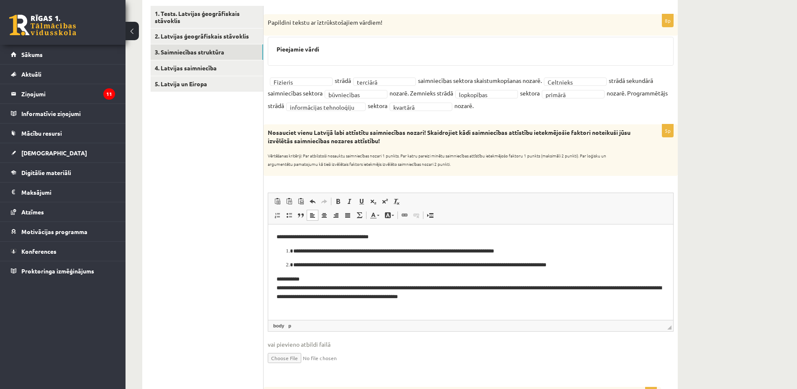
drag, startPoint x: 671, startPoint y: 316, endPoint x: 671, endPoint y: 328, distance: 11.8
click at [671, 328] on span "◢" at bounding box center [670, 327] width 4 height 4
click at [293, 250] on li "**********" at bounding box center [470, 251] width 355 height 9
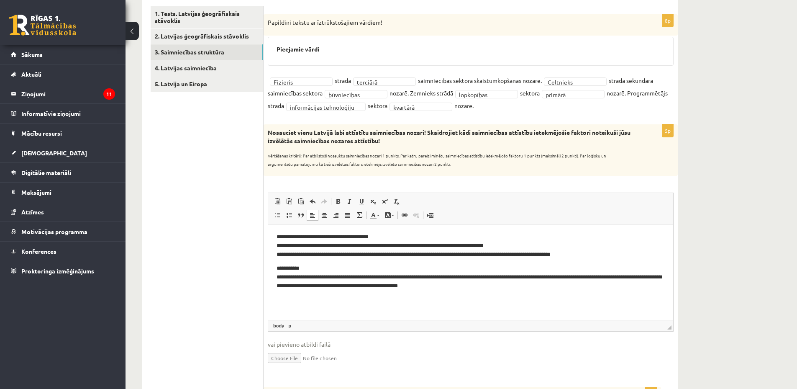
click at [321, 262] on body "**********" at bounding box center [471, 261] width 388 height 58
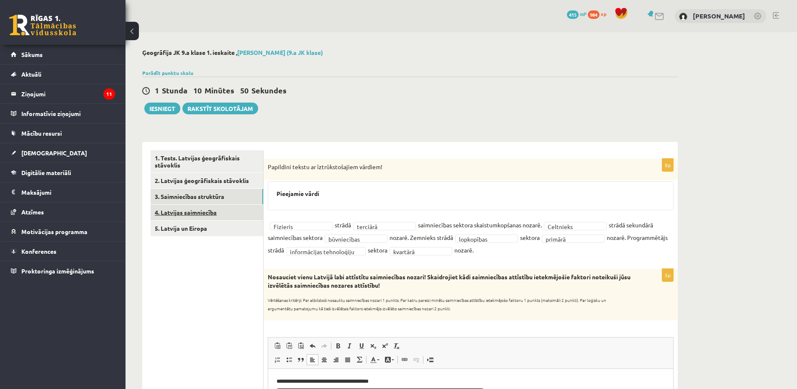
click at [215, 211] on link "4. Latvijas saimniecība" at bounding box center [207, 212] width 113 height 15
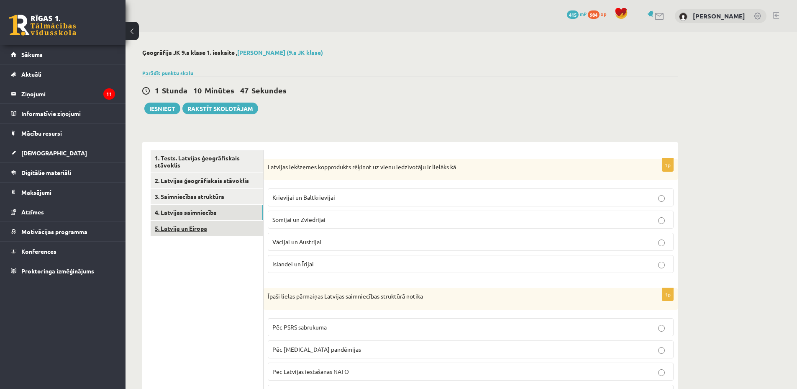
click at [226, 228] on link "5. Latvija un Eiropa" at bounding box center [207, 228] width 113 height 15
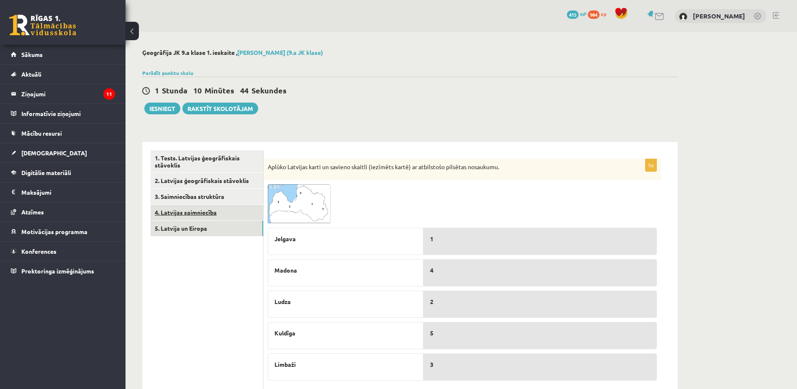
click at [229, 211] on link "4. Latvijas saimniecība" at bounding box center [207, 212] width 113 height 15
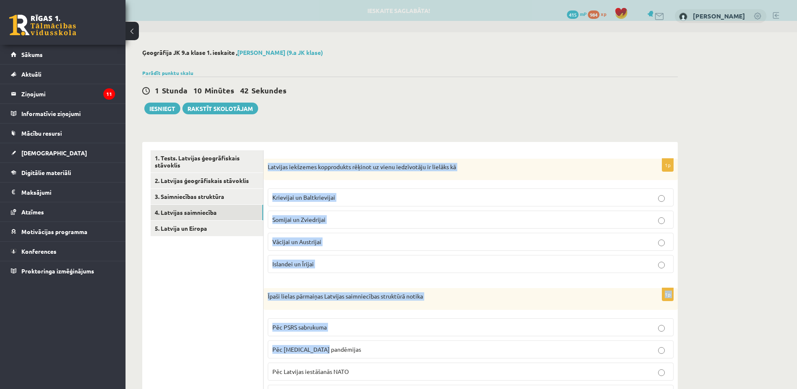
scroll to position [413, 0]
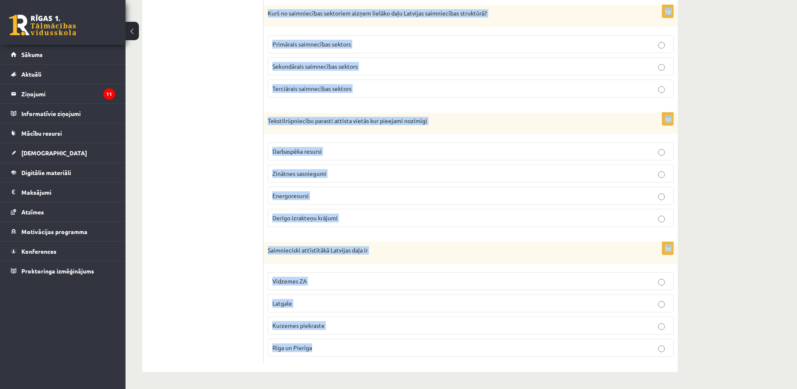
drag, startPoint x: 268, startPoint y: 167, endPoint x: 344, endPoint y: 354, distance: 202.0
click at [344, 354] on form "1p Latvijas iekšzemes kopprodukts rēķinot uz vienu iedzīvotāju ir lielāks kā Kr…" at bounding box center [471, 51] width 398 height 626
copy form "Latvijas iekšzemes kopprodukts rēķinot uz vienu iedzīvotāju ir lielāks kā Kriev…"
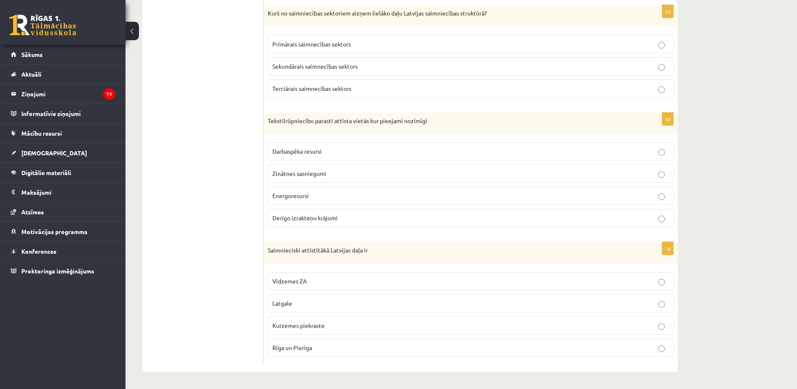
click at [213, 122] on ul "1. Tests. Latvijas ģeogrāfiskais stāvoklis 2. Latvijas ģeogrāfiskais stāvoklis …" at bounding box center [207, 51] width 113 height 626
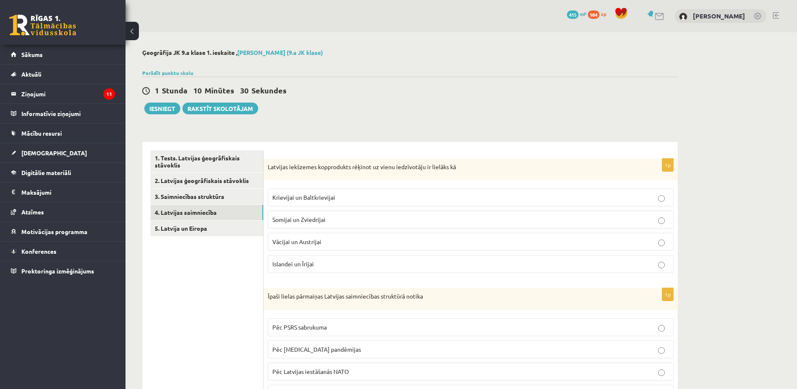
click at [325, 198] on span "Krievijai un Baltkrievijai" at bounding box center [304, 197] width 63 height 8
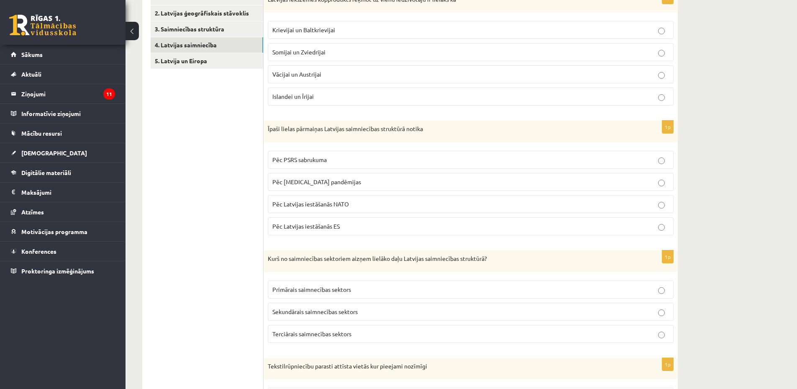
click at [319, 161] on span "Pēc PSRS sabrukuma" at bounding box center [300, 160] width 54 height 8
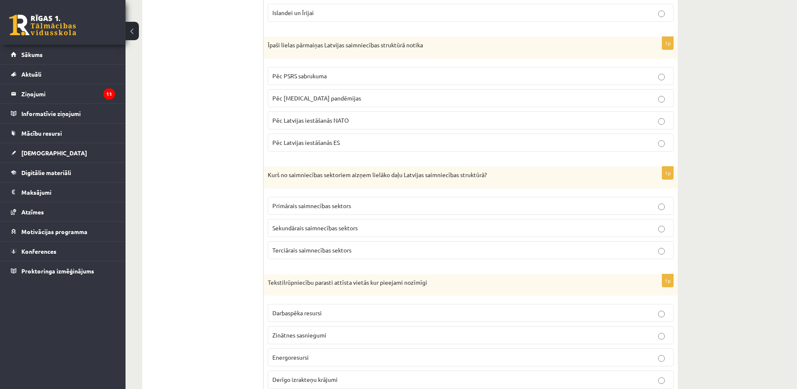
scroll to position [335, 0]
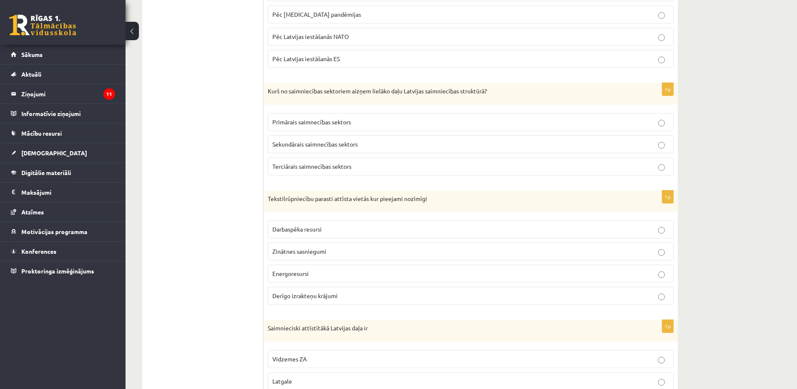
click at [311, 147] on span "Sekundārais saimnecības sektors" at bounding box center [315, 144] width 85 height 8
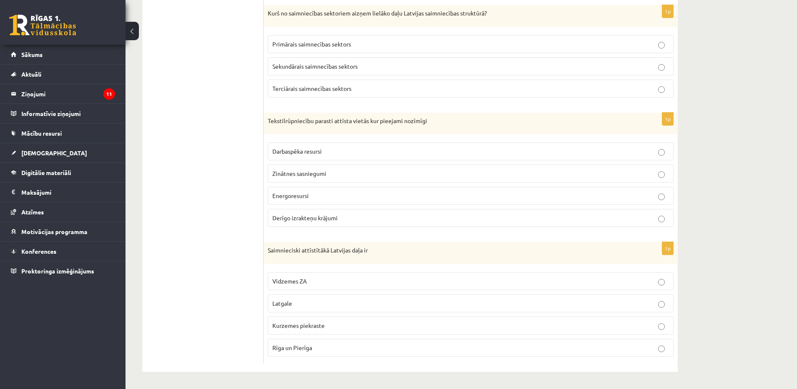
click at [298, 47] on span "Primārais saimnecības sektors" at bounding box center [312, 44] width 79 height 8
click at [339, 150] on p "Darbaspēka resursi" at bounding box center [471, 151] width 397 height 9
click at [333, 346] on p "Rīga un Pierīga" at bounding box center [471, 347] width 397 height 9
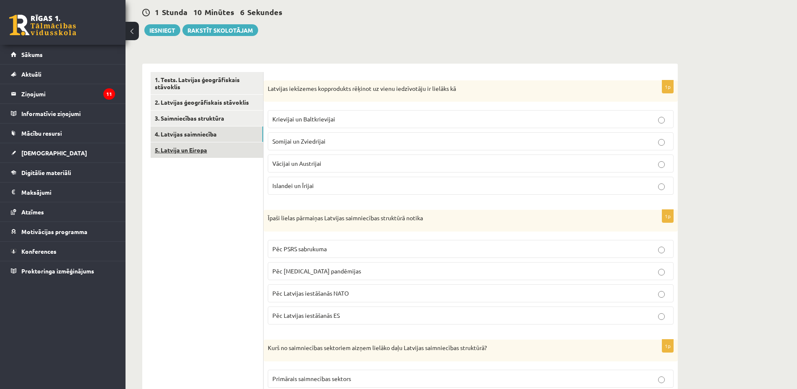
click at [232, 154] on link "5. Latvija un Eiropa" at bounding box center [207, 149] width 113 height 15
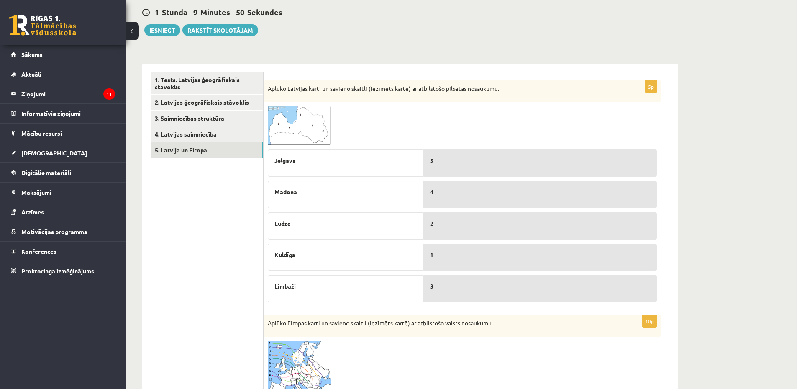
click at [298, 133] on span at bounding box center [299, 125] width 13 height 13
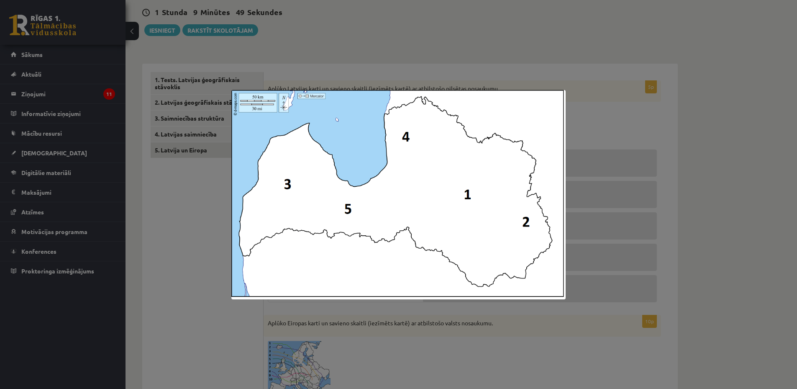
click at [209, 183] on div at bounding box center [398, 194] width 797 height 389
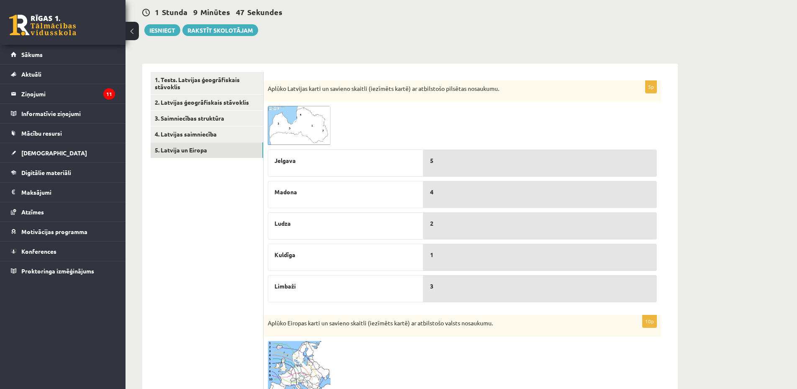
scroll to position [246, 0]
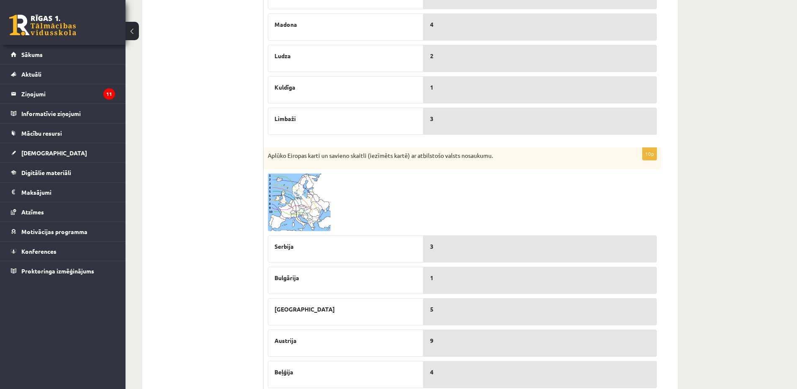
click at [310, 193] on img at bounding box center [299, 202] width 63 height 58
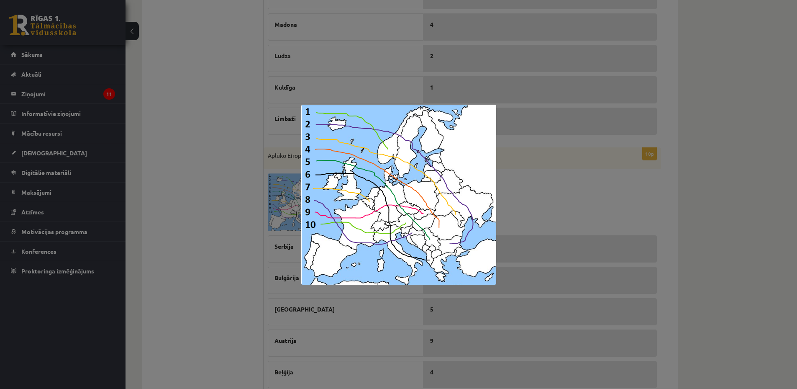
click at [273, 198] on div at bounding box center [398, 194] width 797 height 389
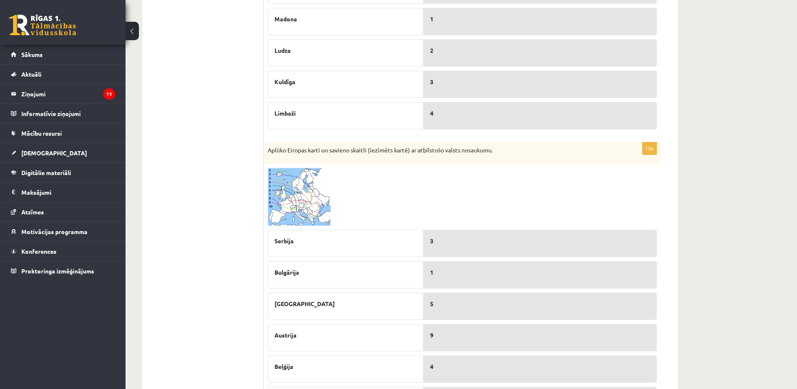
scroll to position [335, 0]
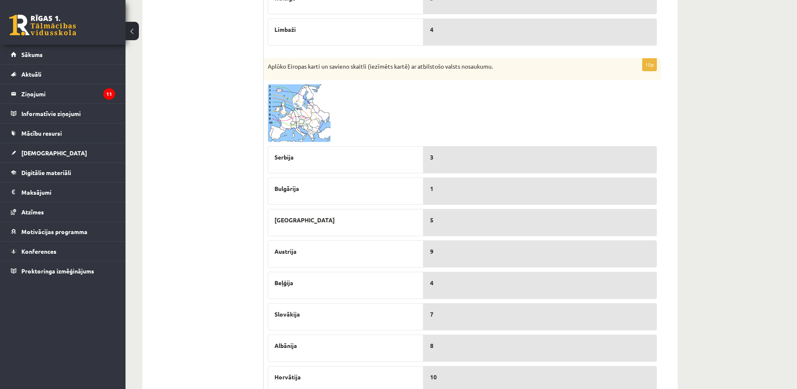
click at [289, 116] on img at bounding box center [299, 113] width 63 height 58
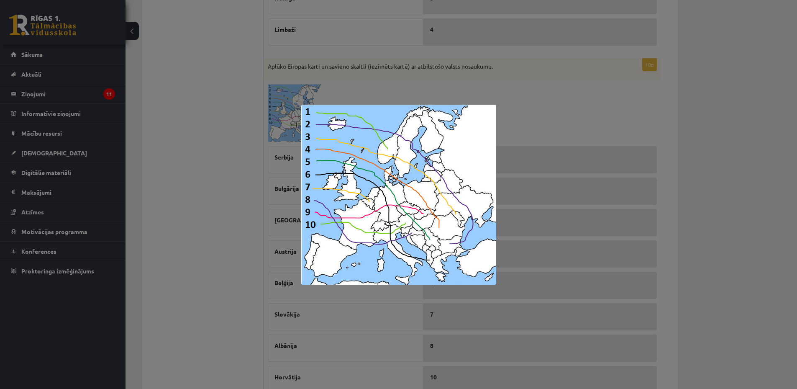
click at [575, 198] on div at bounding box center [398, 194] width 797 height 389
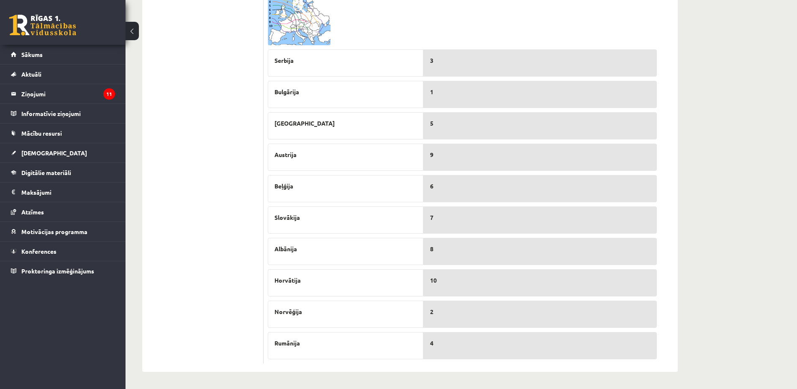
scroll to position [348, 0]
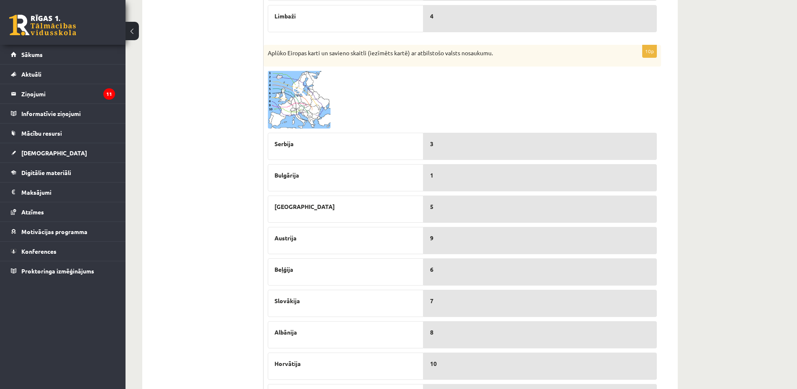
click at [316, 116] on img at bounding box center [299, 100] width 63 height 58
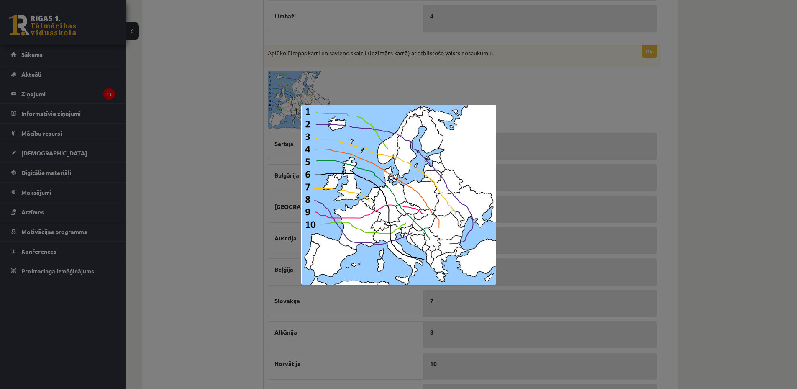
click at [226, 171] on div at bounding box center [398, 194] width 797 height 389
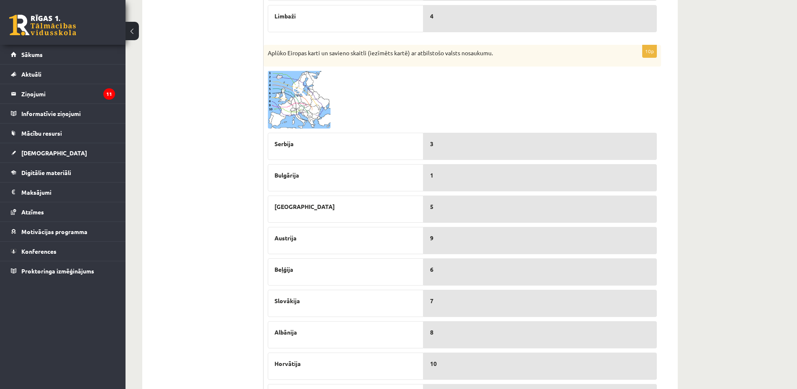
click at [309, 85] on img at bounding box center [299, 100] width 63 height 58
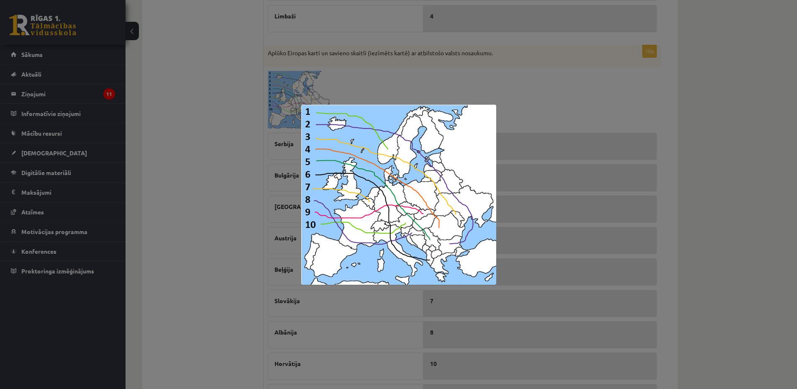
click at [211, 244] on div at bounding box center [398, 194] width 797 height 389
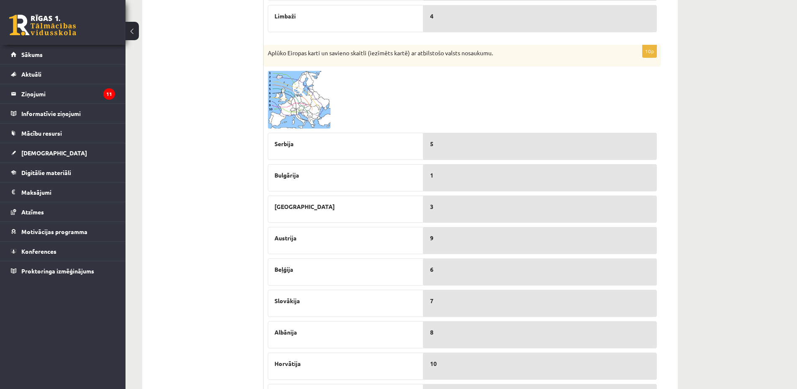
click at [311, 115] on img at bounding box center [299, 100] width 63 height 58
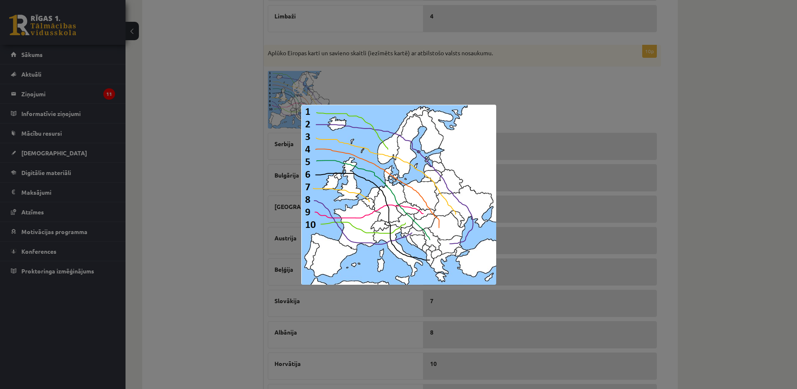
click at [560, 86] on div at bounding box center [398, 194] width 797 height 389
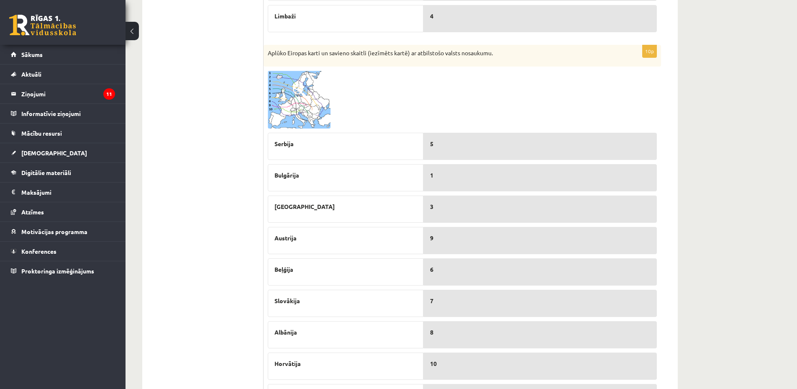
scroll to position [432, 0]
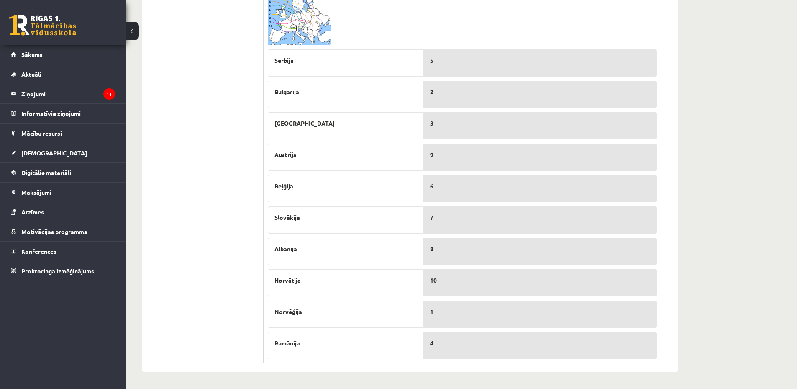
click at [303, 22] on img at bounding box center [299, 16] width 63 height 58
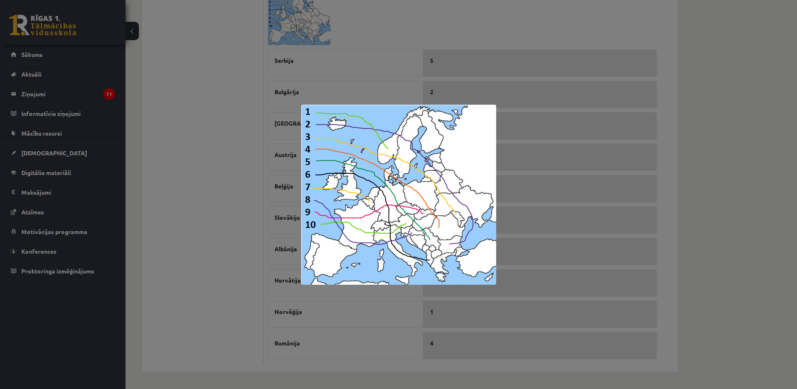
click at [278, 82] on div at bounding box center [398, 194] width 797 height 389
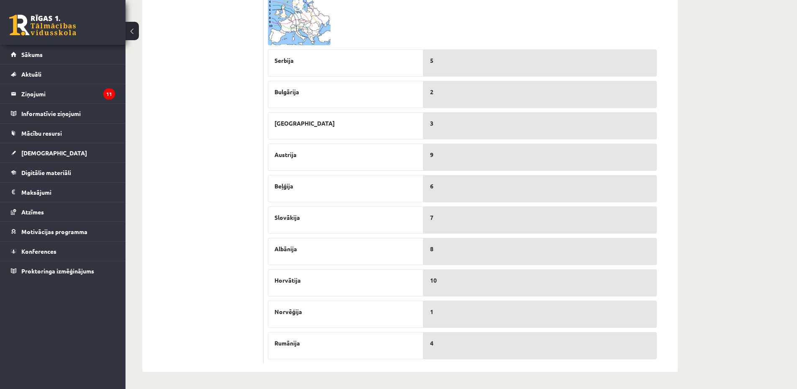
click at [316, 12] on img at bounding box center [299, 16] width 63 height 58
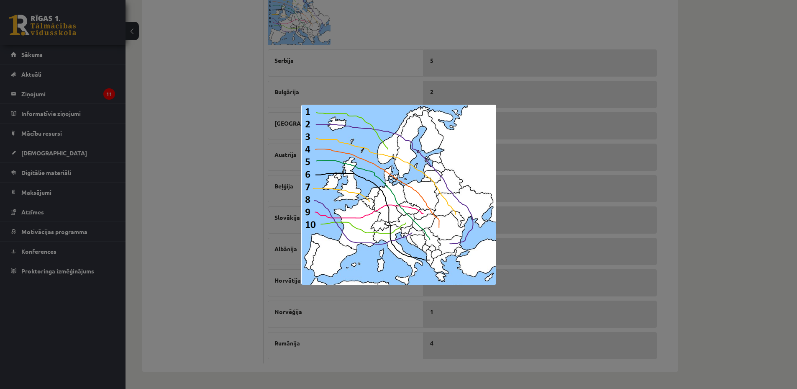
click at [219, 171] on div at bounding box center [398, 194] width 797 height 389
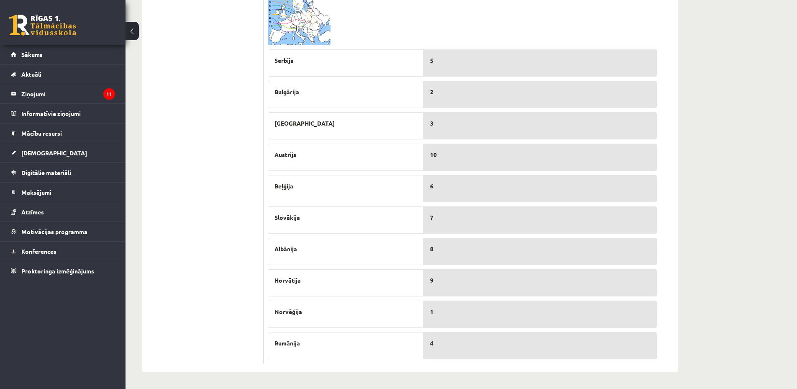
click at [288, 22] on img at bounding box center [299, 16] width 63 height 58
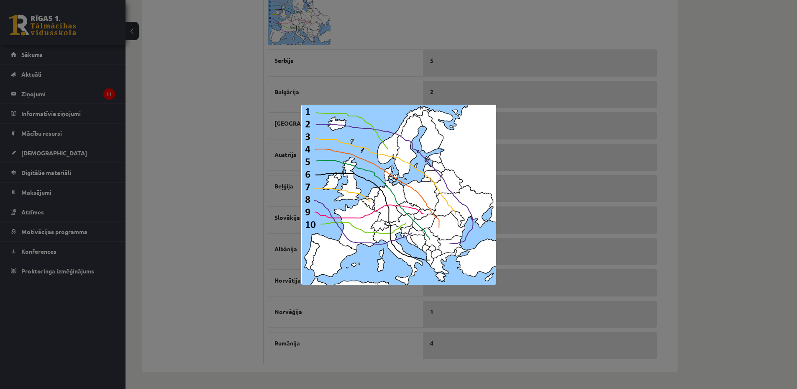
click at [303, 44] on div at bounding box center [398, 194] width 797 height 389
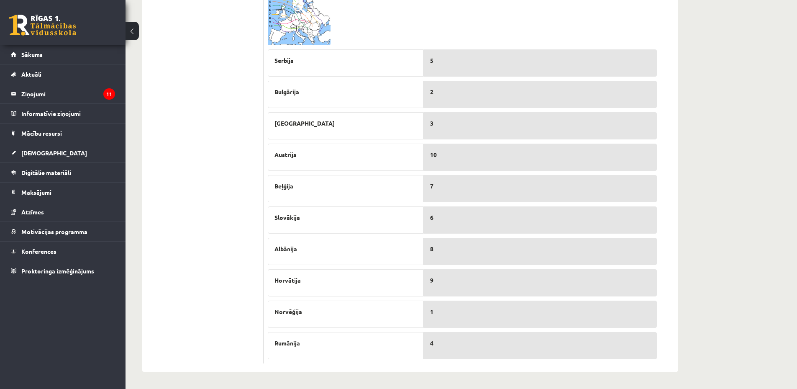
click at [322, 34] on img at bounding box center [299, 16] width 63 height 58
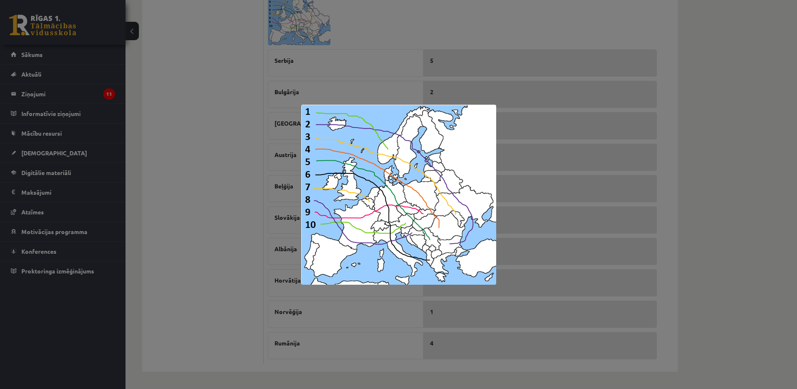
click at [347, 65] on div at bounding box center [398, 194] width 797 height 389
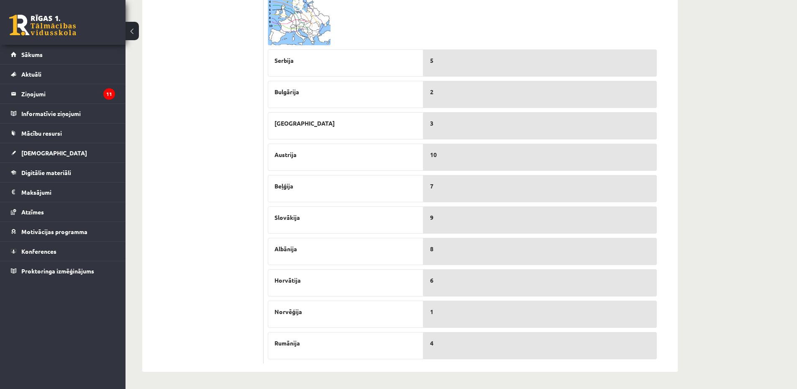
click at [291, 19] on img at bounding box center [299, 16] width 63 height 58
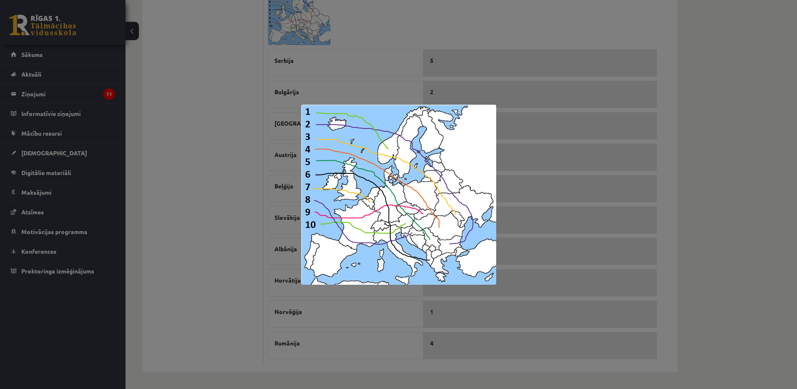
click at [305, 50] on div at bounding box center [398, 194] width 797 height 389
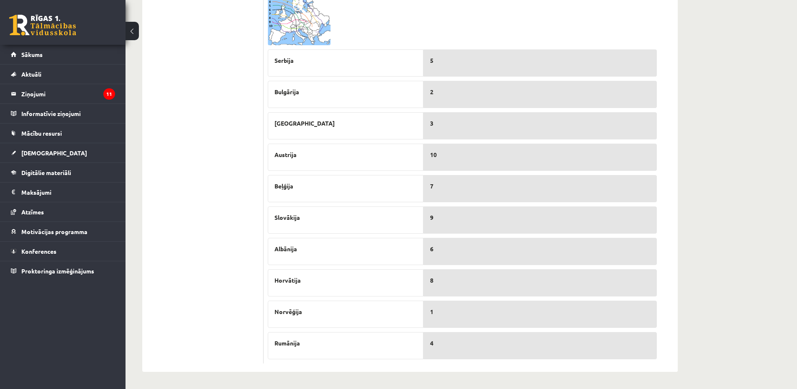
click at [316, 8] on img at bounding box center [299, 16] width 63 height 58
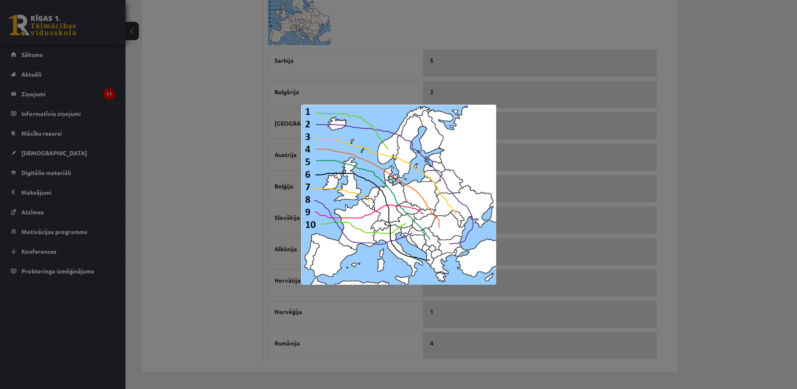
click at [209, 113] on div at bounding box center [398, 194] width 797 height 389
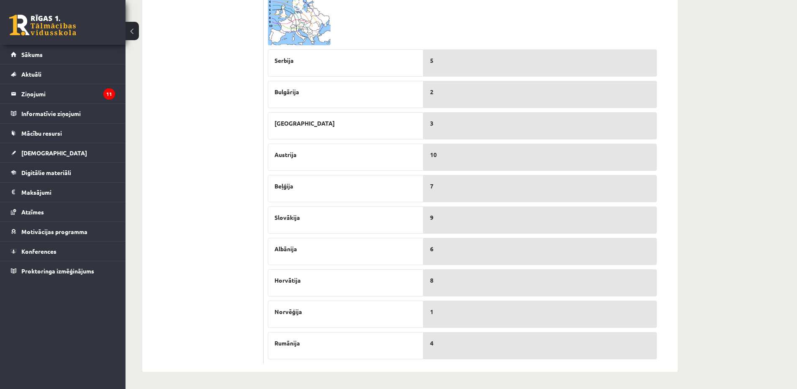
click at [298, 17] on img at bounding box center [299, 16] width 63 height 58
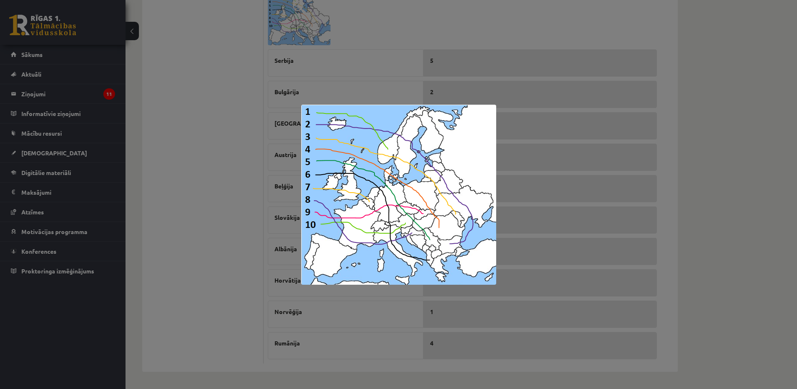
click at [232, 70] on div at bounding box center [398, 194] width 797 height 389
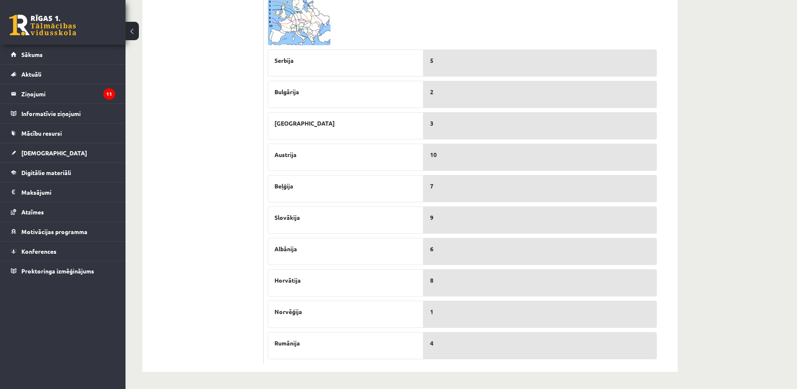
scroll to position [0, 0]
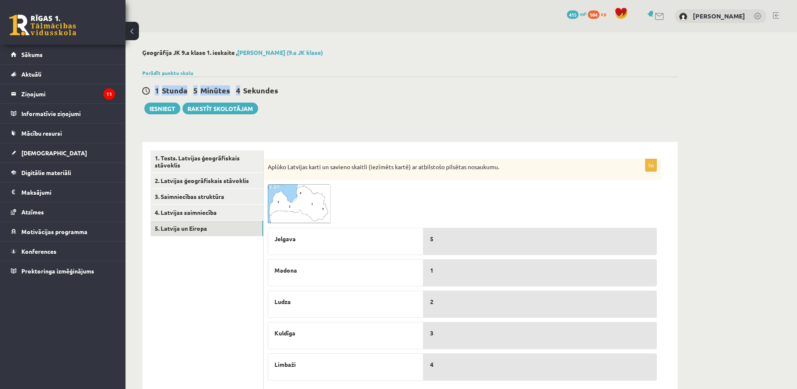
drag, startPoint x: 193, startPoint y: 92, endPoint x: 239, endPoint y: 88, distance: 47.0
click at [231, 89] on span "5 Minūtes" at bounding box center [213, 90] width 40 height 10
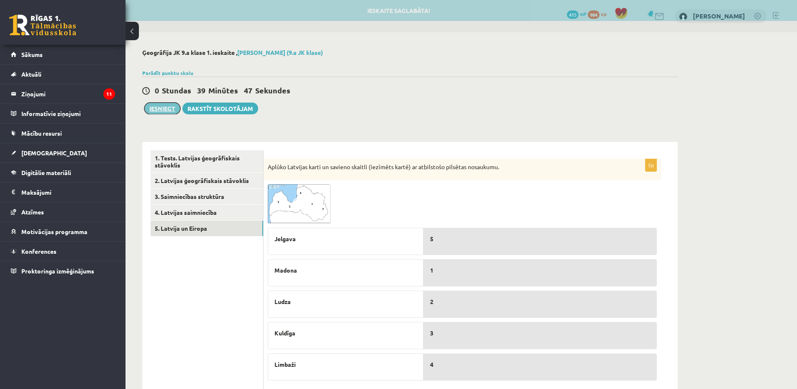
click at [161, 111] on button "Iesniegt" at bounding box center [162, 109] width 36 height 12
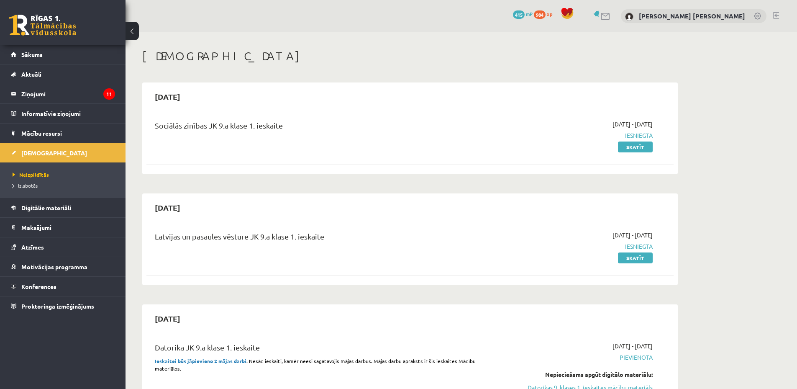
click at [394, 193] on div "2025-10-08 Latvijas un pasaules vēsture JK 9.a klase 1. ieskaite 2025-10-05 - 2…" at bounding box center [410, 239] width 536 height 92
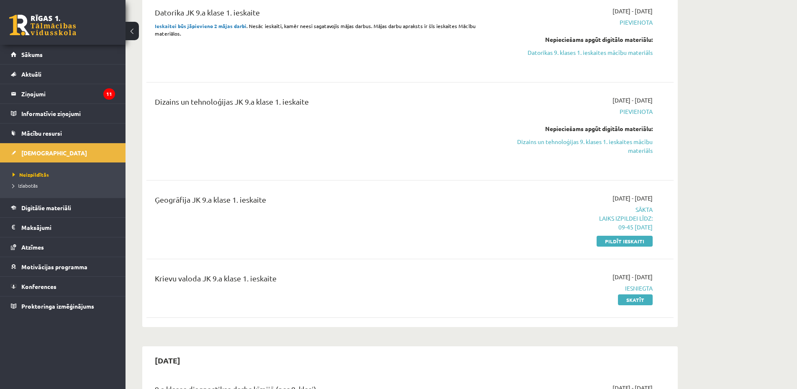
scroll to position [251, 0]
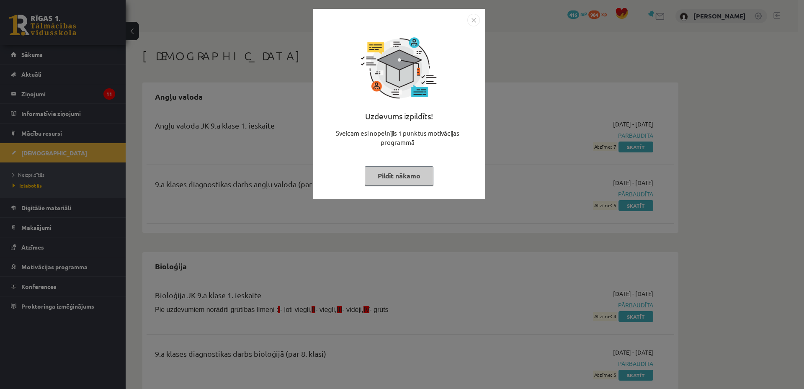
click at [472, 20] on img "Close" at bounding box center [473, 20] width 13 height 13
